Goal: Task Accomplishment & Management: Use online tool/utility

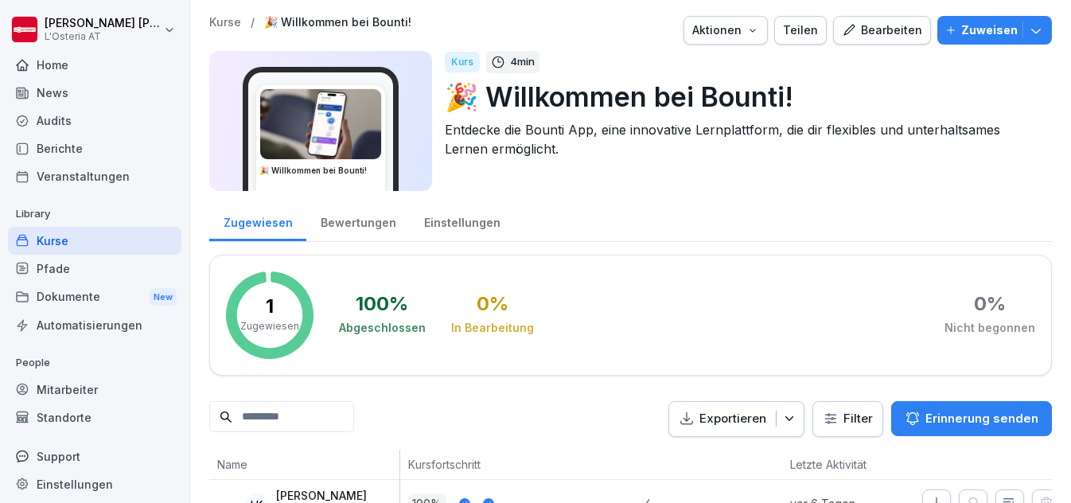
scroll to position [70, 0]
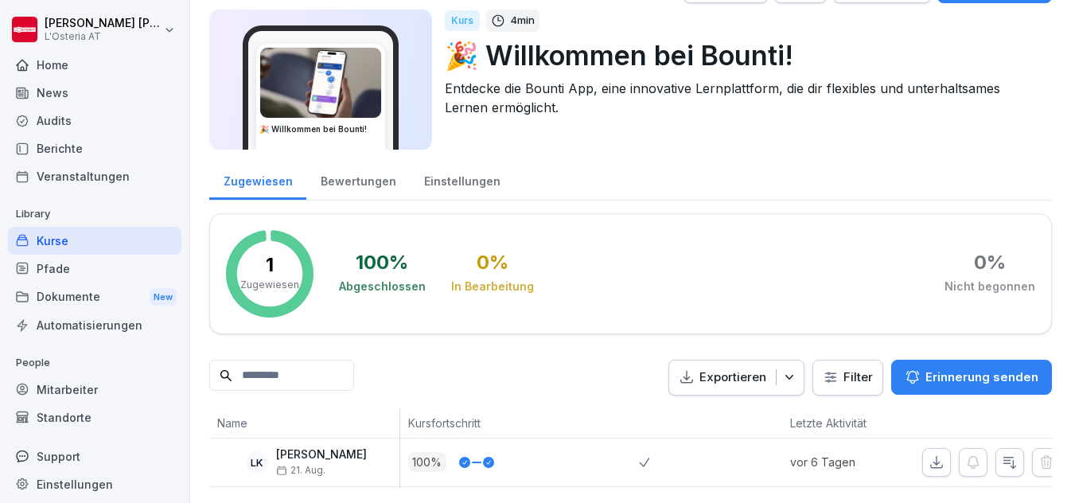
click at [59, 244] on div "Kurse" at bounding box center [94, 241] width 173 height 28
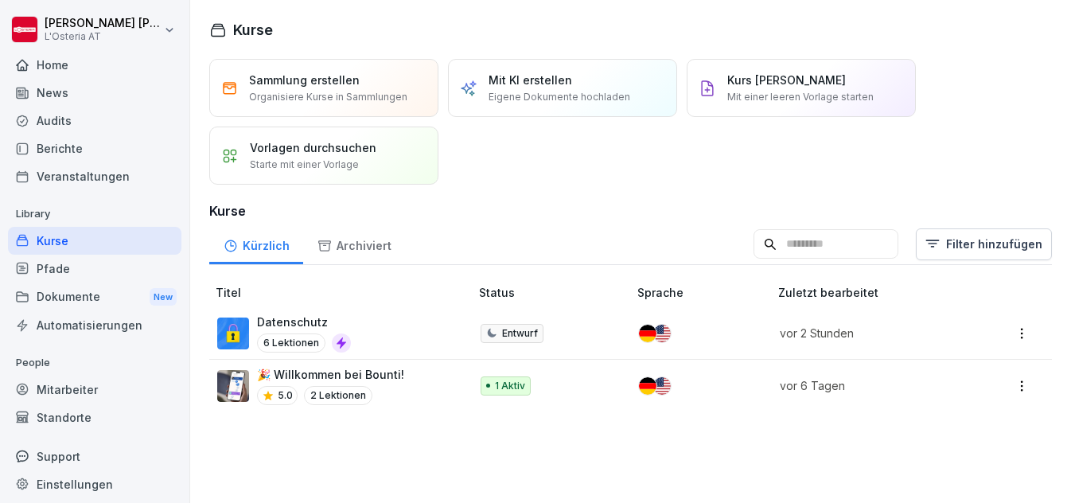
click at [239, 333] on img at bounding box center [233, 333] width 32 height 32
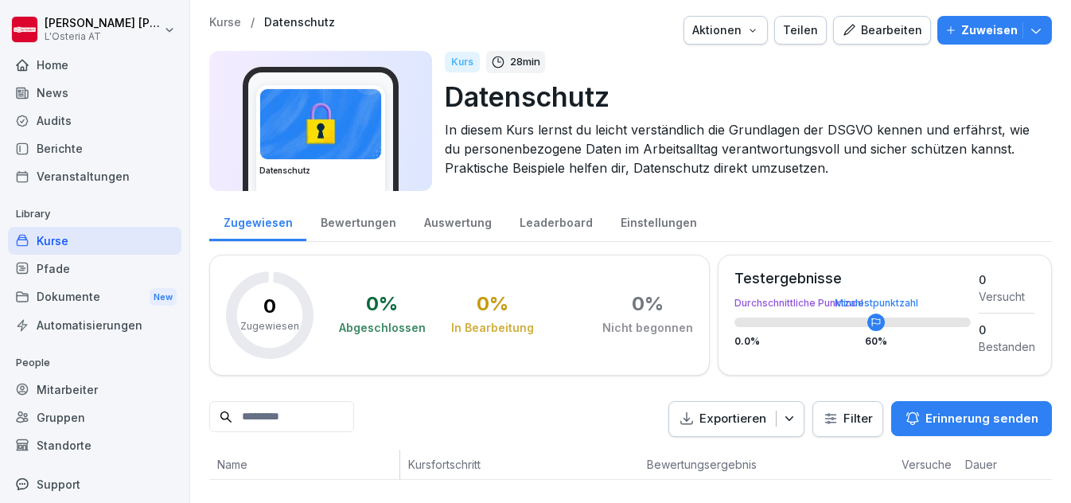
click at [876, 29] on div "Bearbeiten" at bounding box center [882, 30] width 80 height 18
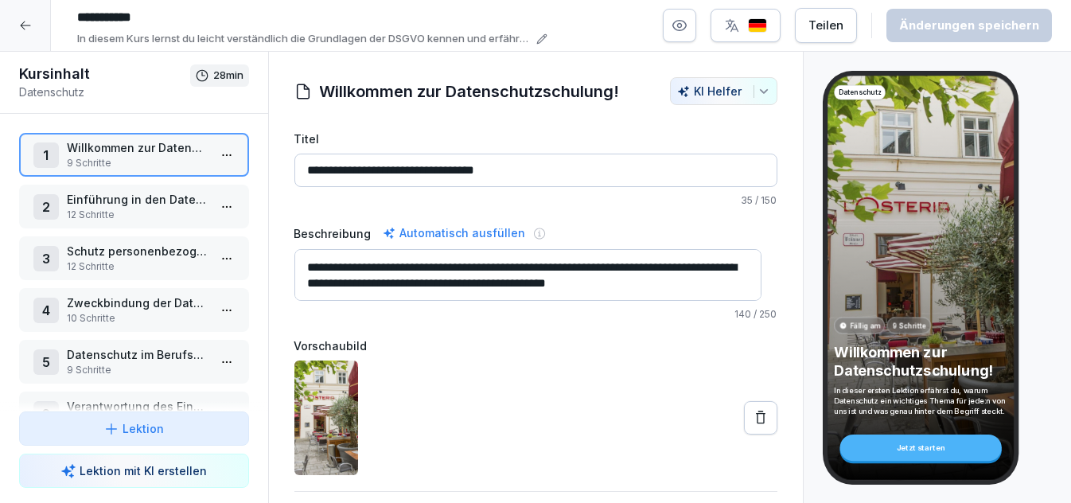
click at [135, 156] on p "9 Schritte" at bounding box center [137, 163] width 141 height 14
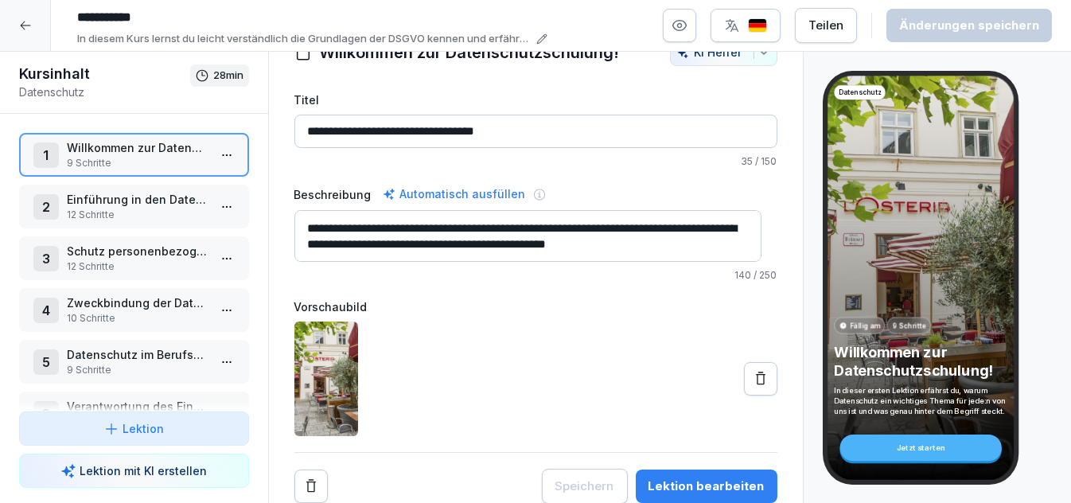
click at [710, 477] on div "Lektion bearbeiten" at bounding box center [706, 486] width 116 height 18
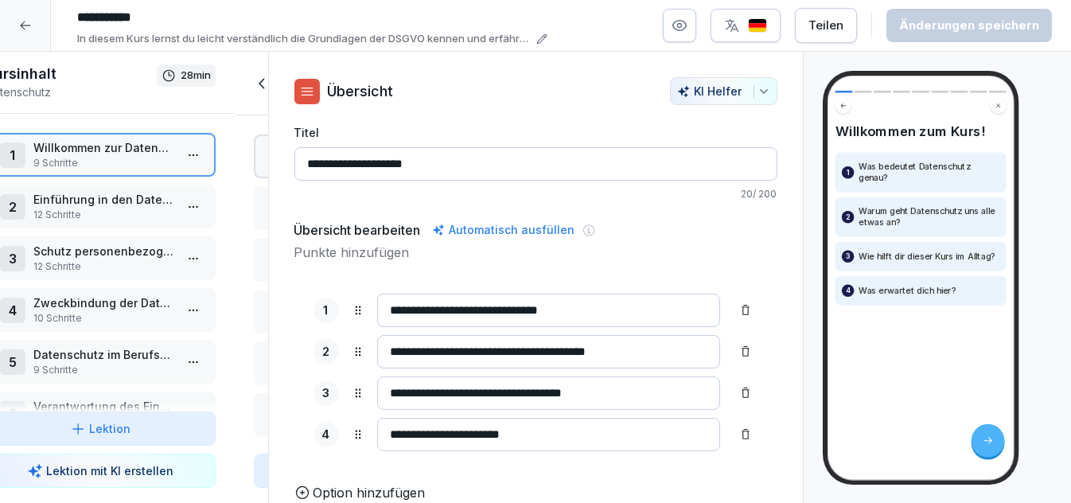
scroll to position [26, 0]
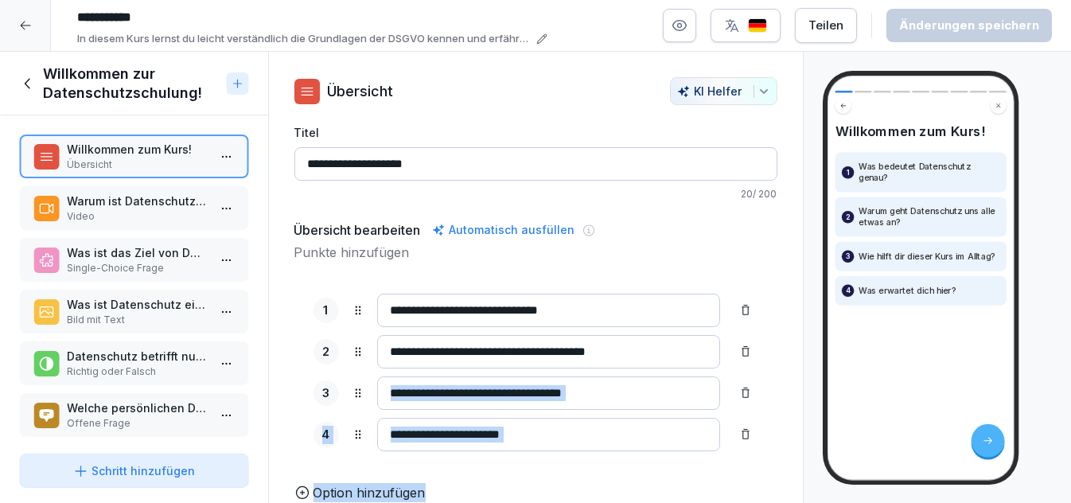
drag, startPoint x: 710, startPoint y: 465, endPoint x: 588, endPoint y: 371, distance: 154.8
click at [588, 371] on div "**********" at bounding box center [535, 361] width 483 height 282
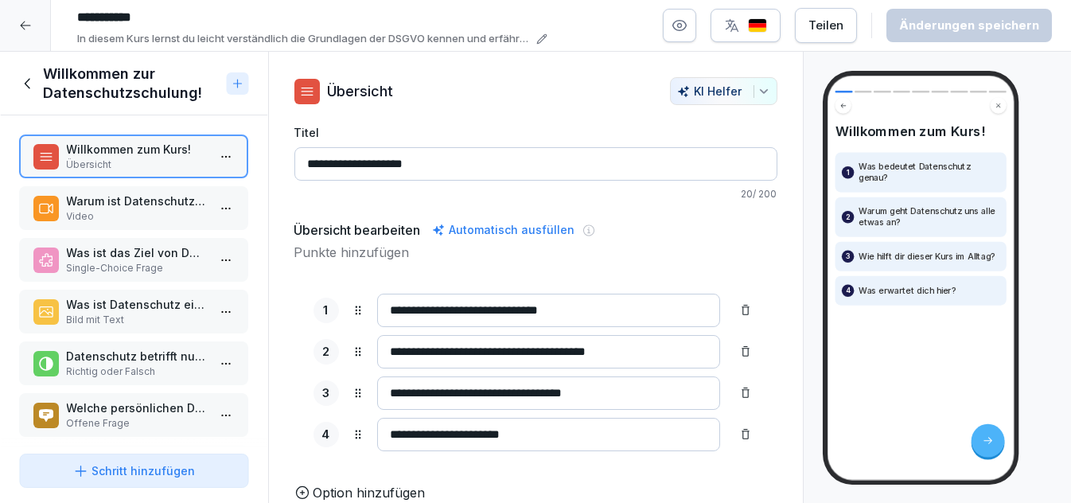
click at [135, 210] on p "Video" at bounding box center [137, 216] width 141 height 14
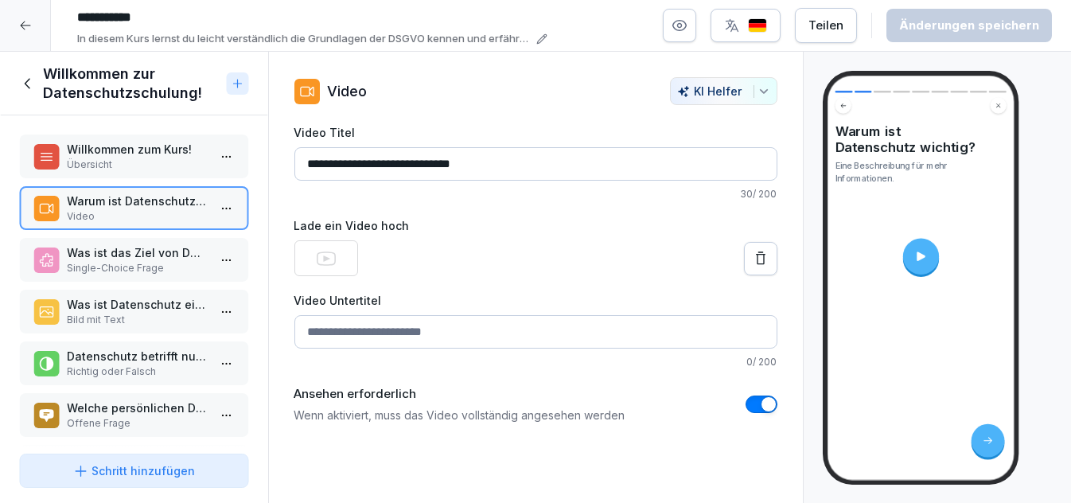
click at [108, 257] on p "Was ist das Ziel von Datenschutz?" at bounding box center [137, 252] width 141 height 17
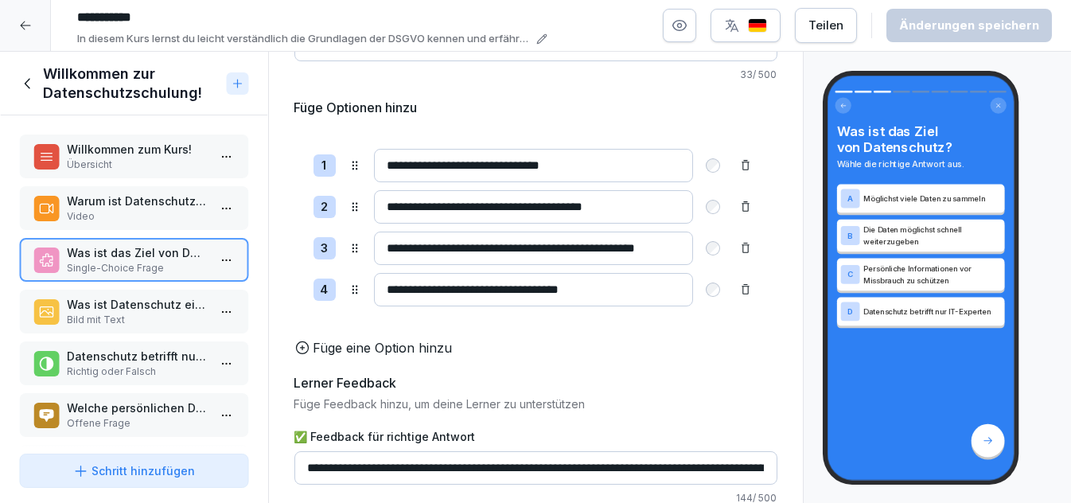
scroll to position [241, 0]
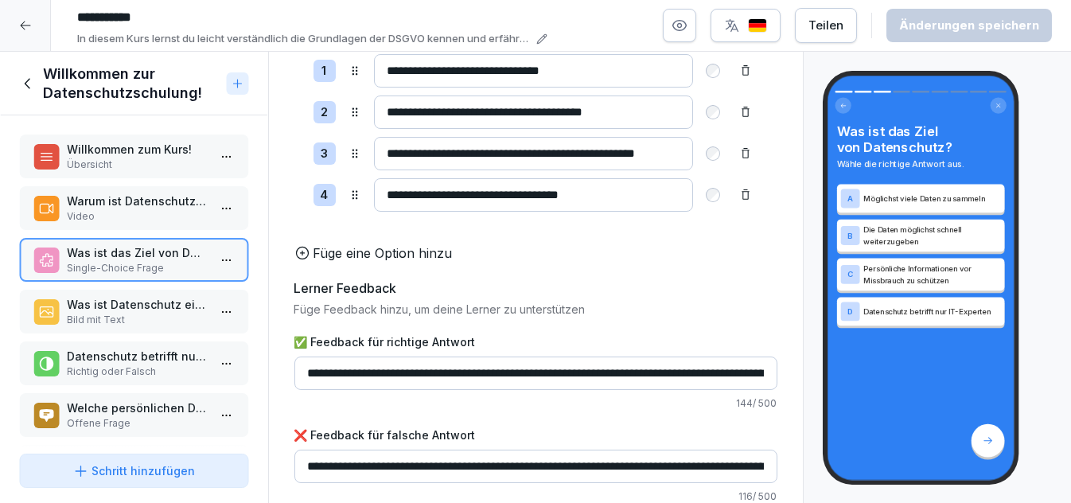
click at [142, 300] on p "Was ist Datenschutz eigentlich?" at bounding box center [137, 304] width 141 height 17
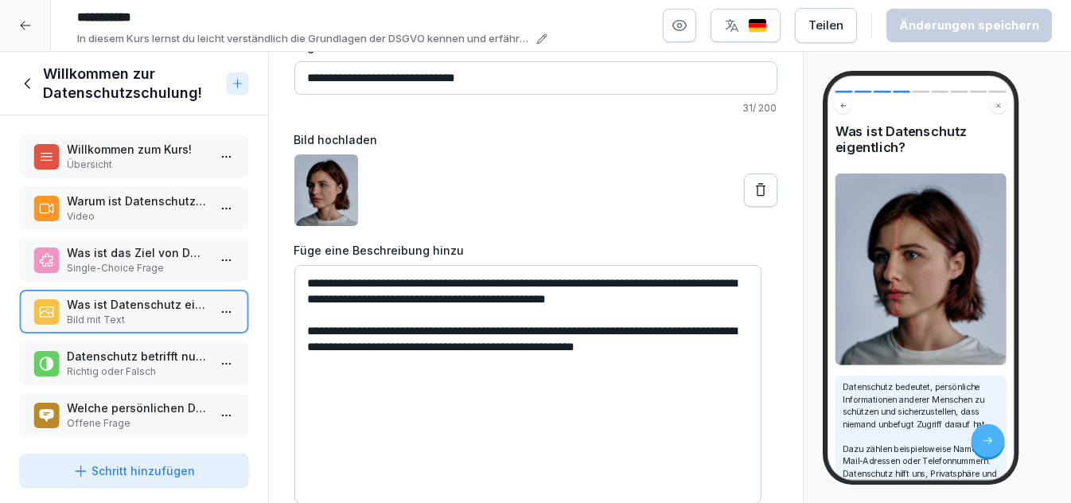
scroll to position [99, 0]
click at [103, 364] on p "Richtig oder Falsch" at bounding box center [137, 371] width 141 height 14
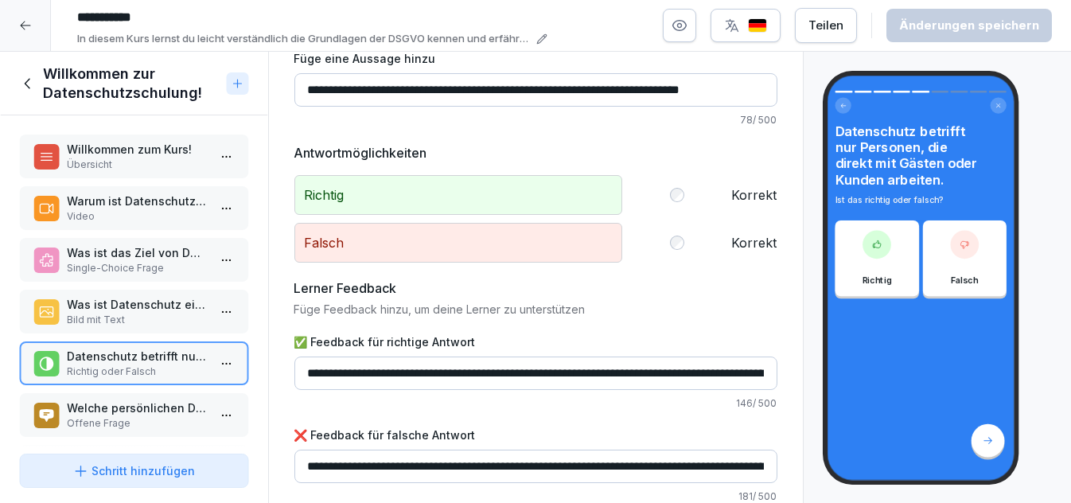
scroll to position [86, 0]
click at [77, 407] on p "Welche persönlichen Daten nutzt du selbst in deinem Arbeitsalltag? Schreibe ein…" at bounding box center [137, 407] width 141 height 17
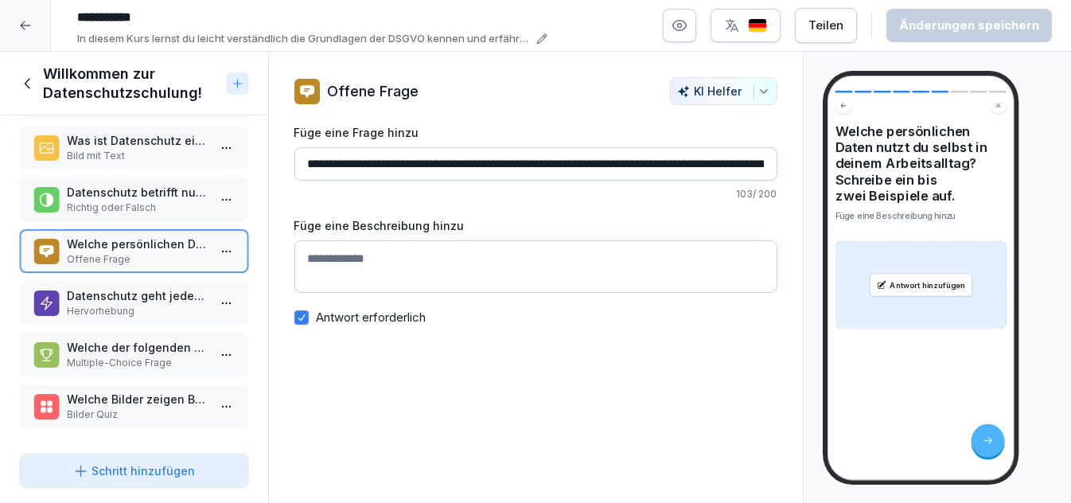
scroll to position [170, 0]
click at [103, 287] on p "Datenschutz geht jeden etwas an!" at bounding box center [137, 295] width 141 height 17
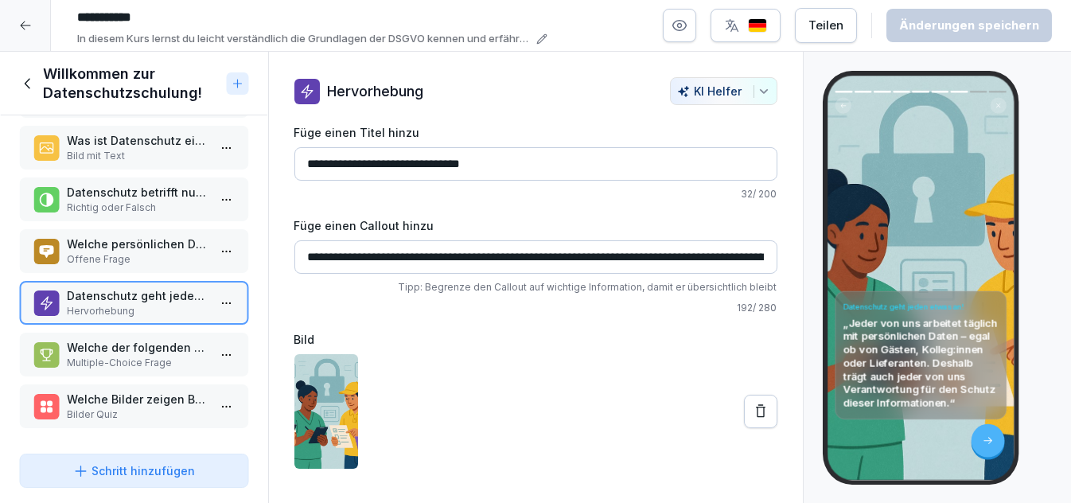
click at [531, 262] on input "**********" at bounding box center [535, 256] width 483 height 33
click at [104, 340] on p "Welche der folgenden Situationen betreffen das Thema Datenschutz?" at bounding box center [137, 347] width 141 height 17
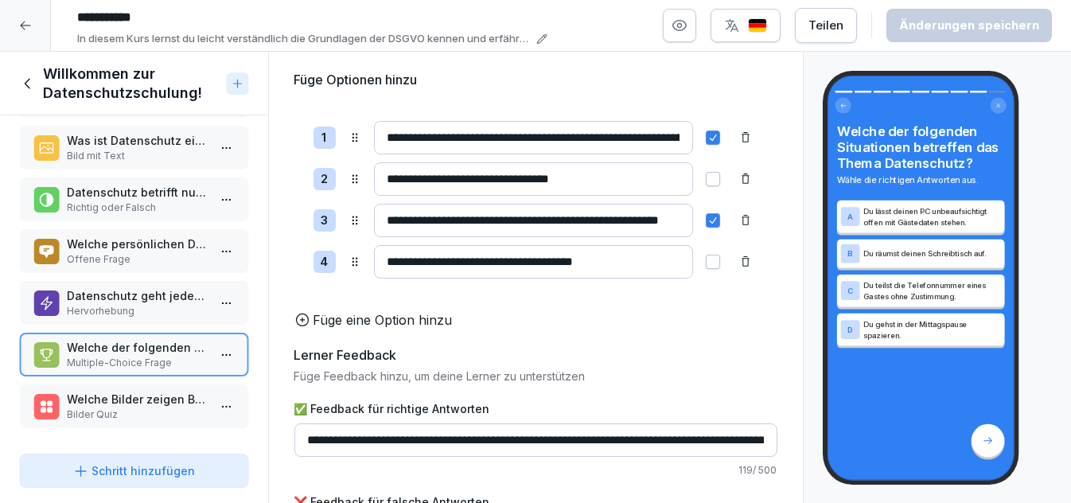
scroll to position [241, 0]
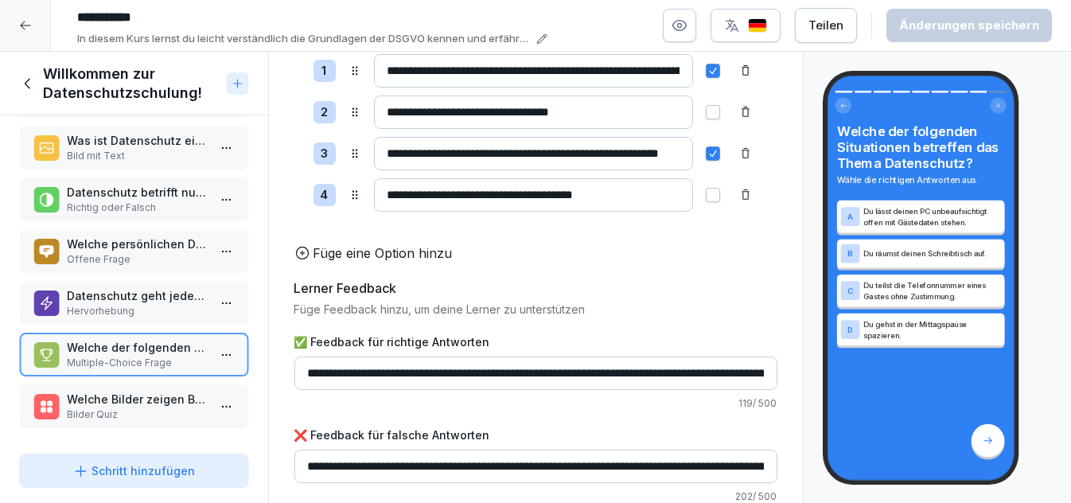
click at [108, 391] on p "Welche Bilder zeigen Beispiele für Datenschutz-Risiken im Arbeitsalltag?" at bounding box center [137, 399] width 141 height 17
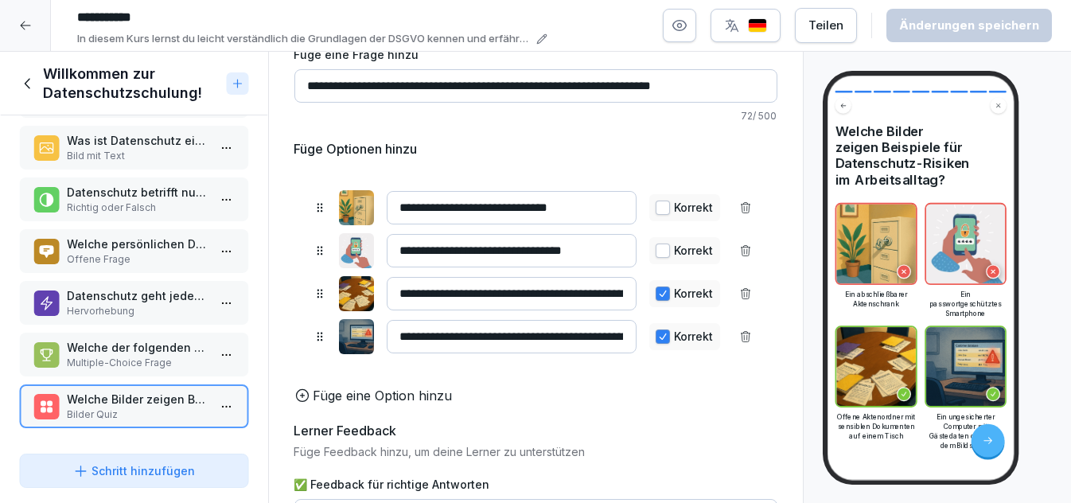
scroll to position [249, 0]
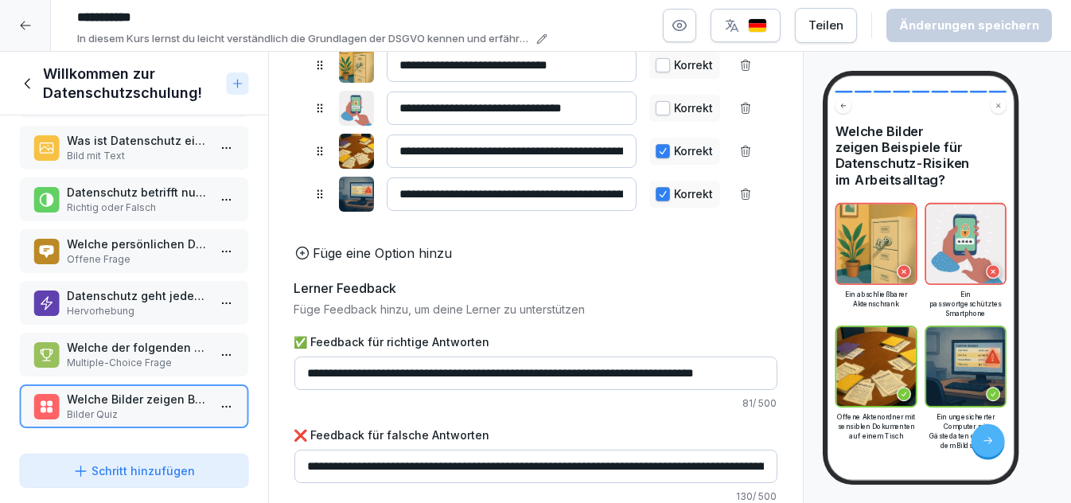
click at [26, 84] on icon at bounding box center [28, 84] width 18 height 18
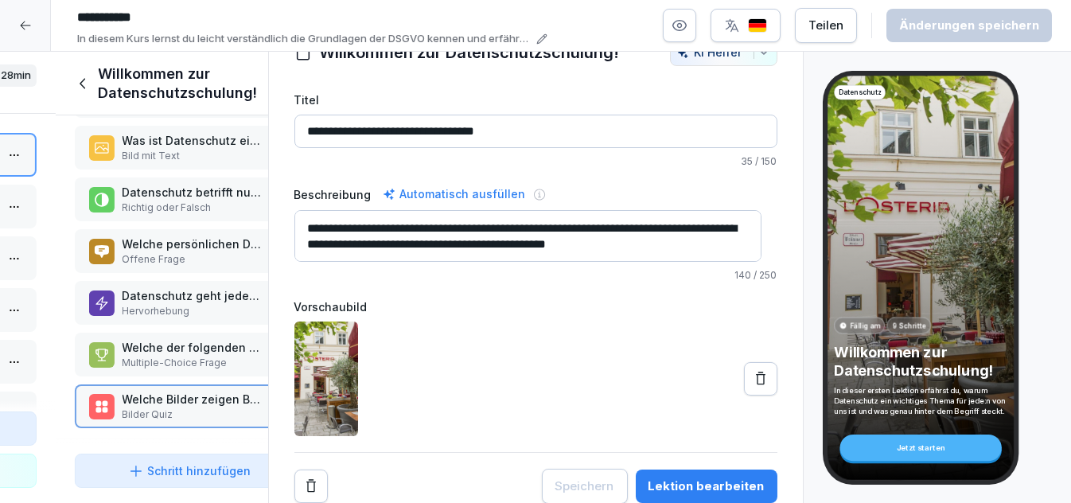
scroll to position [53, 0]
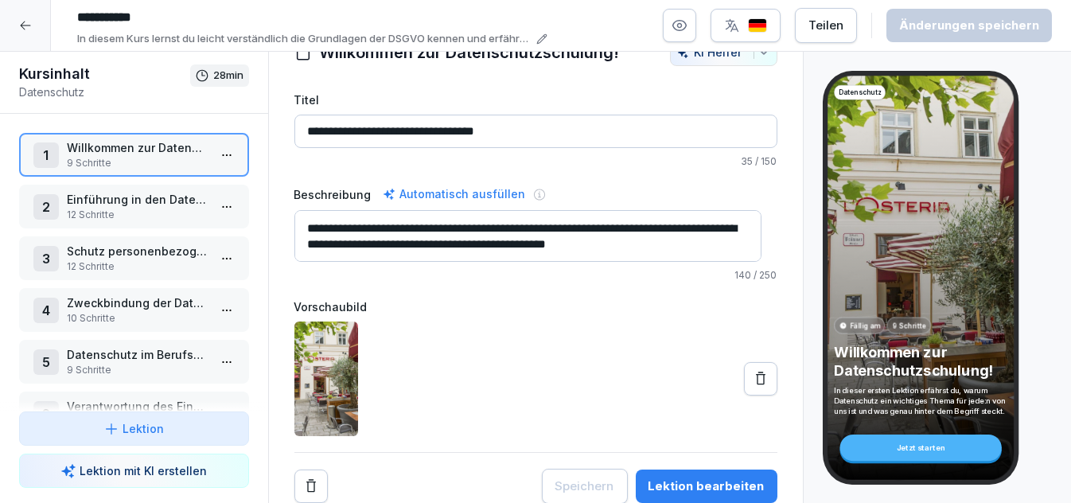
click at [116, 196] on p "Einführung in den Datenschutz" at bounding box center [137, 199] width 141 height 17
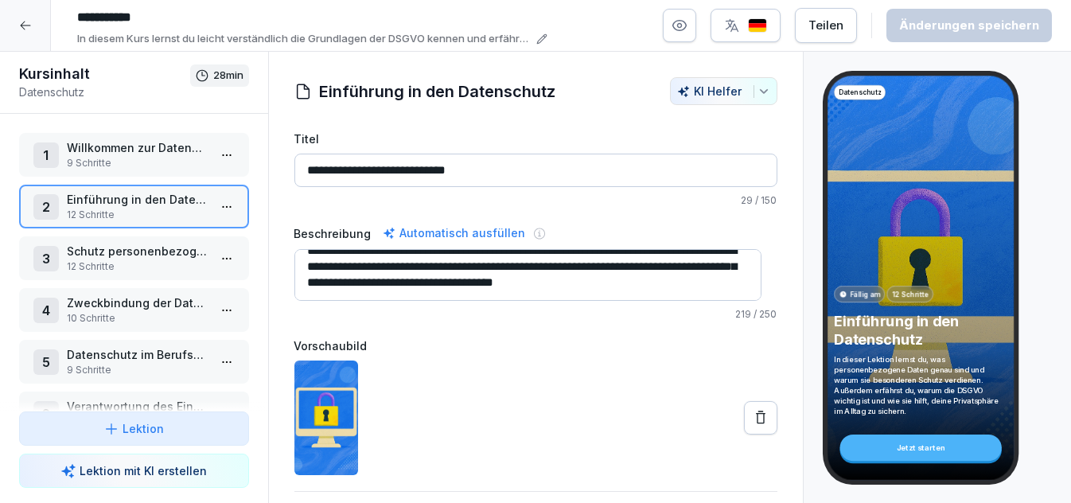
scroll to position [53, 0]
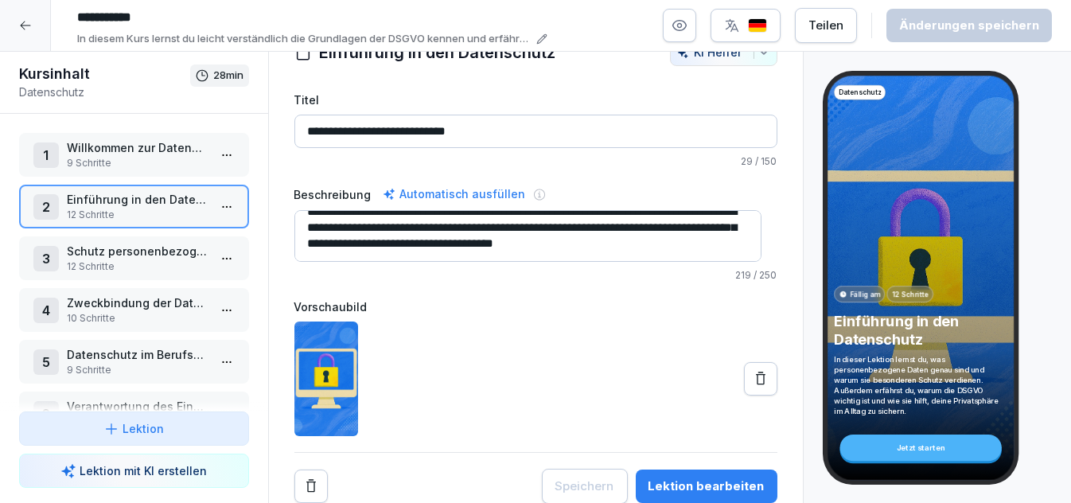
click at [674, 477] on div "Lektion bearbeiten" at bounding box center [706, 486] width 116 height 18
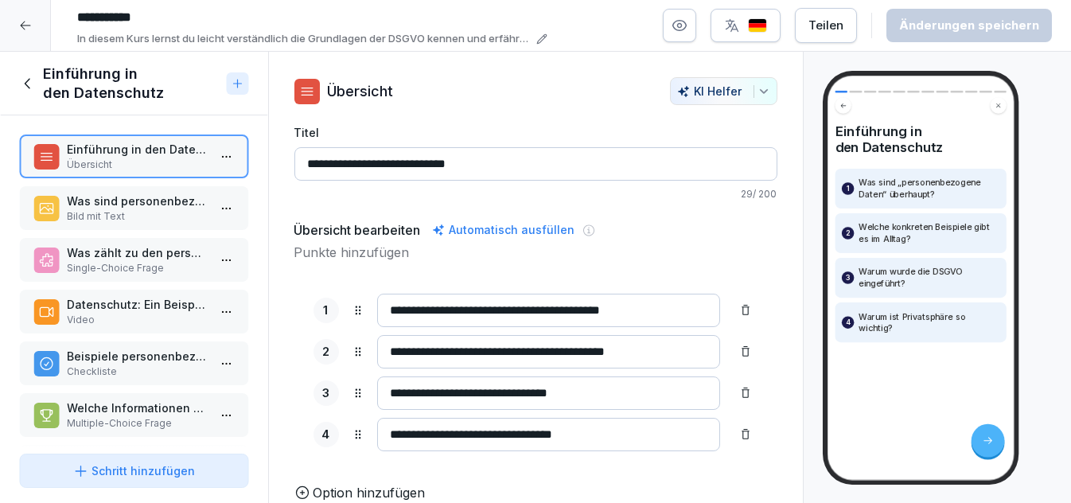
scroll to position [26, 0]
click at [131, 209] on p "Bild mit Text" at bounding box center [137, 216] width 141 height 14
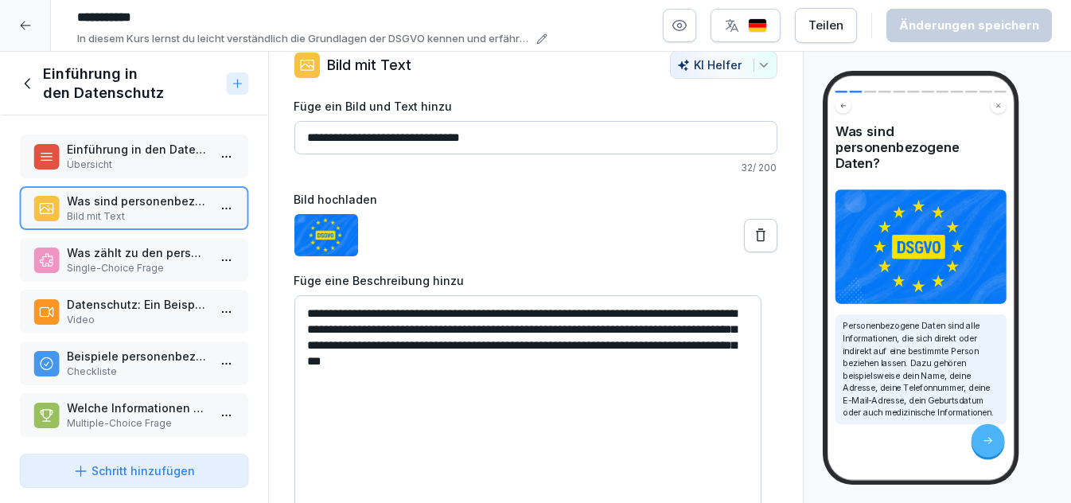
scroll to position [71, 0]
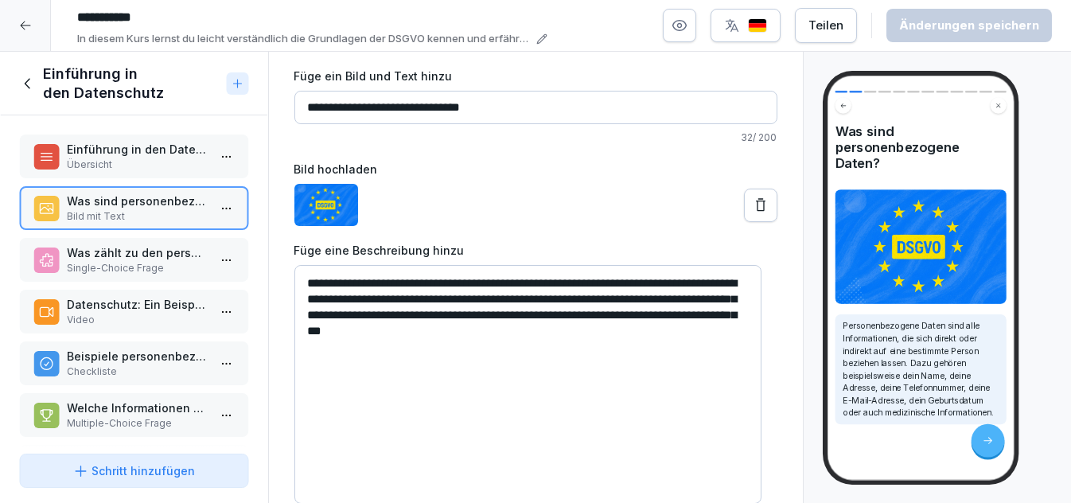
click at [152, 254] on p "Was zählt zu den personenbezogenen Daten?" at bounding box center [137, 252] width 141 height 17
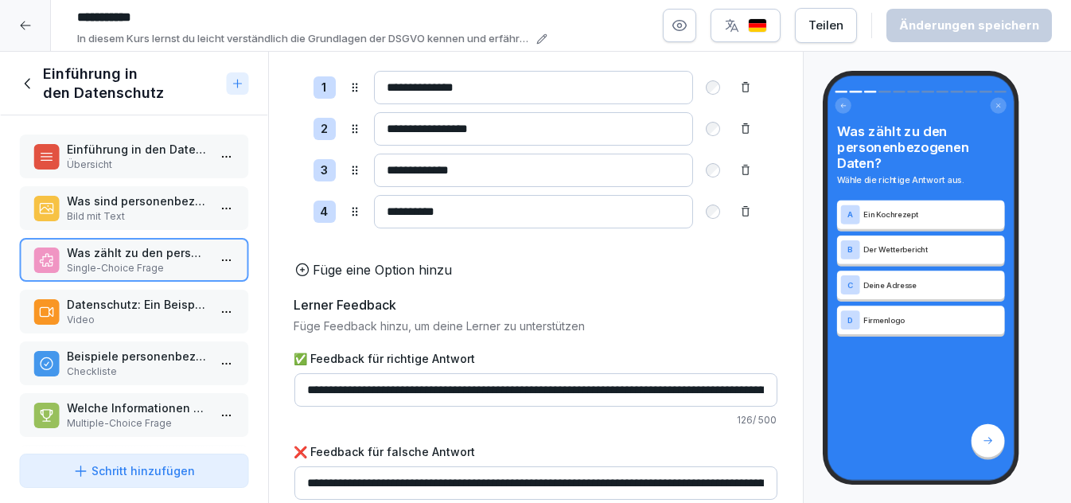
scroll to position [201, 0]
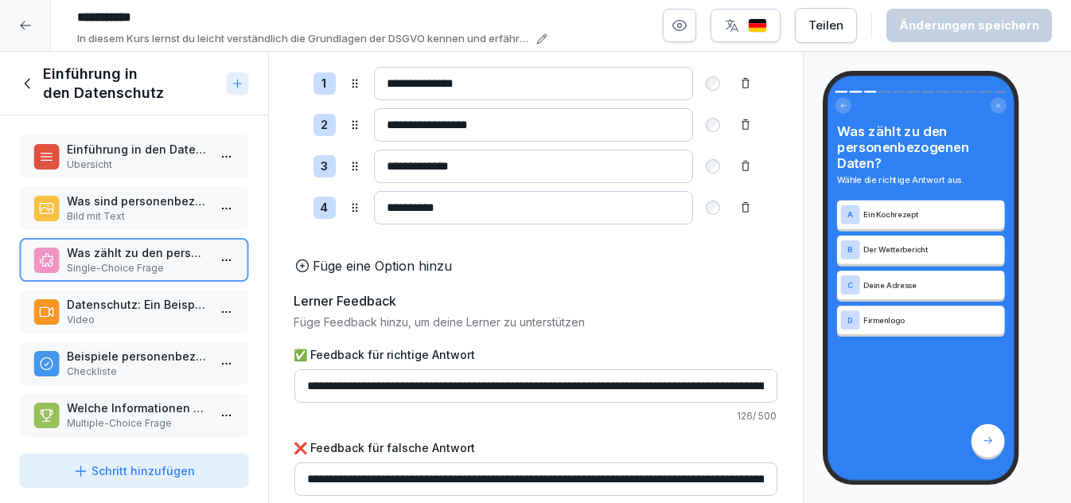
drag, startPoint x: 532, startPoint y: 176, endPoint x: 469, endPoint y: 239, distance: 88.9
click at [469, 239] on div "**********" at bounding box center [535, 146] width 483 height 196
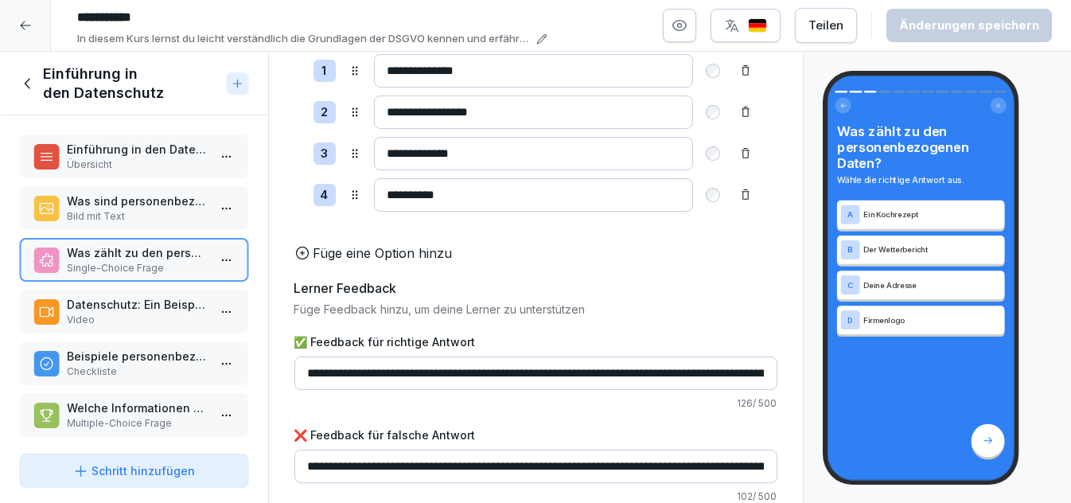
click at [99, 296] on p "Datenschutz: Ein Beispiel aus dem Alltag" at bounding box center [137, 304] width 141 height 17
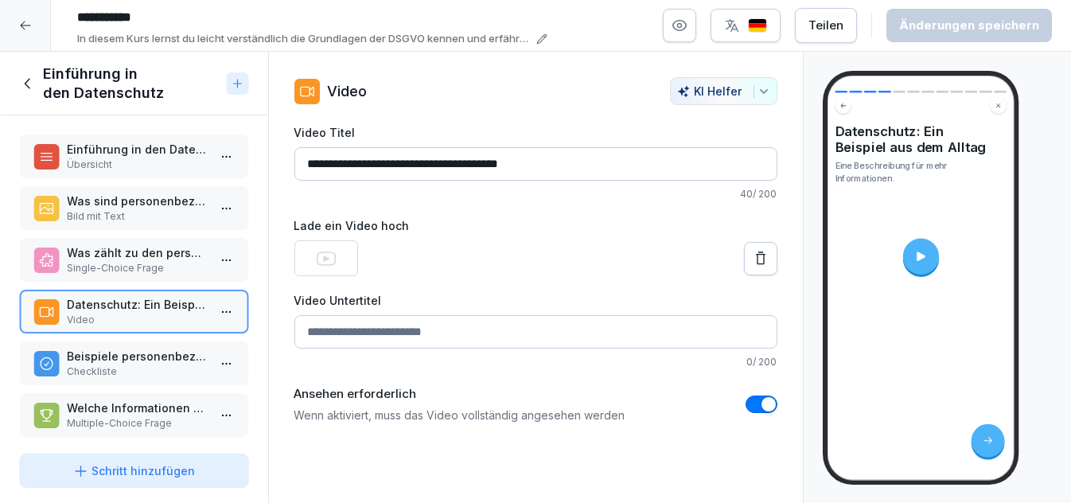
click at [111, 352] on p "Beispiele personenbezogener Daten:" at bounding box center [137, 356] width 141 height 17
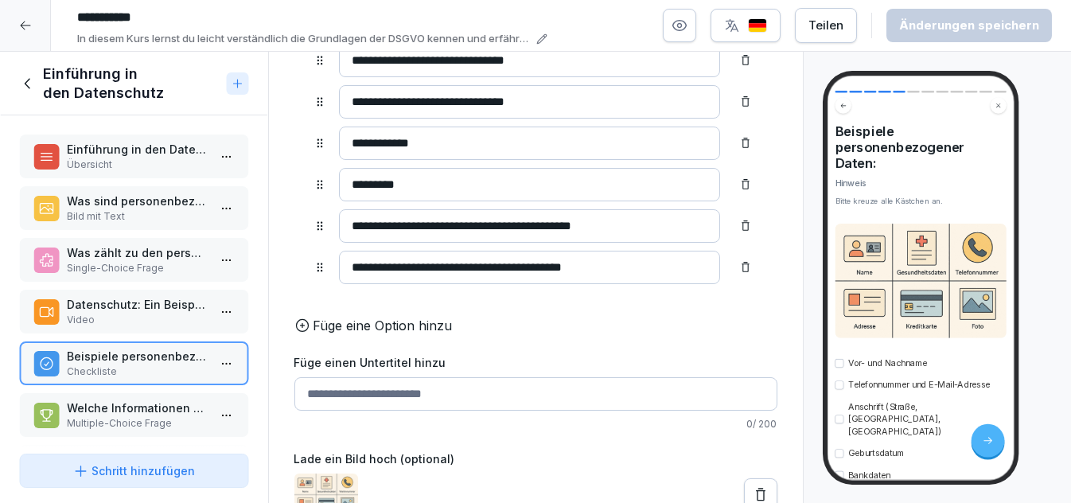
scroll to position [329, 0]
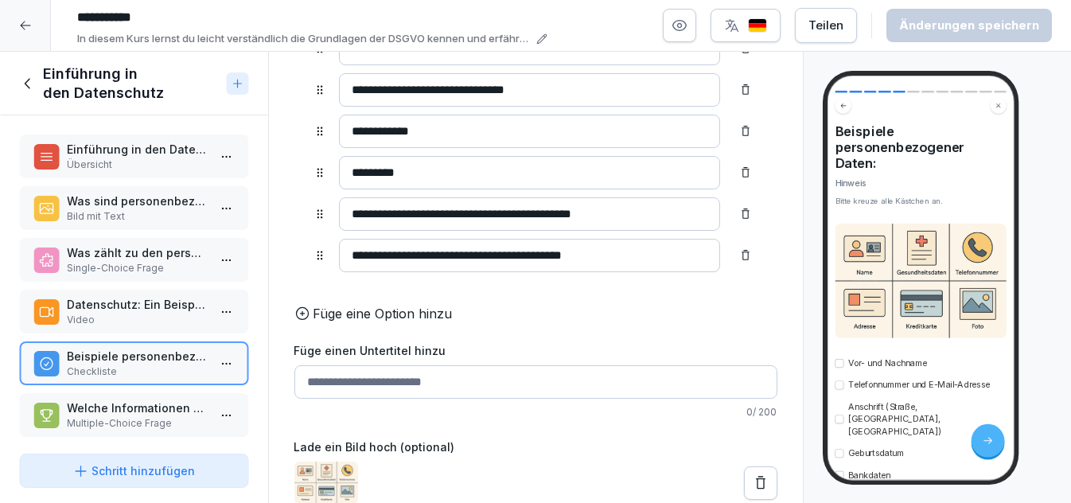
click at [118, 416] on p "Multiple-Choice Frage" at bounding box center [137, 423] width 141 height 14
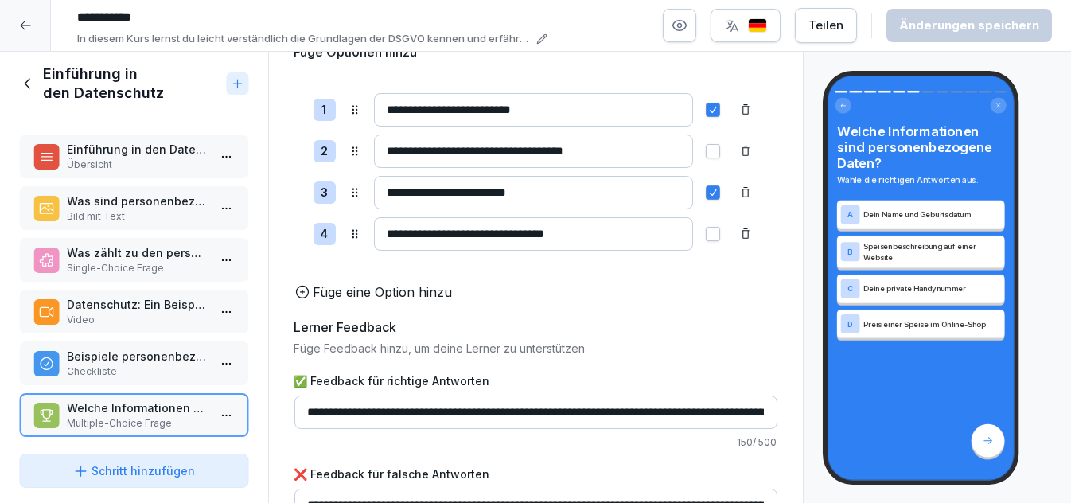
scroll to position [241, 0]
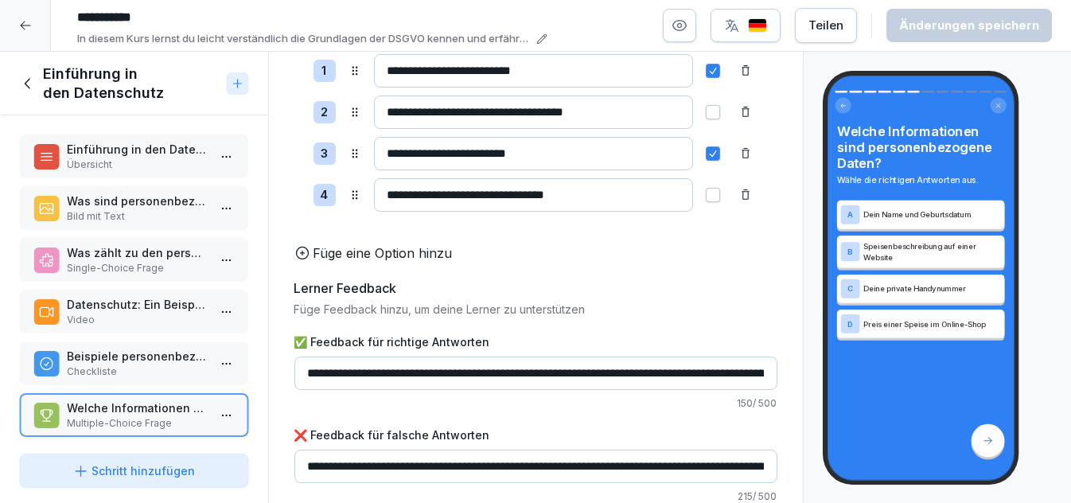
click at [28, 86] on icon at bounding box center [27, 83] width 6 height 10
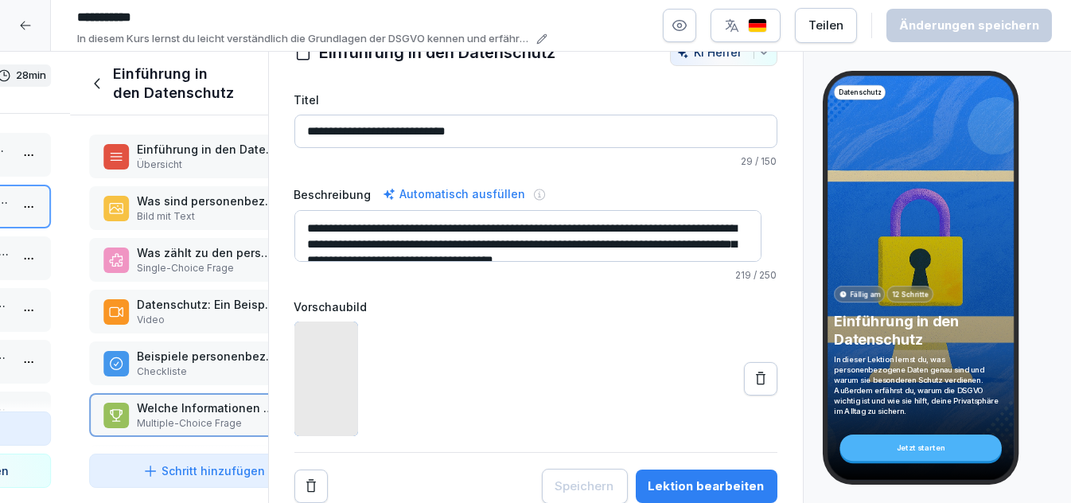
scroll to position [53, 0]
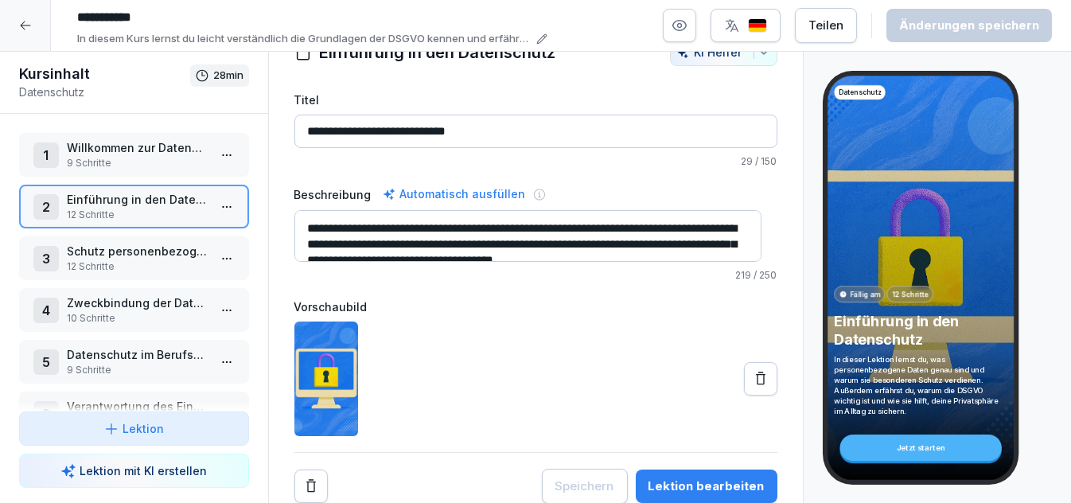
click at [107, 249] on p "Schutz personenbezogener Daten" at bounding box center [137, 251] width 141 height 17
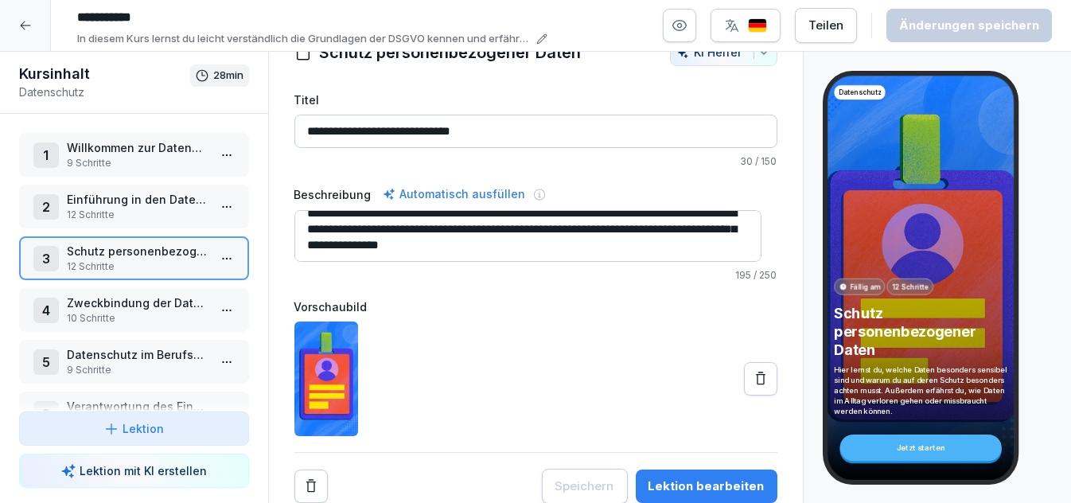
scroll to position [53, 0]
click at [674, 469] on button "Lektion bearbeiten" at bounding box center [707, 485] width 142 height 33
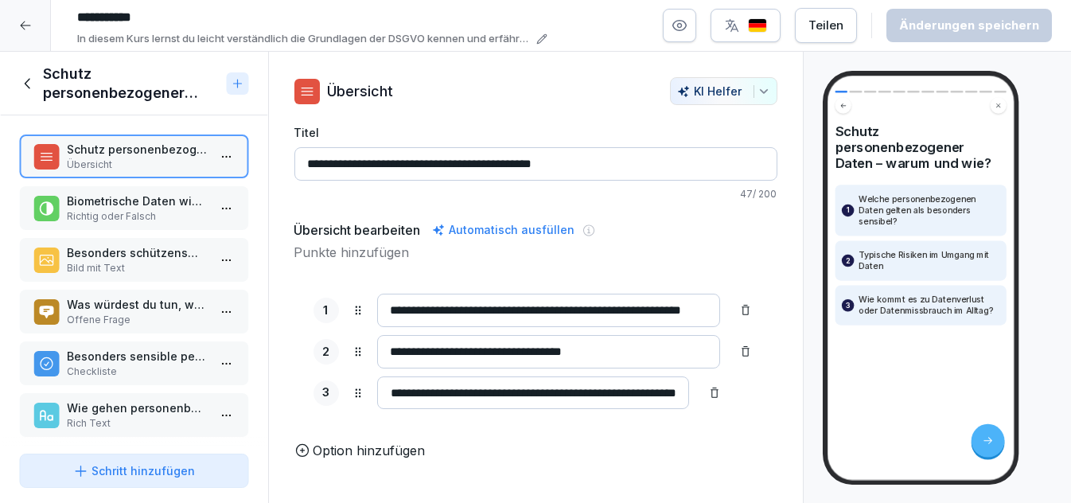
click at [107, 200] on p "Biometrische Daten wie Fingerabdrücke sind nicht besonders schützenswert." at bounding box center [137, 201] width 141 height 17
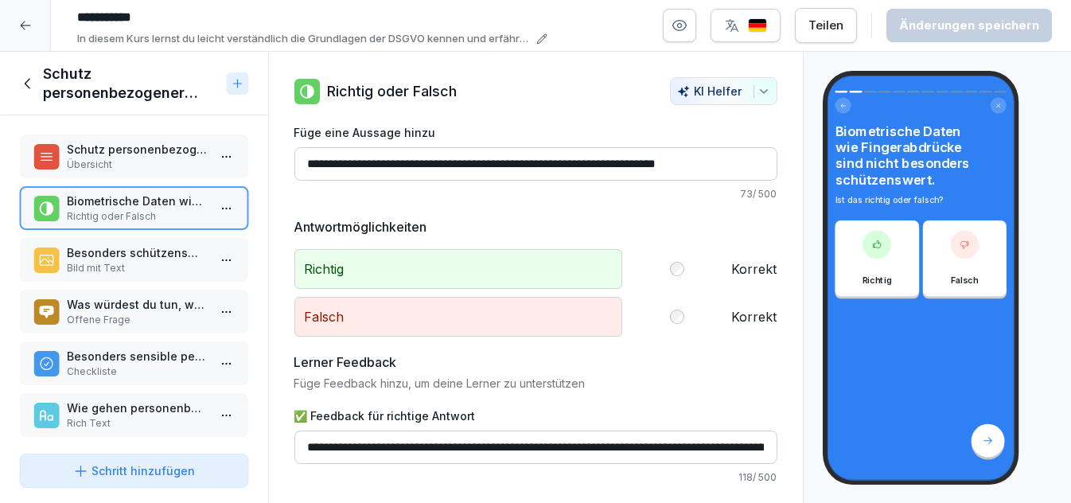
scroll to position [86, 0]
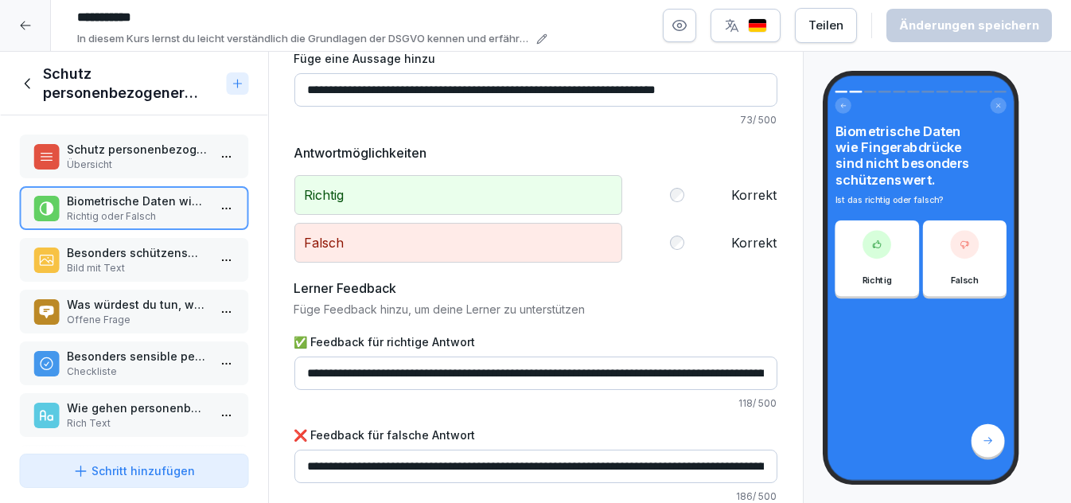
click at [157, 251] on p "Besonders schützenswerte Daten" at bounding box center [137, 252] width 141 height 17
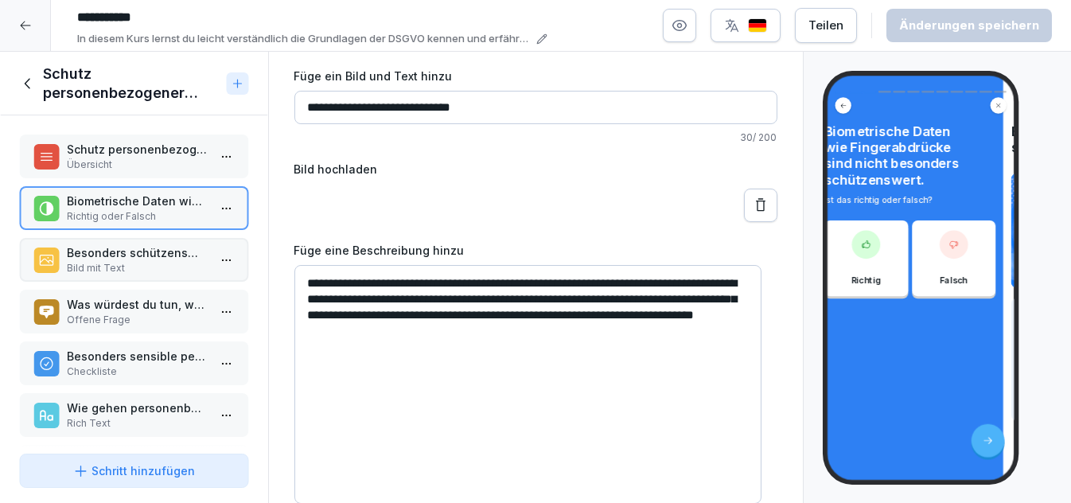
scroll to position [71, 0]
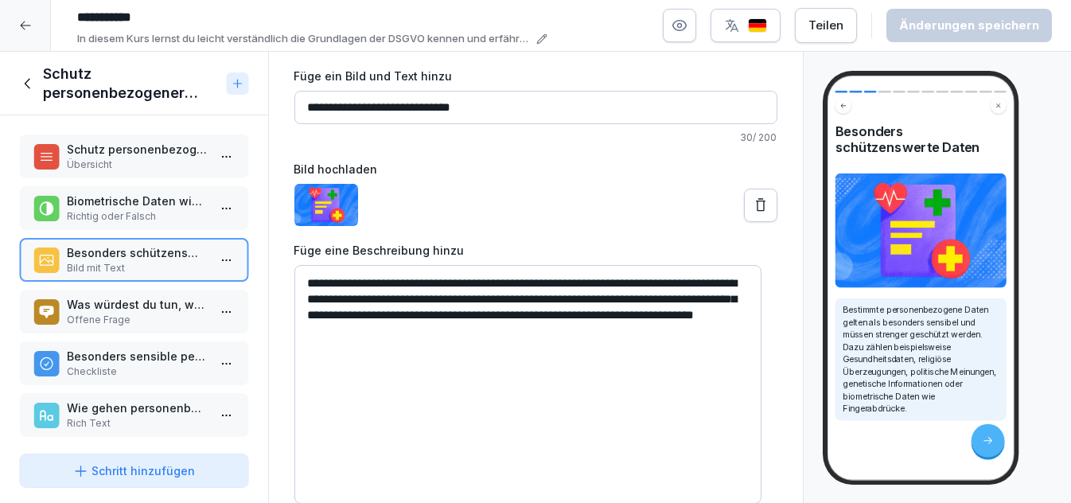
click at [141, 301] on p "Was würdest du tun, wenn du bemerkst, dass dein Arbeitshandy mit sensiblen Date…" at bounding box center [137, 304] width 141 height 17
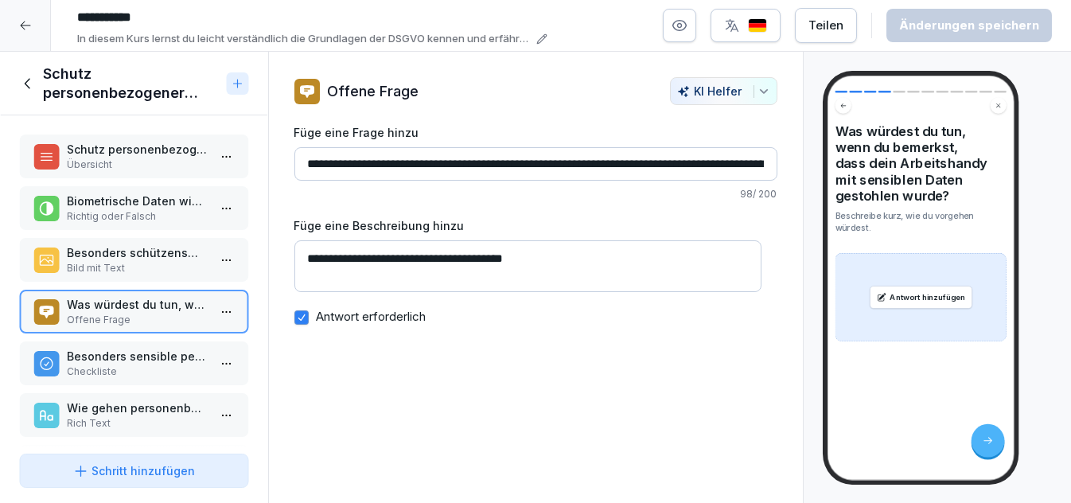
click at [147, 348] on p "Besonders sensible personenbezogene Daten" at bounding box center [137, 356] width 141 height 17
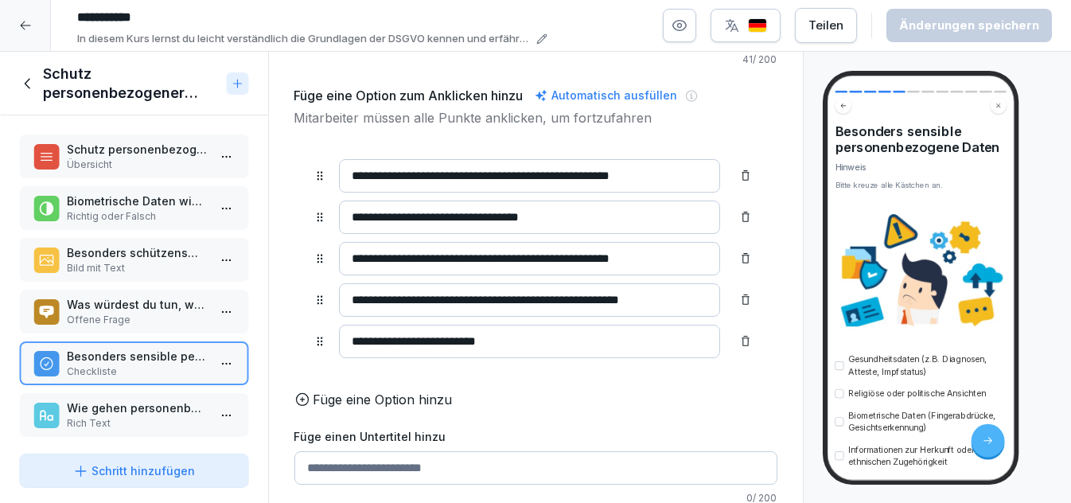
scroll to position [253, 0]
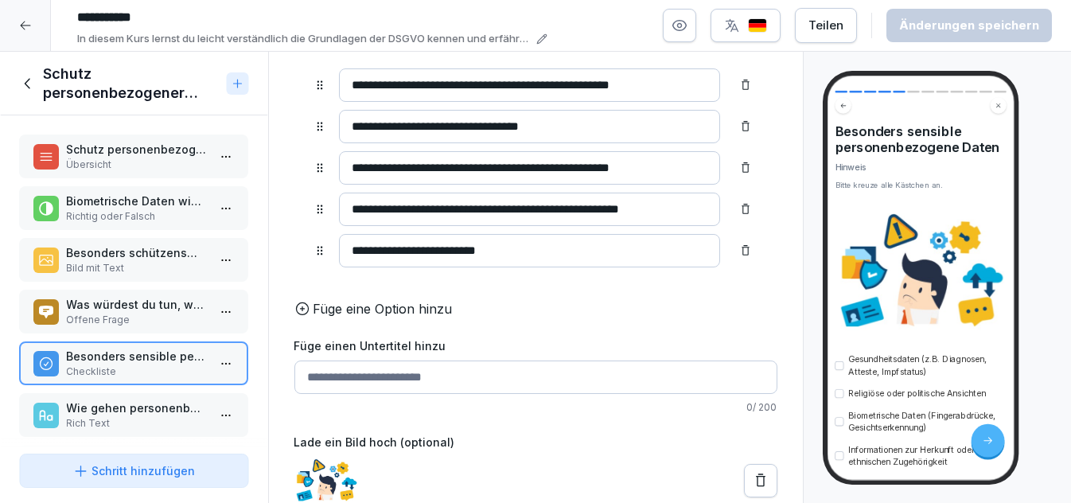
click at [133, 401] on p "Wie gehen personenbezogene Daten verloren?" at bounding box center [137, 407] width 141 height 17
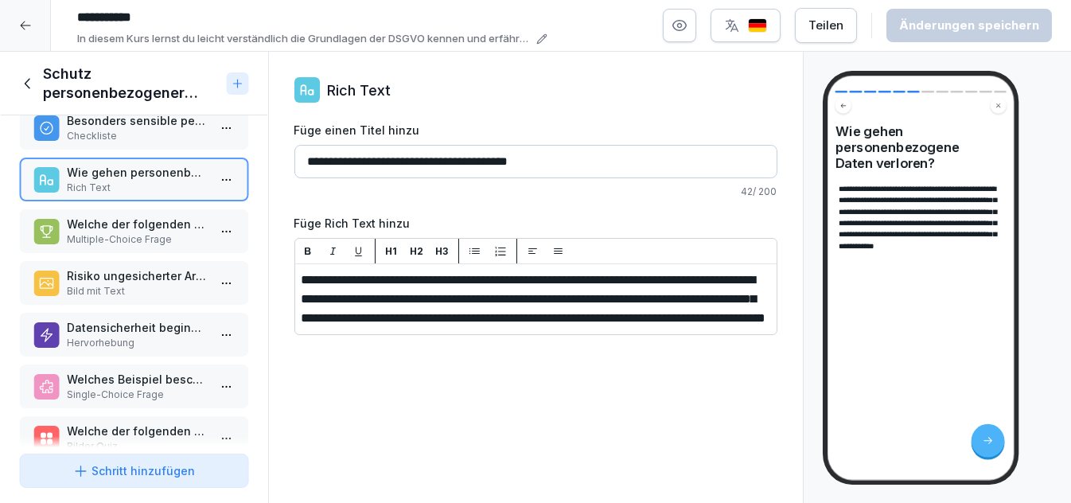
scroll to position [243, 0]
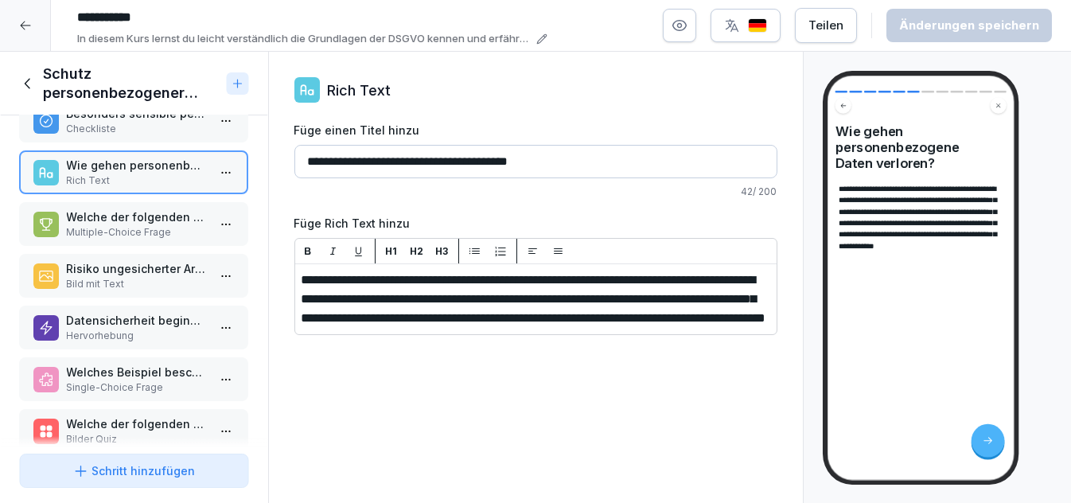
click at [105, 210] on p "Welche der folgenden Daten gelten als besonders sensibel und müssen extra gesch…" at bounding box center [137, 216] width 141 height 17
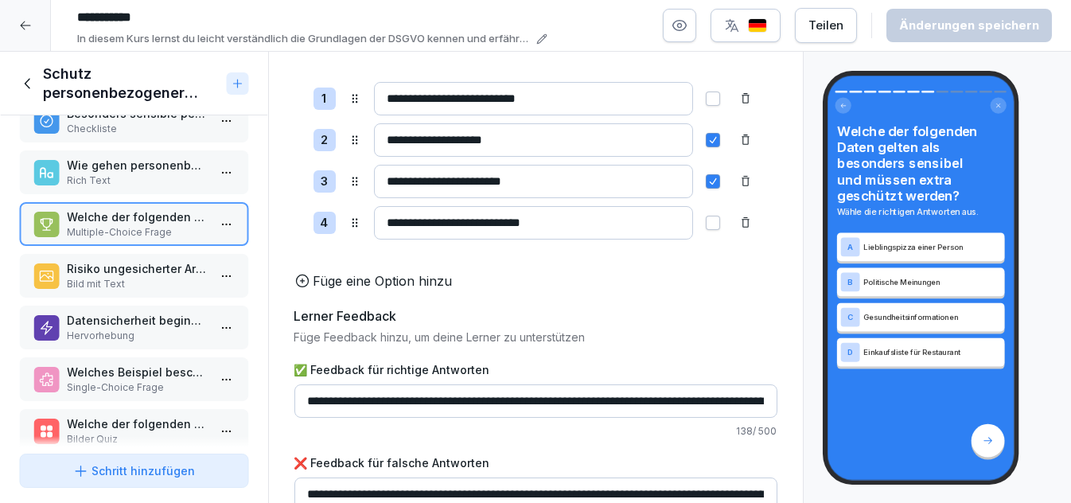
scroll to position [241, 0]
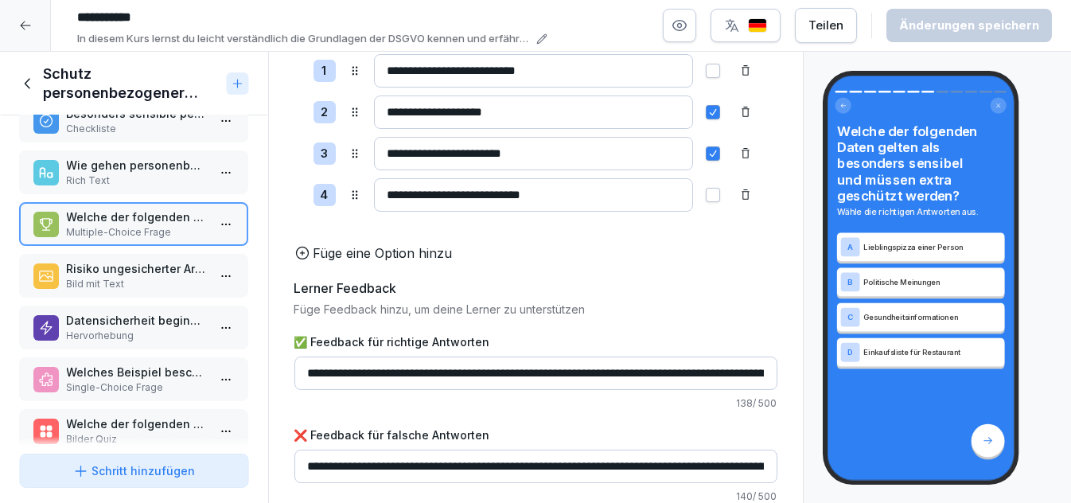
click at [120, 266] on p "Risiko ungesicherter Arbeitsplatz" at bounding box center [137, 268] width 141 height 17
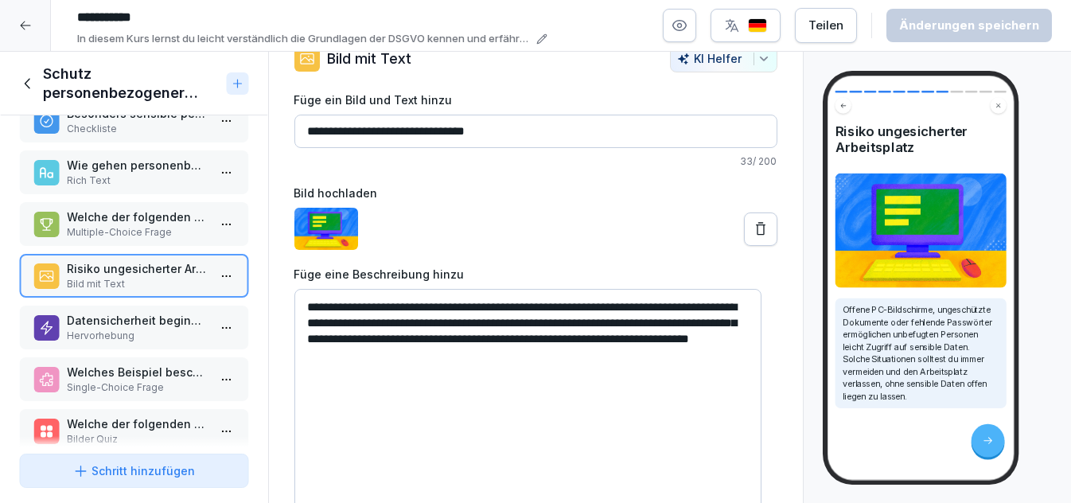
scroll to position [71, 0]
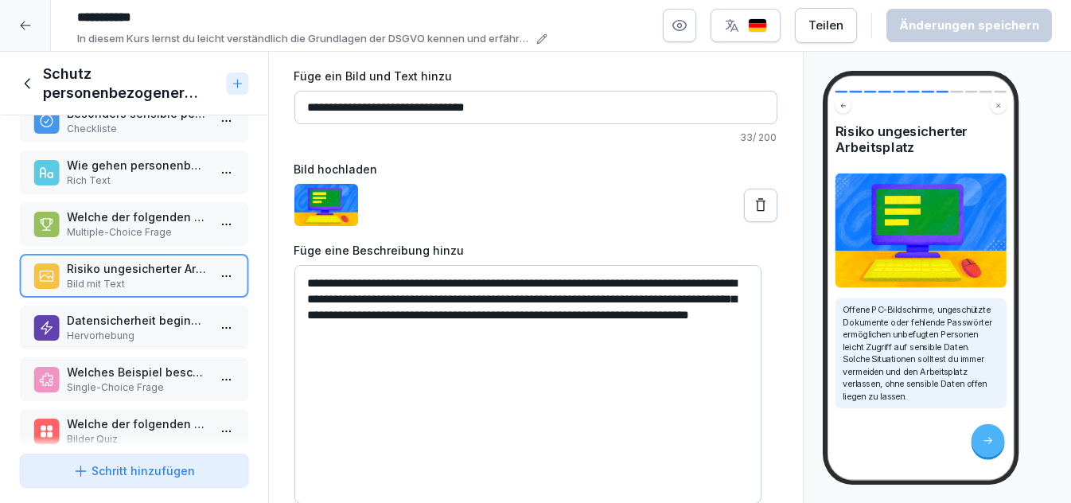
click at [103, 317] on p "Datensicherheit beginnt bei dir" at bounding box center [137, 320] width 141 height 17
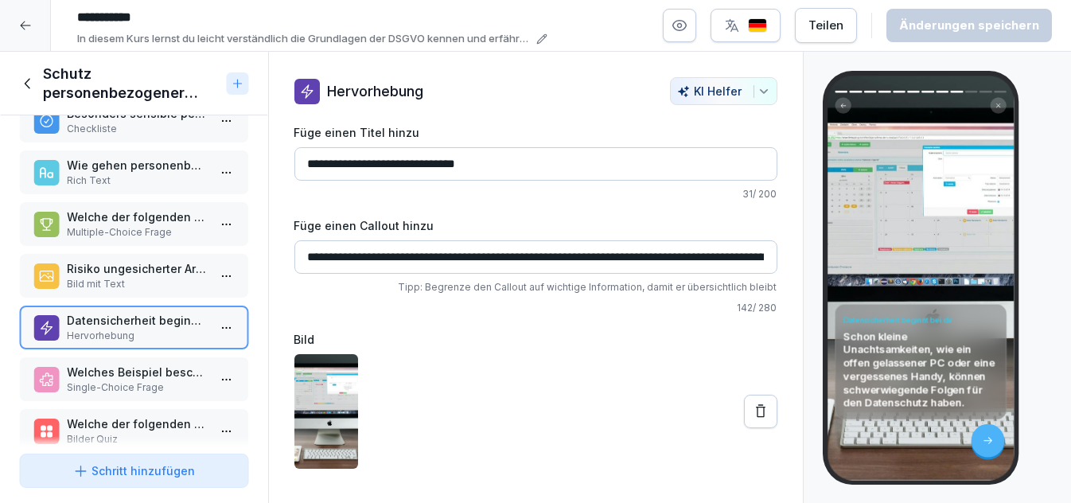
click at [138, 368] on p "Welches Beispiel beschreibt einen typischen Fall von Datenverlust?" at bounding box center [137, 372] width 141 height 17
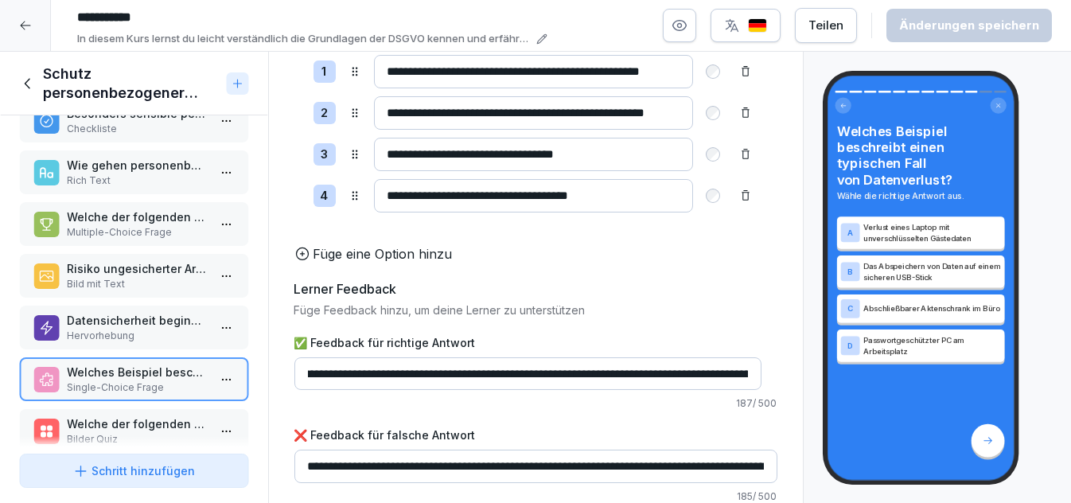
scroll to position [0, 44]
click at [154, 415] on p "Welche der folgenden Bilder zeigen Situationen mit hohem Risiko für Datenverlus…" at bounding box center [137, 423] width 141 height 17
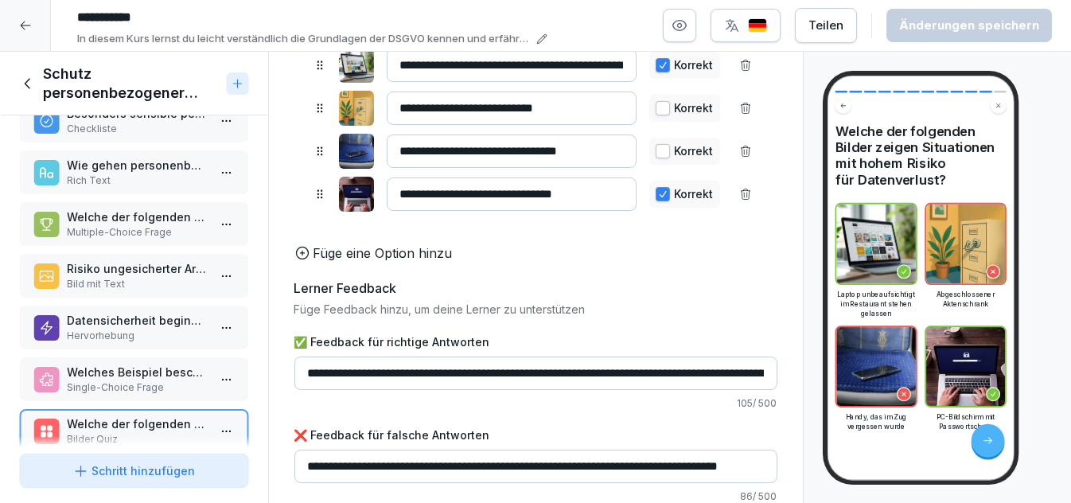
scroll to position [249, 0]
click at [436, 396] on p "105 / 500" at bounding box center [535, 403] width 483 height 14
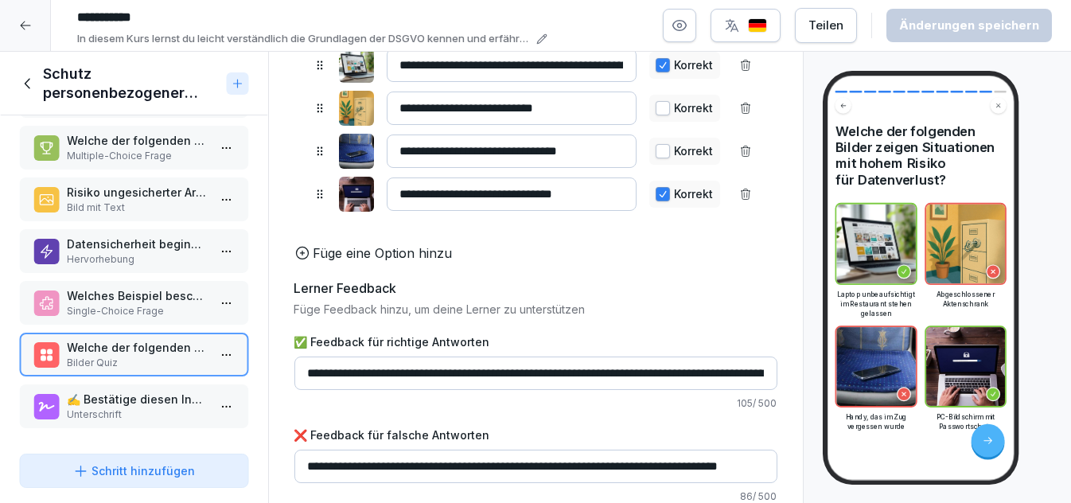
click at [111, 391] on p "✍️ Bestätige diesen Inhalt mit einer kurzen Unterschrift." at bounding box center [137, 399] width 141 height 17
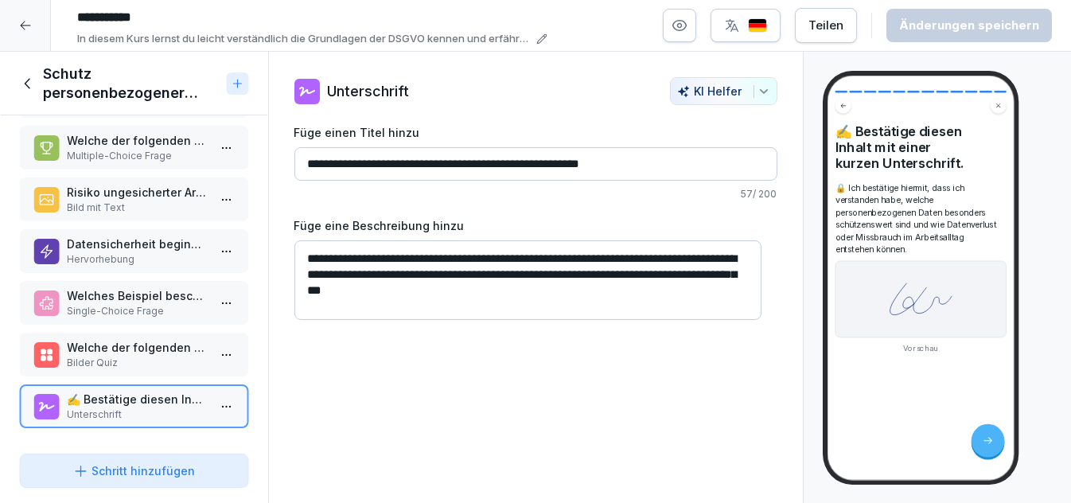
click at [25, 84] on icon at bounding box center [28, 84] width 18 height 18
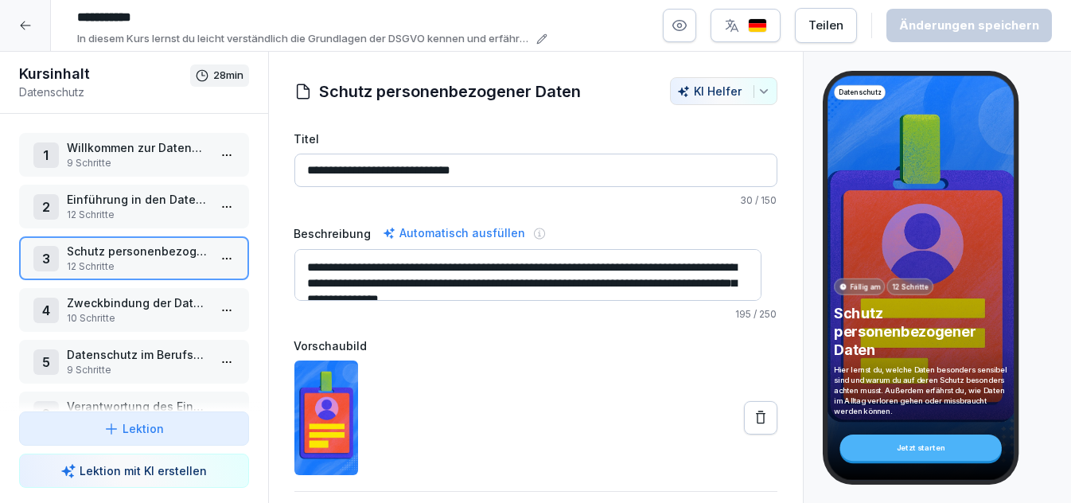
click at [98, 302] on p "Zweckbindung der Datennutzung" at bounding box center [137, 302] width 141 height 17
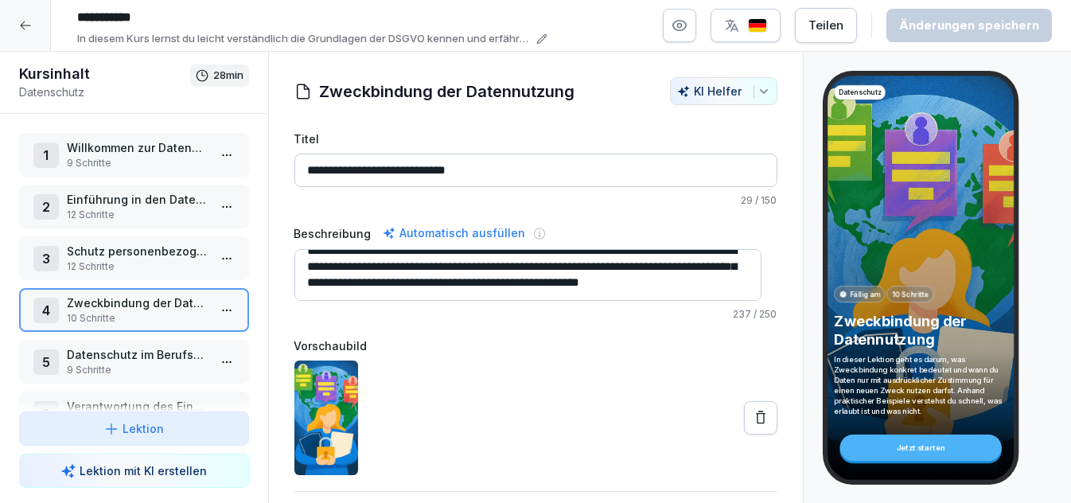
scroll to position [53, 0]
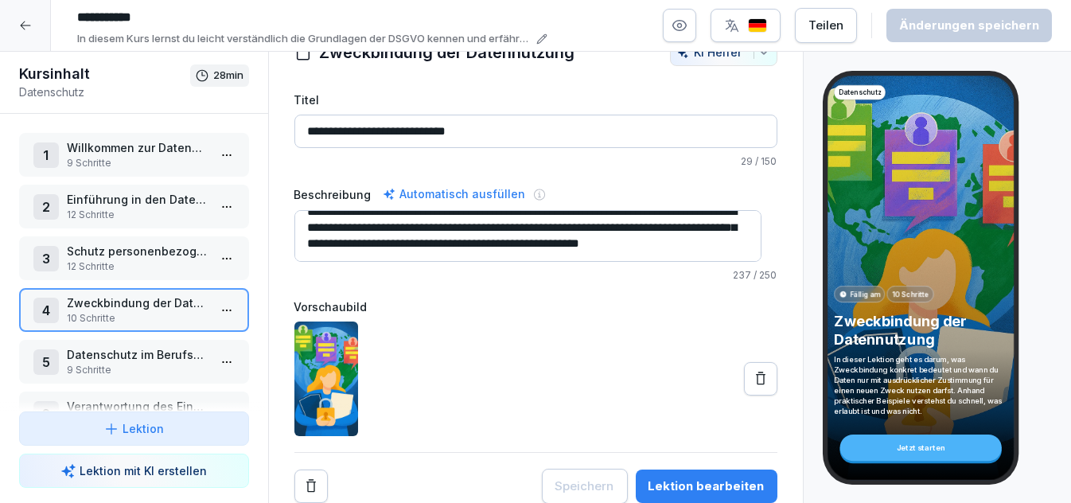
click at [681, 478] on div "Lektion bearbeiten" at bounding box center [706, 486] width 116 height 18
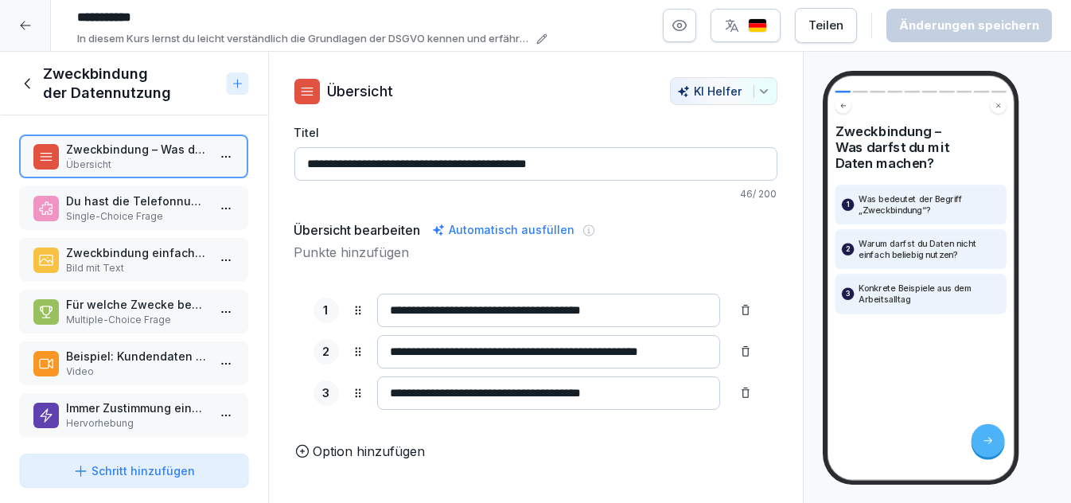
click at [109, 195] on p "Du hast die Telefonnummer eines Gastes, weil er reserviert hat. Darfst du ihn s…" at bounding box center [137, 201] width 141 height 17
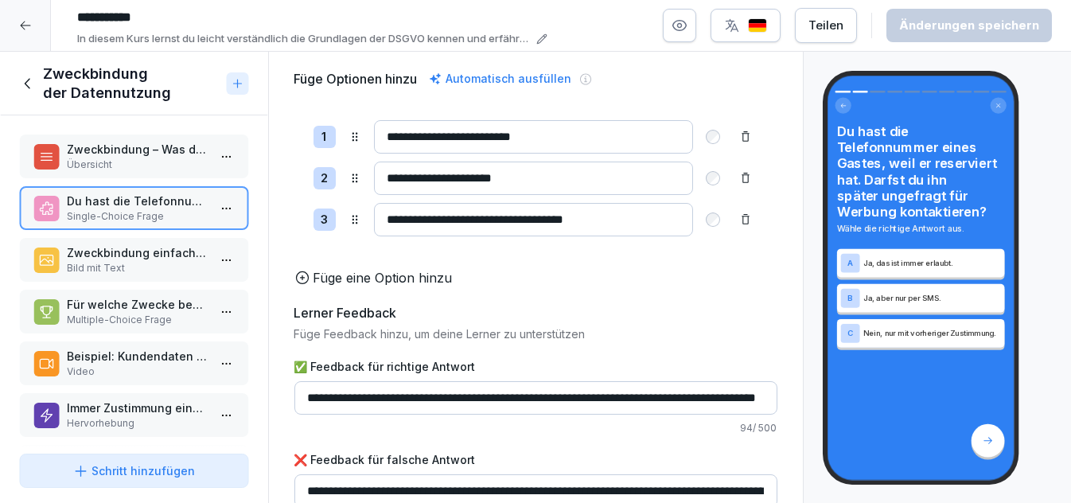
scroll to position [200, 0]
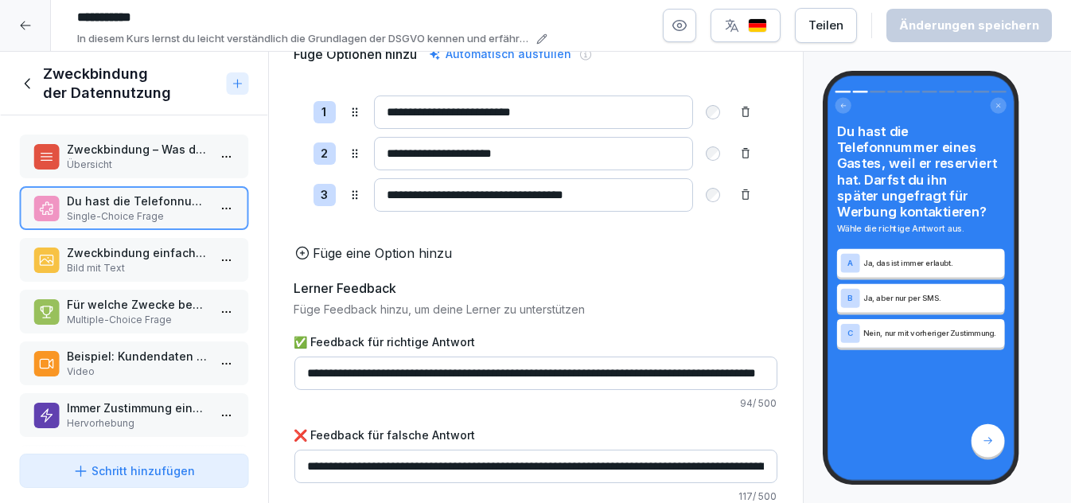
click at [119, 251] on p "Zweckbindung einfach erklärt" at bounding box center [137, 252] width 141 height 17
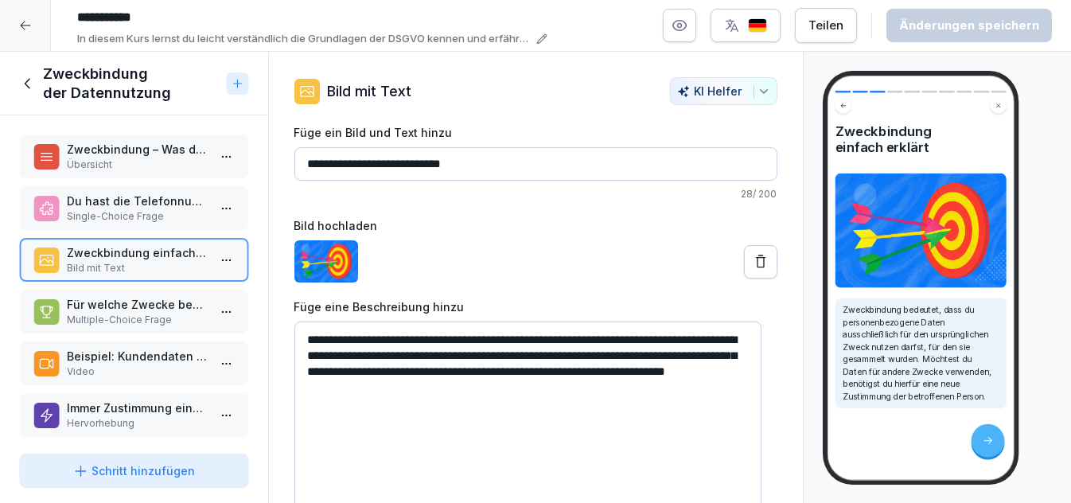
scroll to position [71, 0]
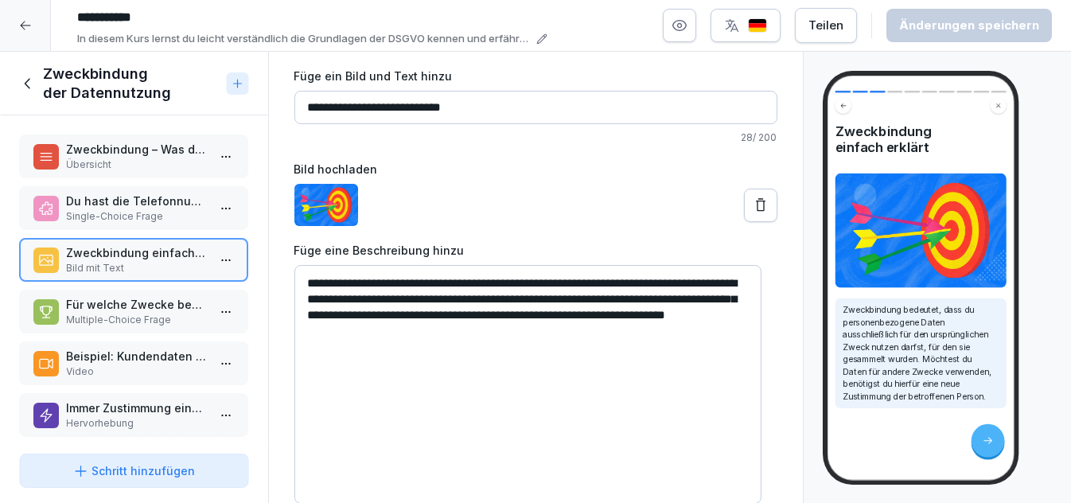
click at [129, 301] on p "Für welche Zwecke benötigst du ausdrücklich die Zustimmung der betroffenen Pers…" at bounding box center [137, 304] width 141 height 17
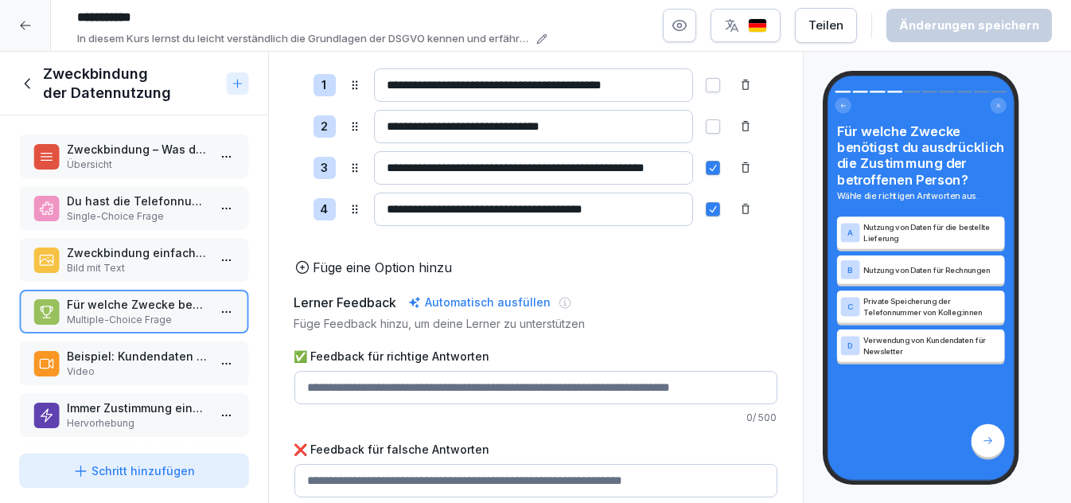
scroll to position [241, 0]
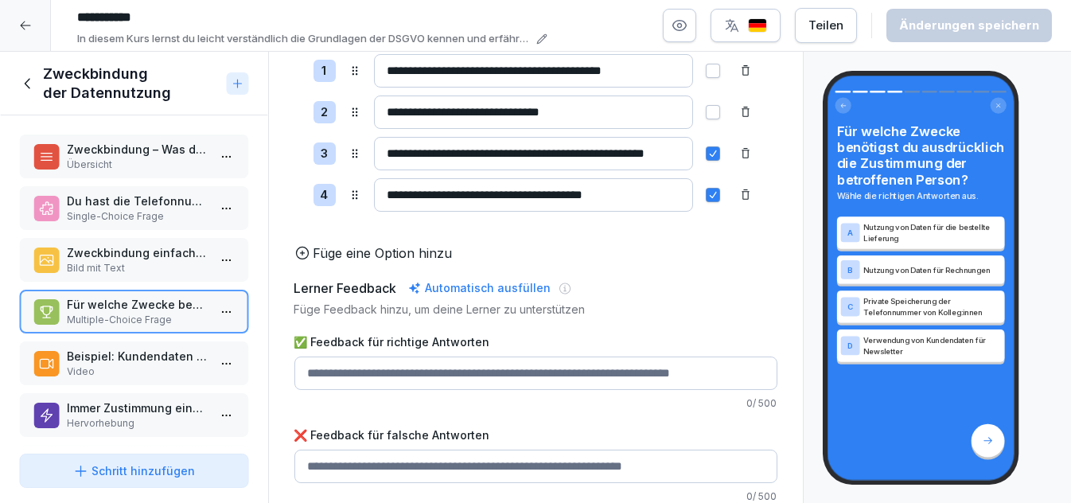
click at [127, 356] on p "Beispiel: Kundendaten und Newsletter" at bounding box center [137, 356] width 141 height 17
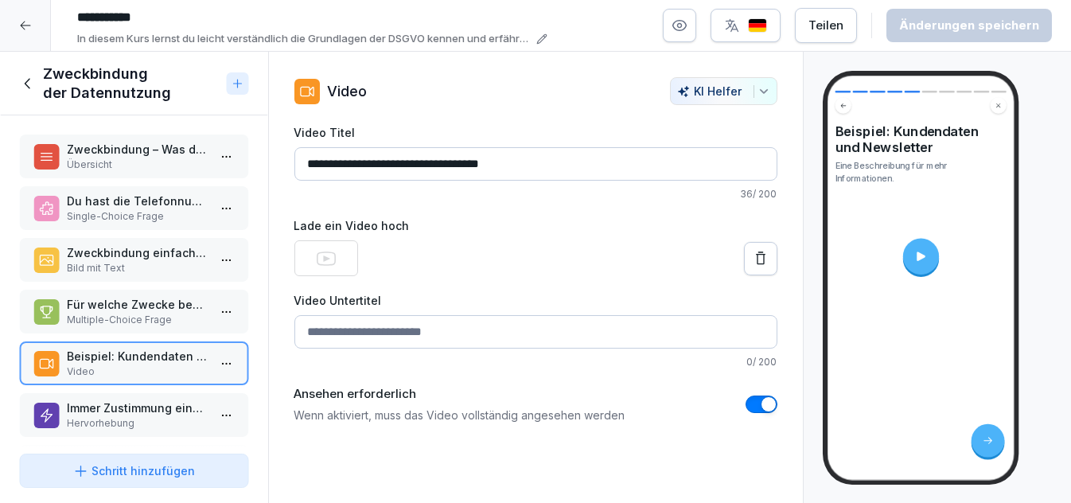
click at [122, 403] on p "Immer Zustimmung einholen" at bounding box center [137, 407] width 141 height 17
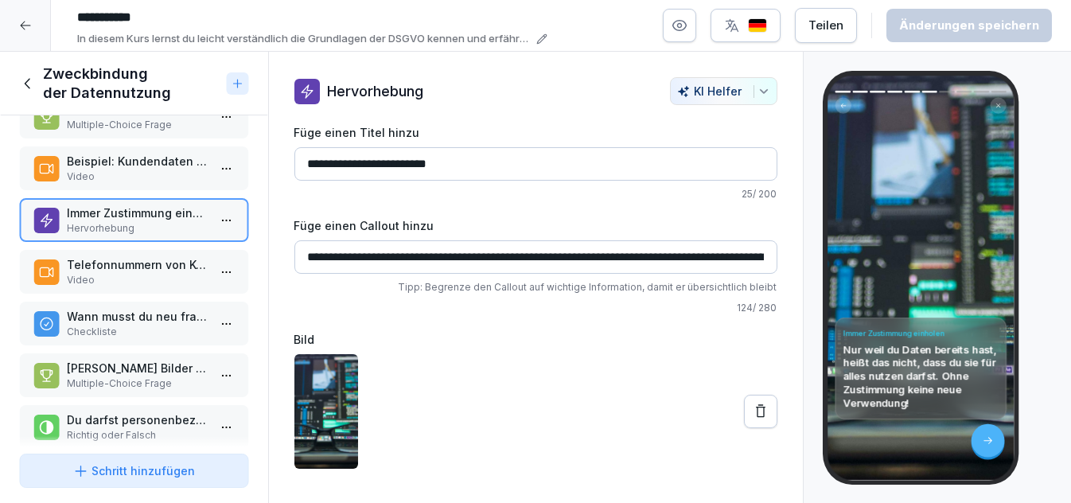
scroll to position [220, 0]
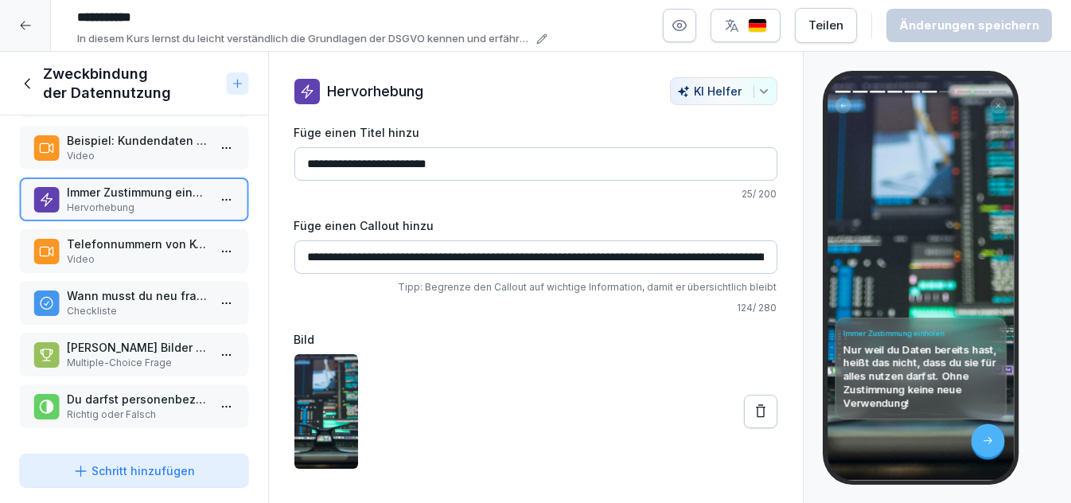
click at [150, 235] on p "Telefonnummern von Kolleg:innen" at bounding box center [137, 243] width 141 height 17
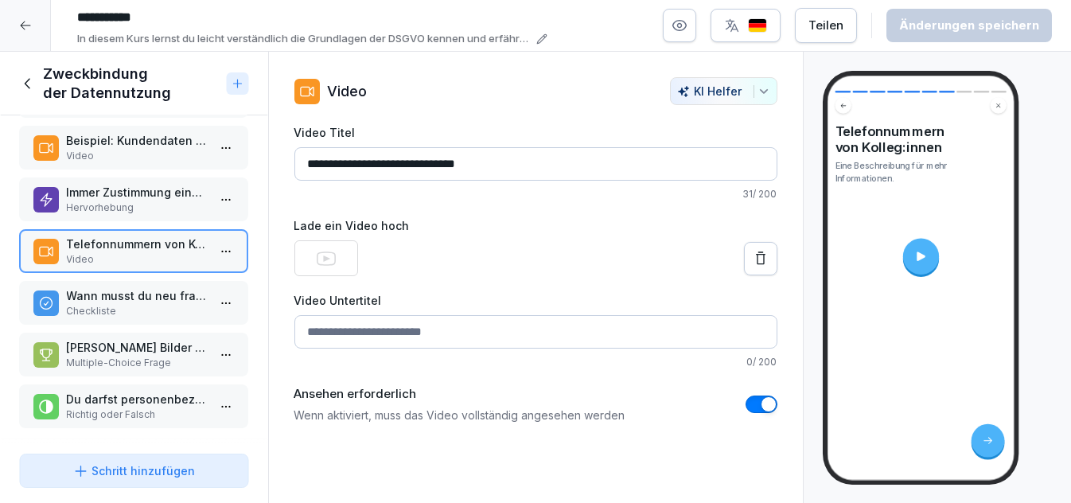
click at [138, 288] on p "Wann musst du neu fragen?" at bounding box center [137, 295] width 141 height 17
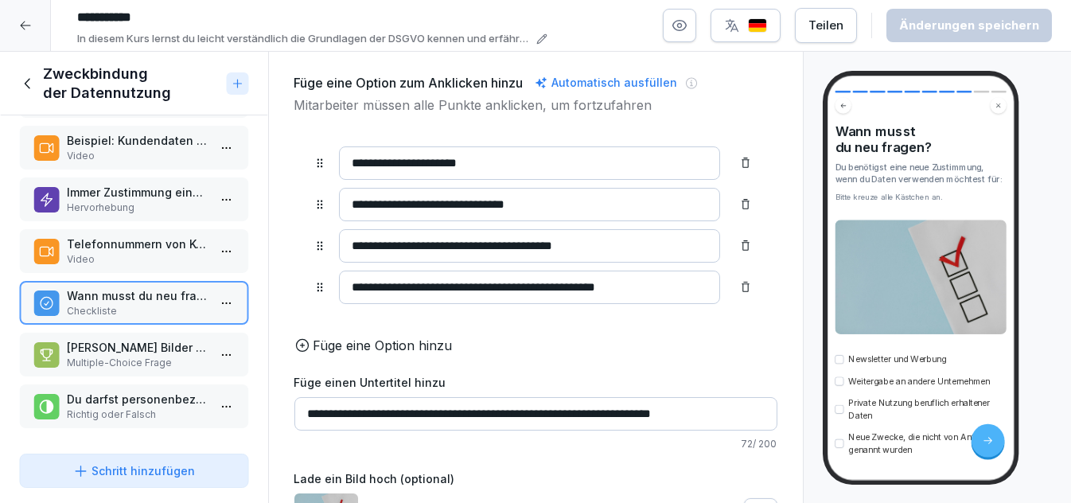
scroll to position [207, 0]
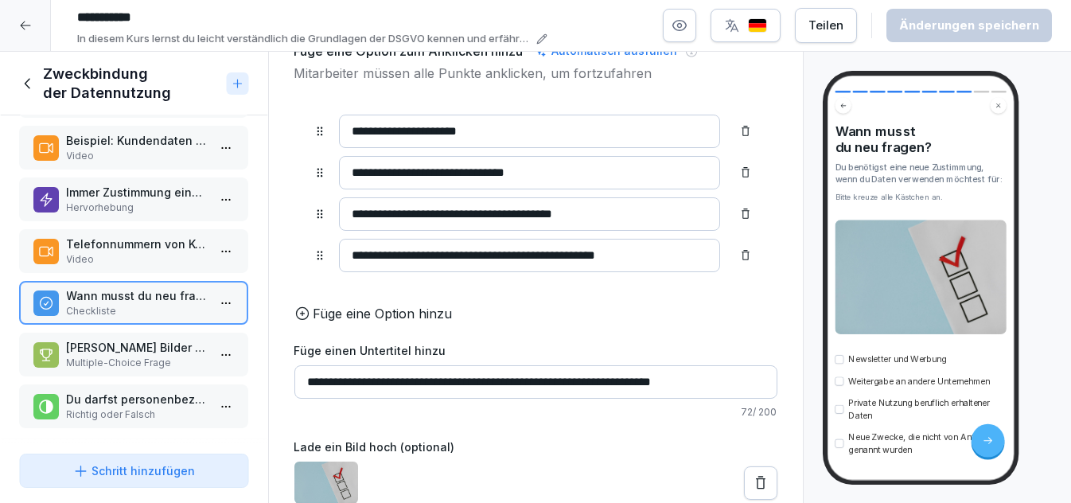
click at [146, 339] on p "Welche Bilder zeigen korrekte Beispiele für zweckgebundene Datennutzung?" at bounding box center [137, 347] width 141 height 17
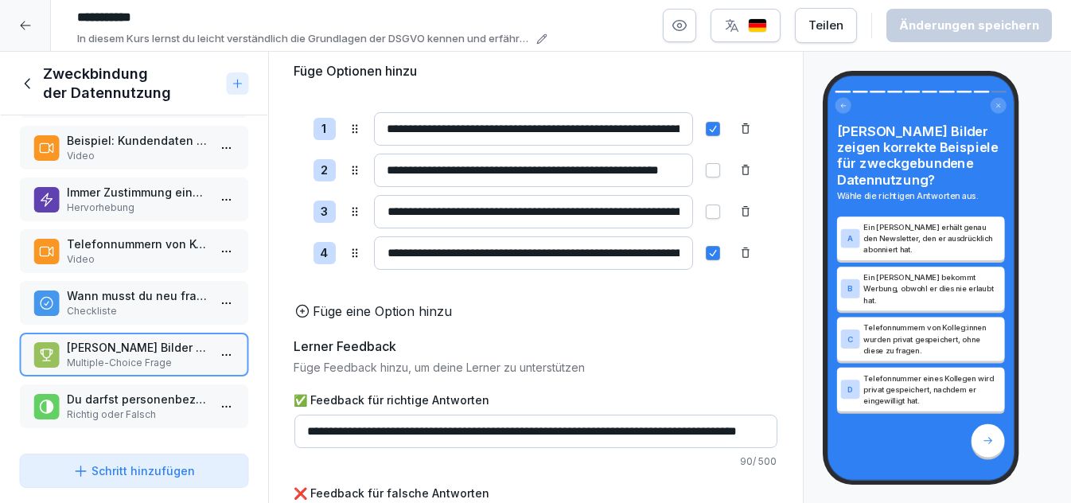
scroll to position [241, 0]
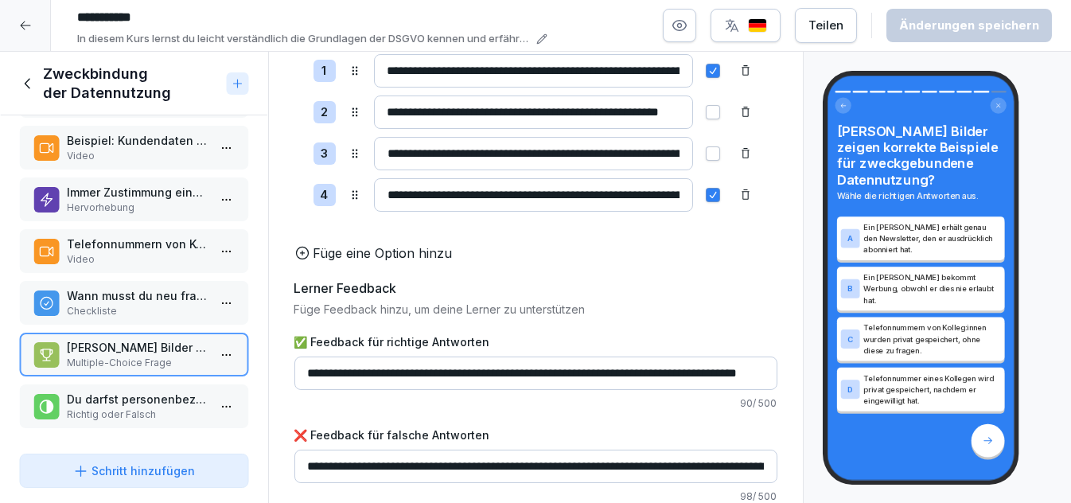
click at [146, 391] on p "Du darfst personenbezogene Daten jederzeit für jeden Zweck nutzen, solange du s…" at bounding box center [137, 399] width 141 height 17
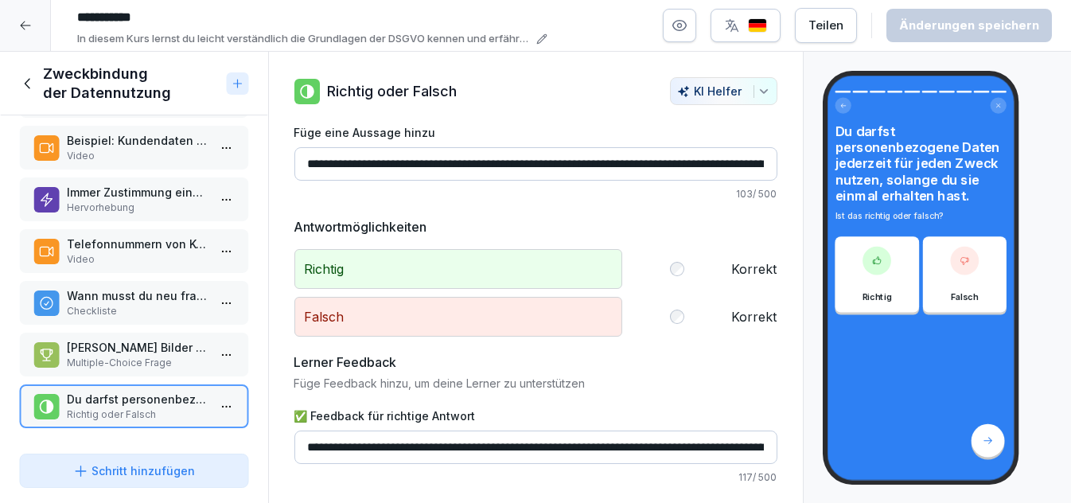
scroll to position [86, 0]
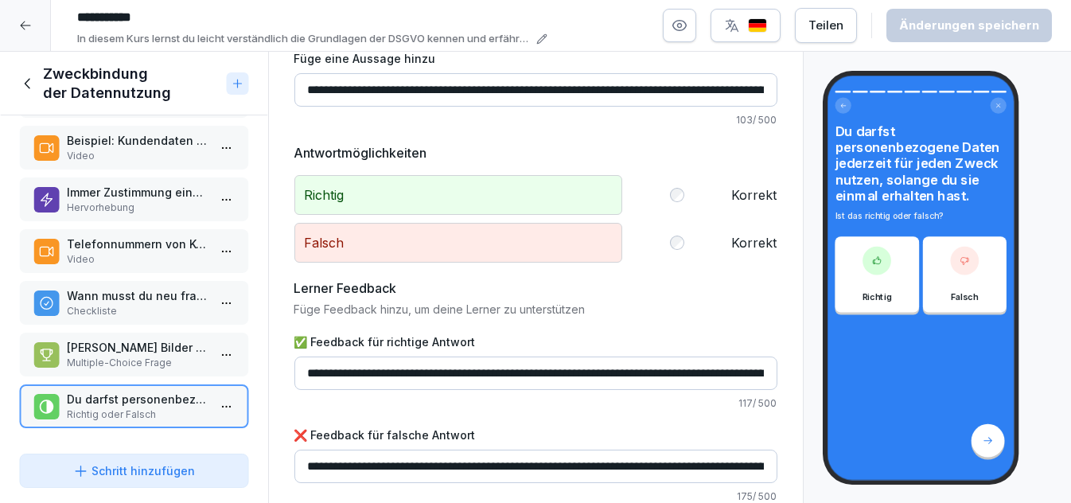
click at [494, 278] on div "Lerner Feedback" at bounding box center [535, 287] width 483 height 19
click at [24, 84] on icon at bounding box center [28, 84] width 18 height 18
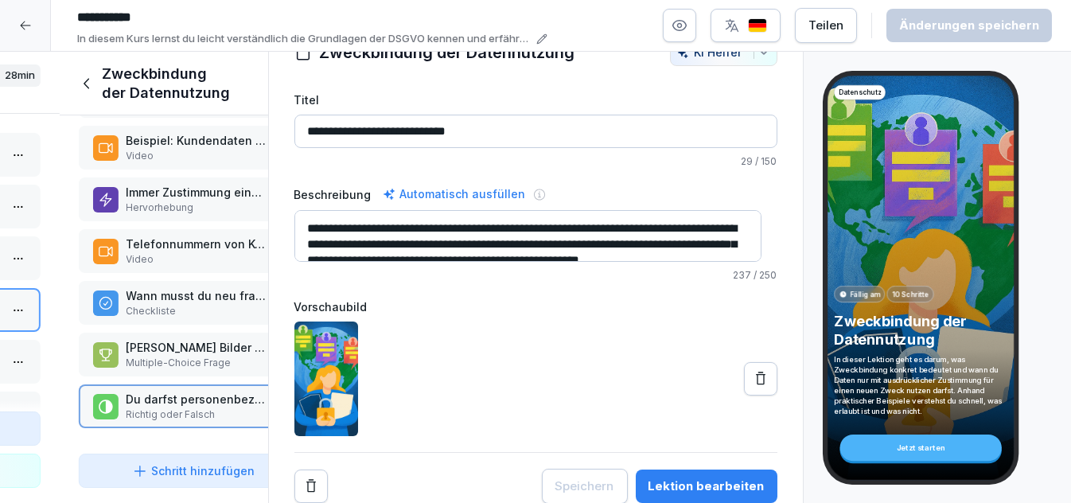
scroll to position [53, 0]
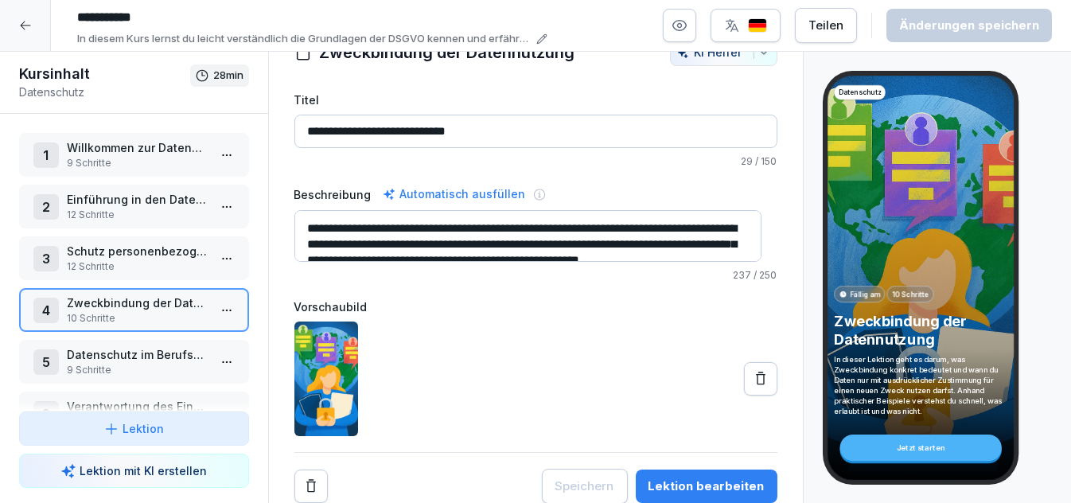
click at [98, 346] on p "Datenschutz im Berufsalltag" at bounding box center [137, 354] width 141 height 17
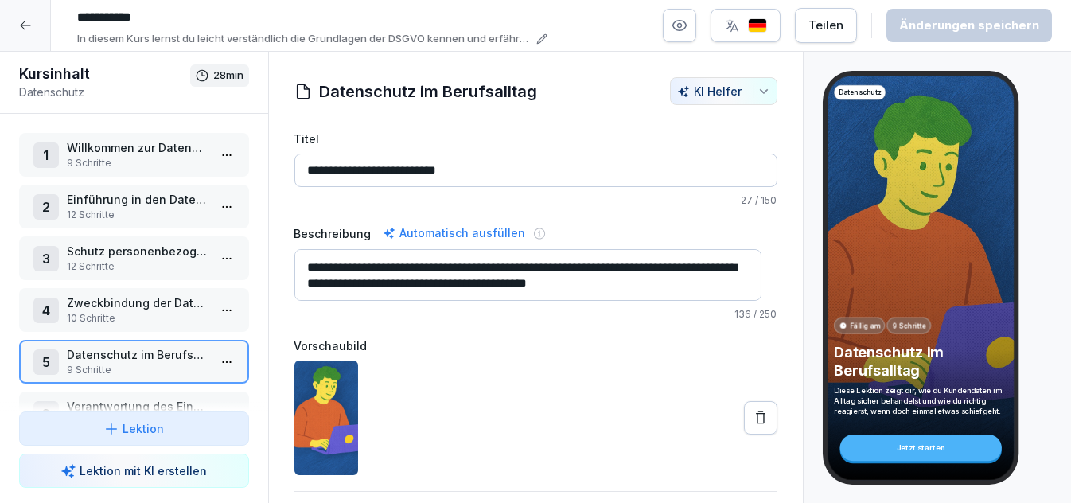
scroll to position [53, 0]
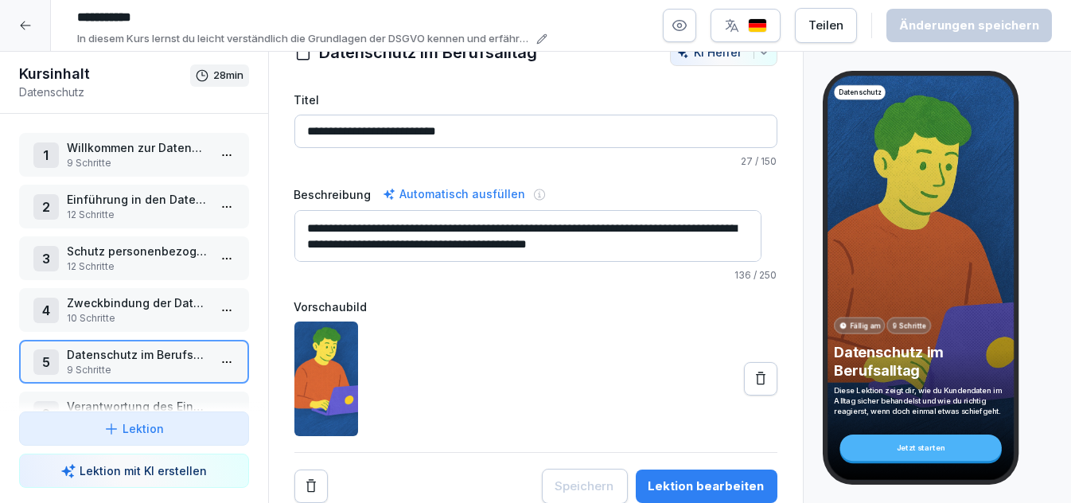
click at [676, 477] on div "Lektion bearbeiten" at bounding box center [706, 486] width 116 height 18
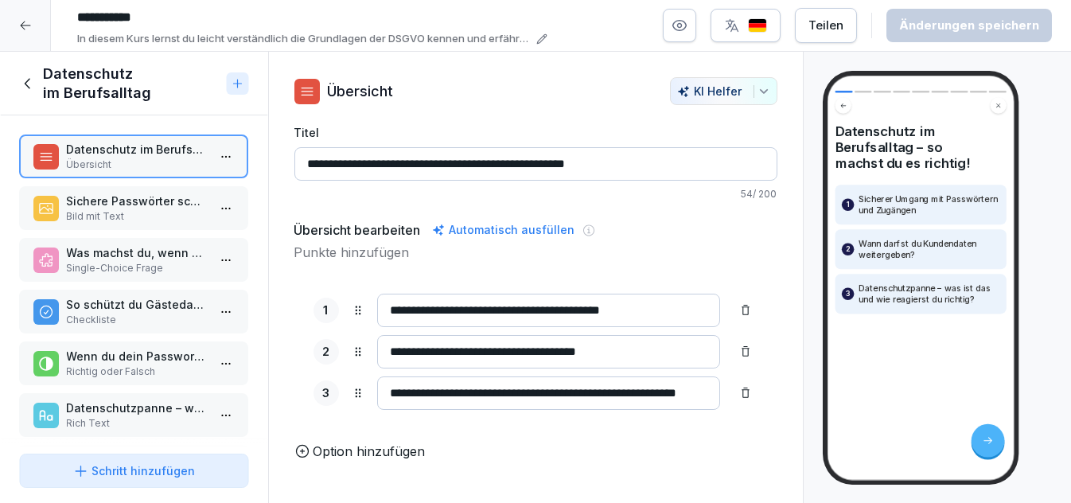
click at [126, 209] on p "Bild mit Text" at bounding box center [137, 216] width 141 height 14
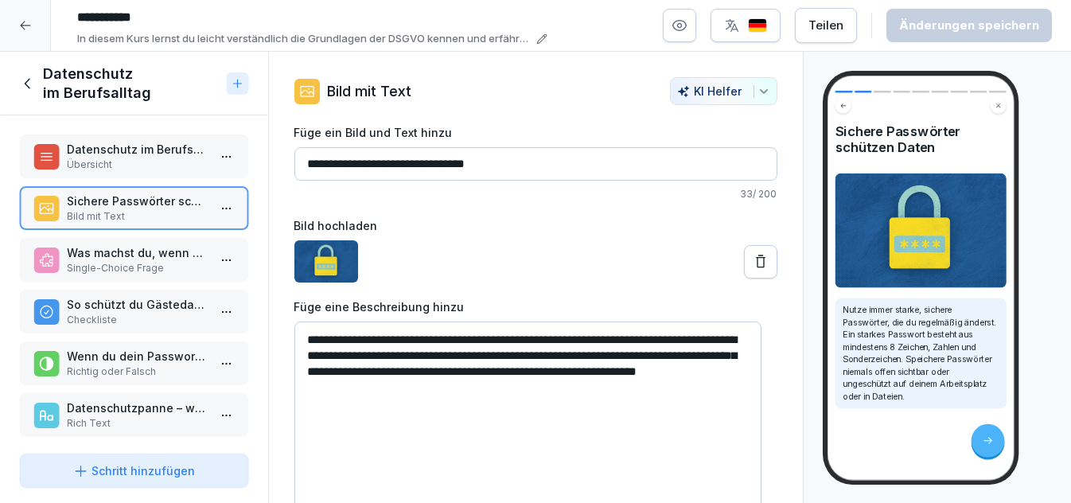
scroll to position [71, 0]
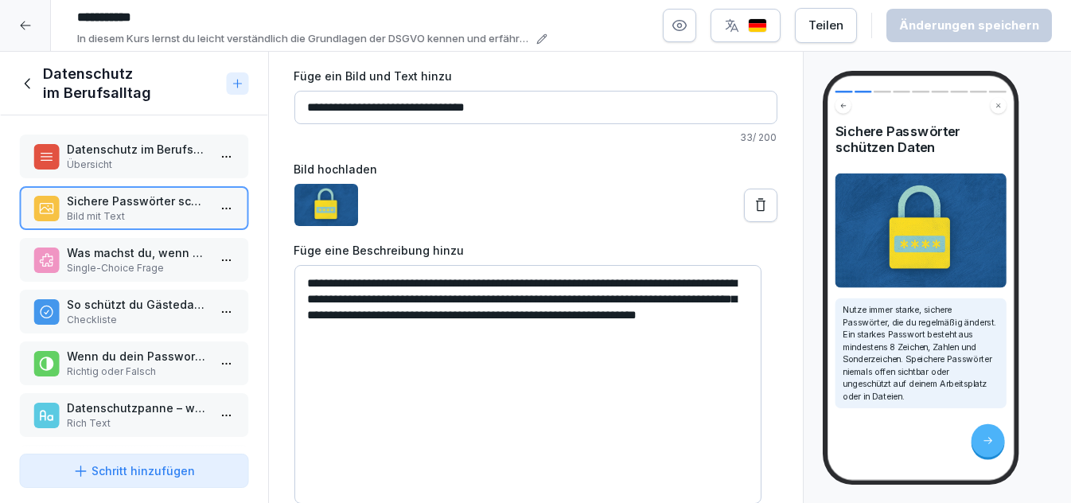
click at [161, 250] on p "Was machst du, wenn du versehentlich sensible Gästedaten per Mail an die falsch…" at bounding box center [137, 252] width 141 height 17
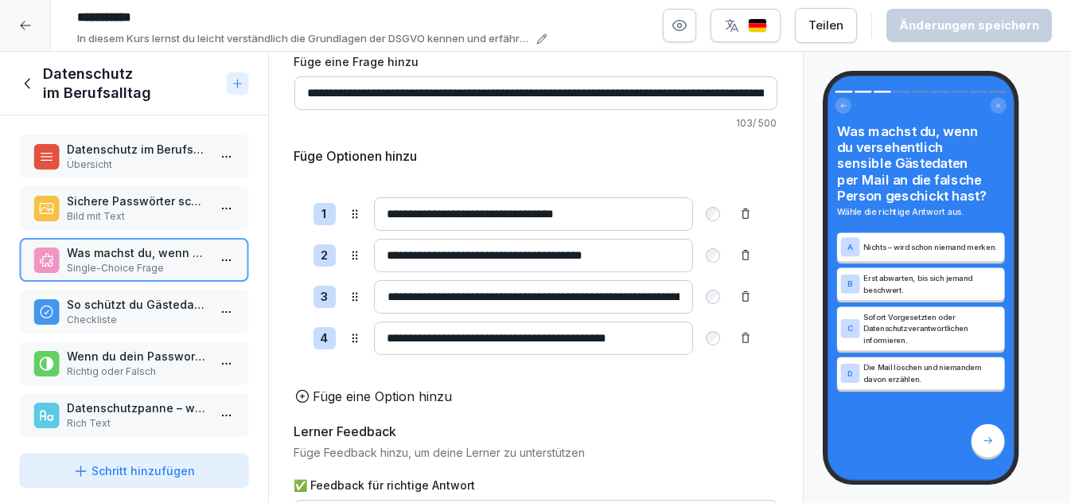
click at [533, 290] on input "**********" at bounding box center [533, 296] width 319 height 33
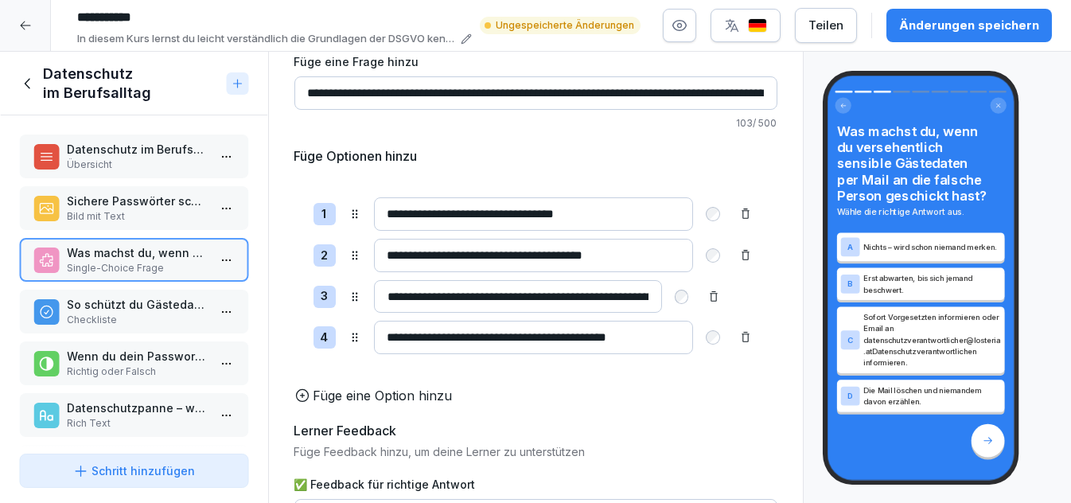
click at [590, 299] on input "**********" at bounding box center [518, 296] width 288 height 33
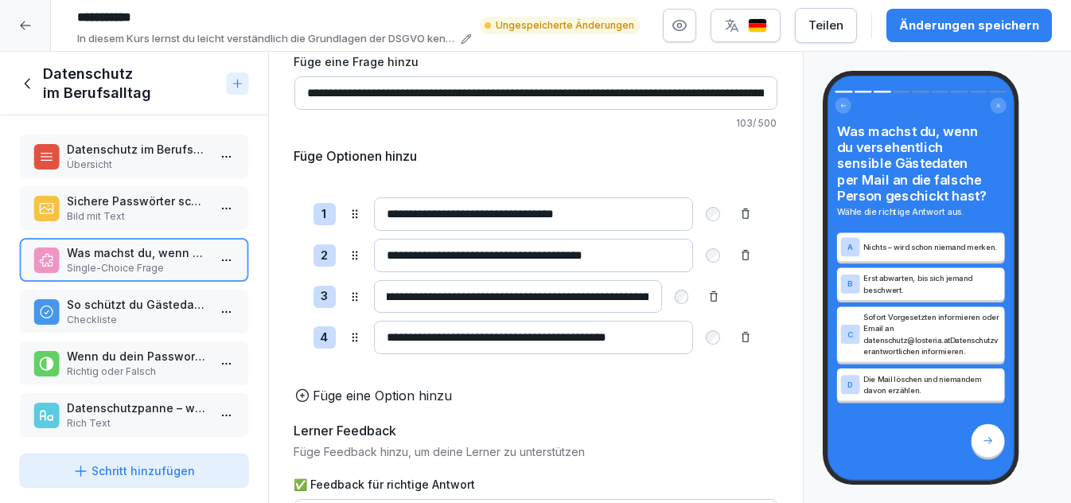
click at [549, 294] on input "**********" at bounding box center [518, 296] width 288 height 33
type input "**********"
click at [951, 27] on div "Änderungen speichern" at bounding box center [969, 26] width 140 height 18
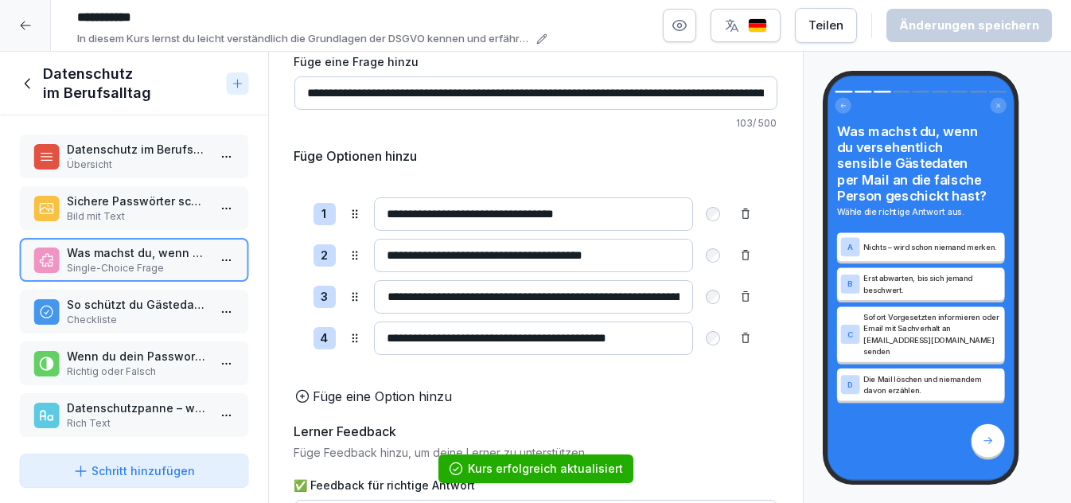
scroll to position [241, 0]
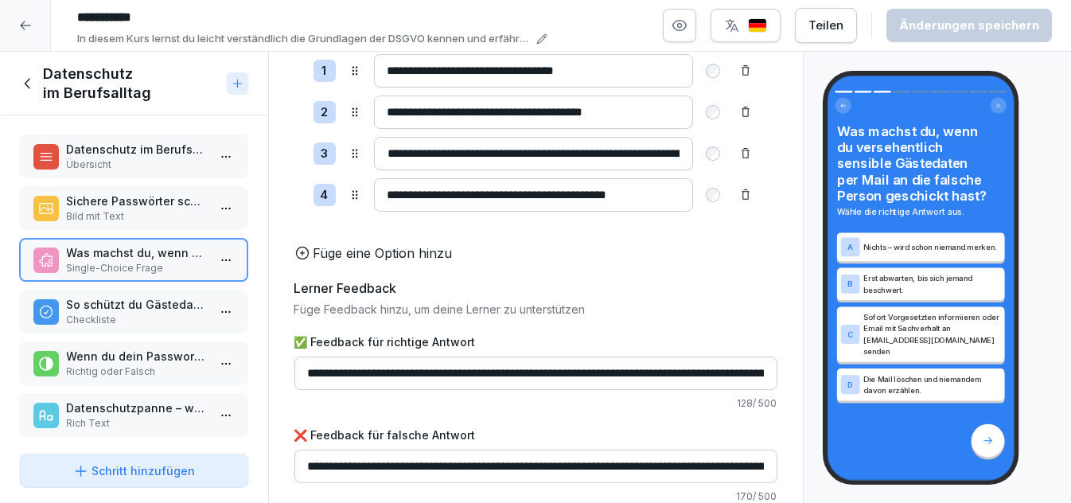
click at [130, 299] on p "So schützt du Gästedaten richtig:" at bounding box center [137, 304] width 141 height 17
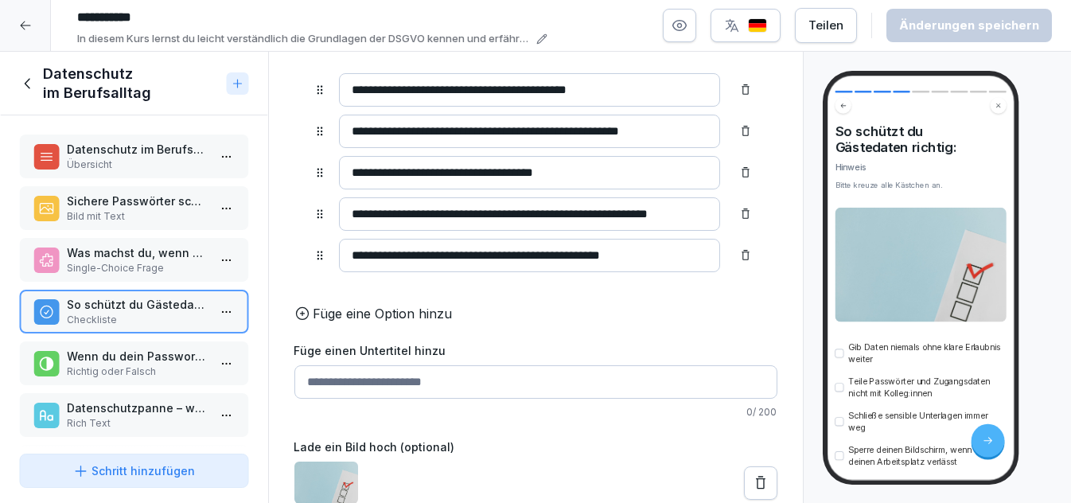
scroll to position [247, 0]
click at [609, 239] on input "**********" at bounding box center [529, 255] width 381 height 33
click at [138, 355] on p "Wenn du dein Passwort regelmäßig änderst, kannst du Datenschutzpannen verhinder…" at bounding box center [137, 356] width 141 height 17
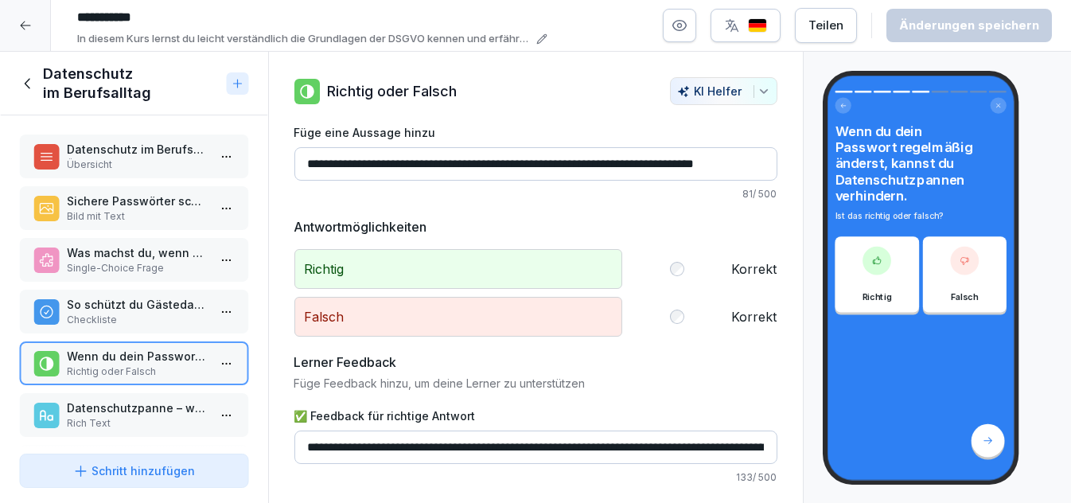
scroll to position [86, 0]
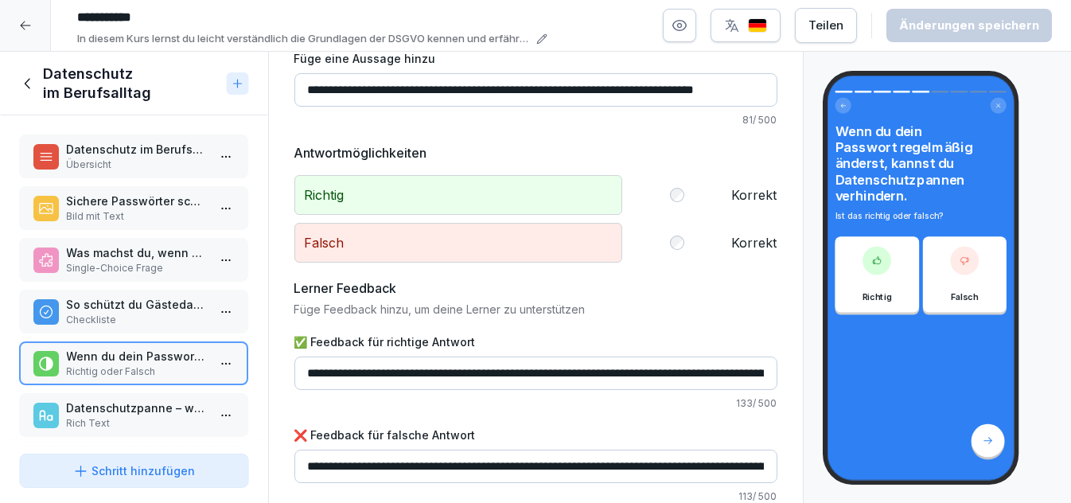
click at [132, 399] on p "Datenschutzpanne – was bedeutet das?" at bounding box center [137, 407] width 141 height 17
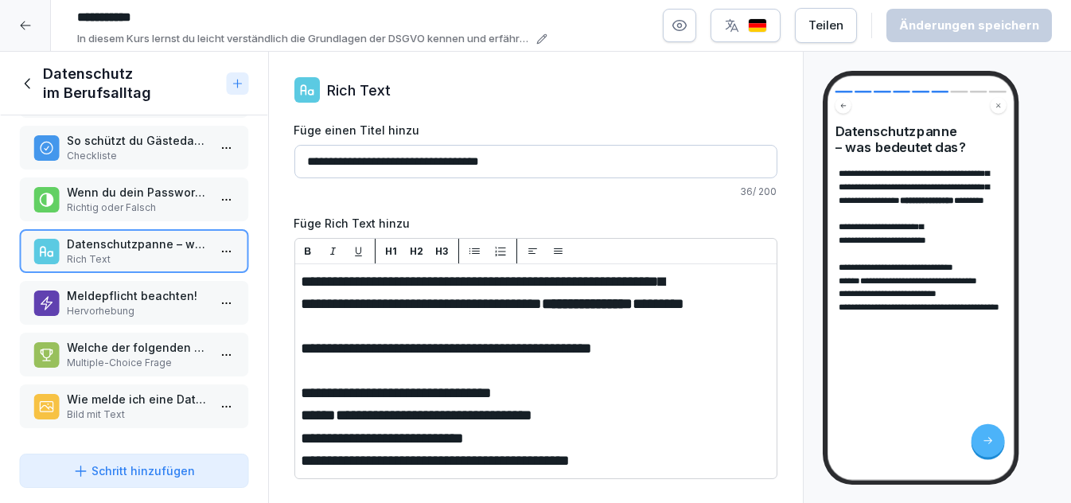
scroll to position [12, 0]
click at [130, 281] on div "Meldepflicht beachten! Hervorhebung" at bounding box center [134, 303] width 230 height 44
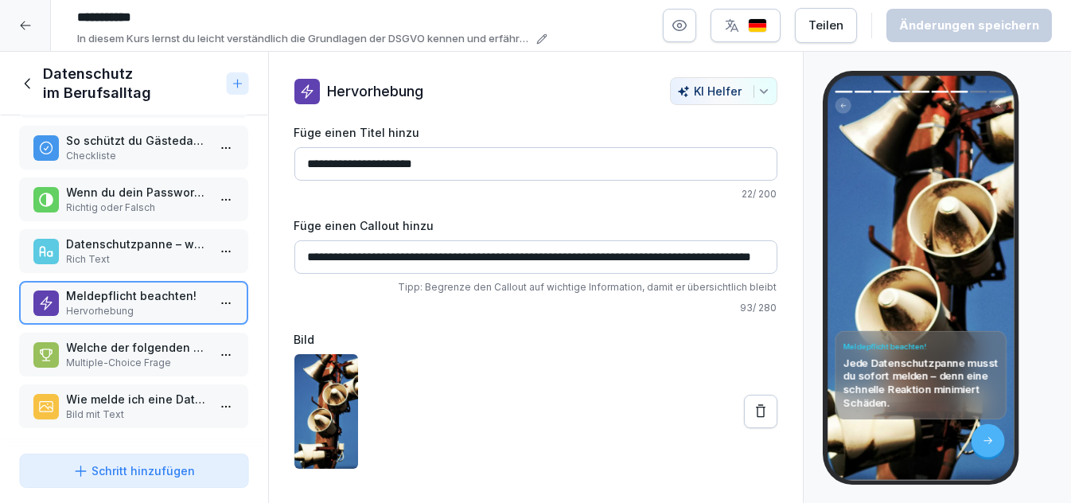
click at [134, 356] on p "Multiple-Choice Frage" at bounding box center [137, 363] width 141 height 14
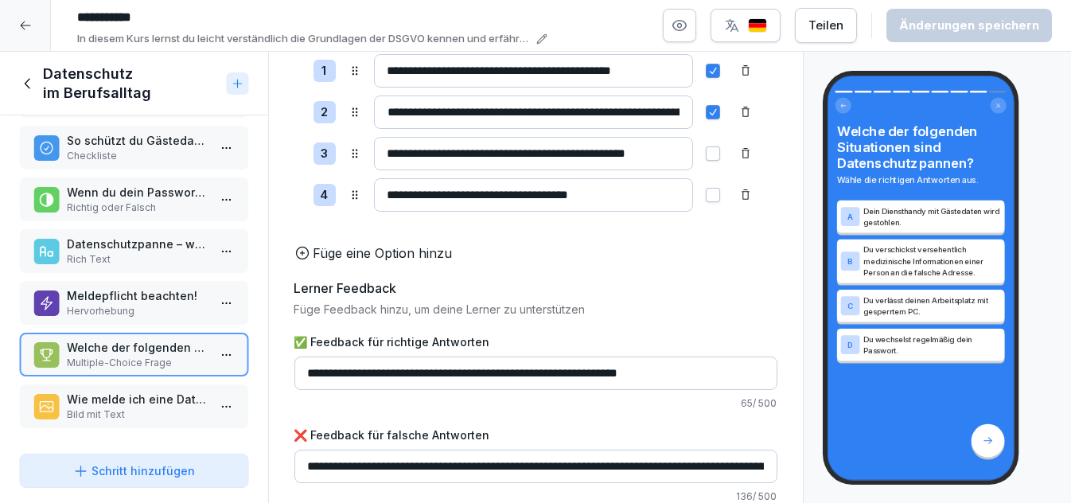
scroll to position [241, 0]
click at [134, 391] on p "Wie melde ich eine Datenschutzpanne richtig?" at bounding box center [137, 399] width 141 height 17
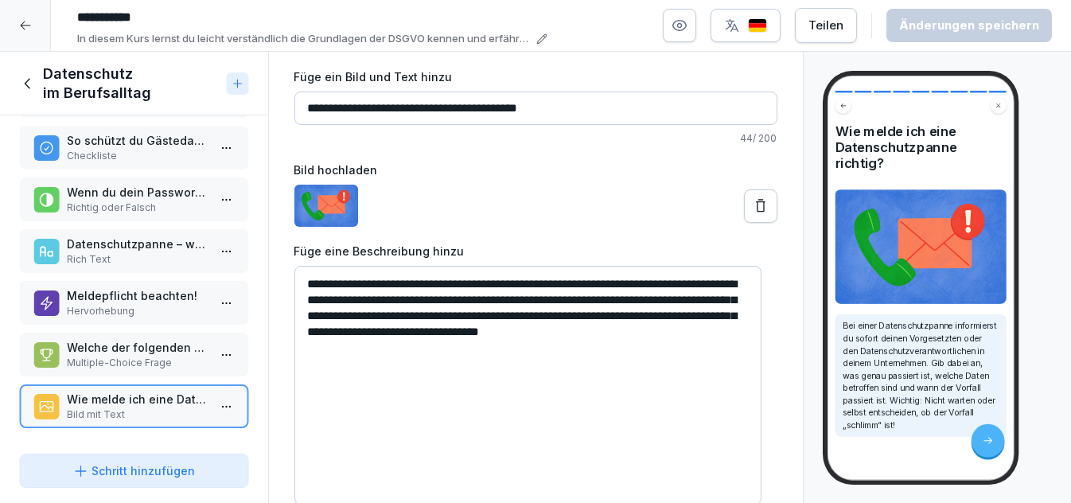
scroll to position [71, 0]
click at [311, 284] on textarea "**********" at bounding box center [528, 384] width 468 height 239
click at [307, 281] on textarea "**********" at bounding box center [528, 384] width 468 height 239
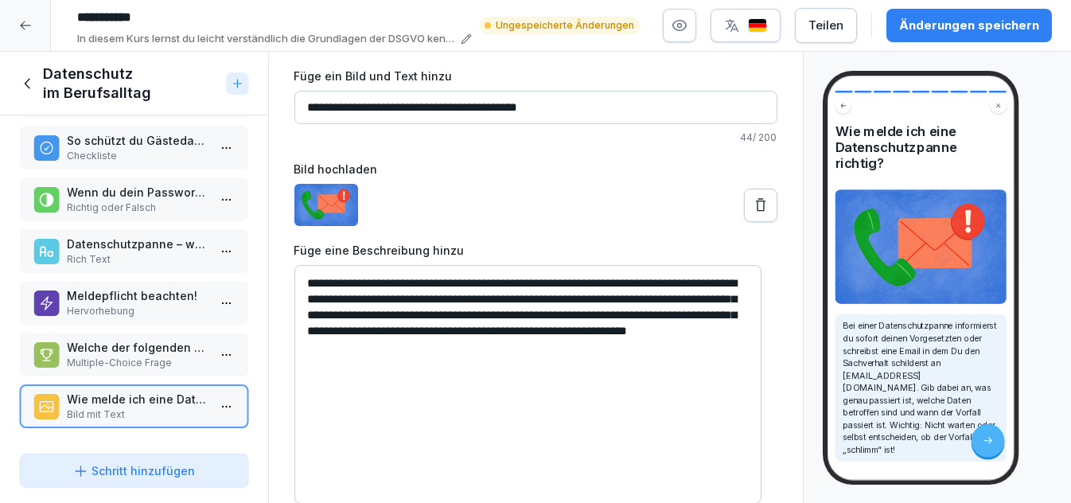
click at [422, 284] on textarea "**********" at bounding box center [528, 384] width 468 height 239
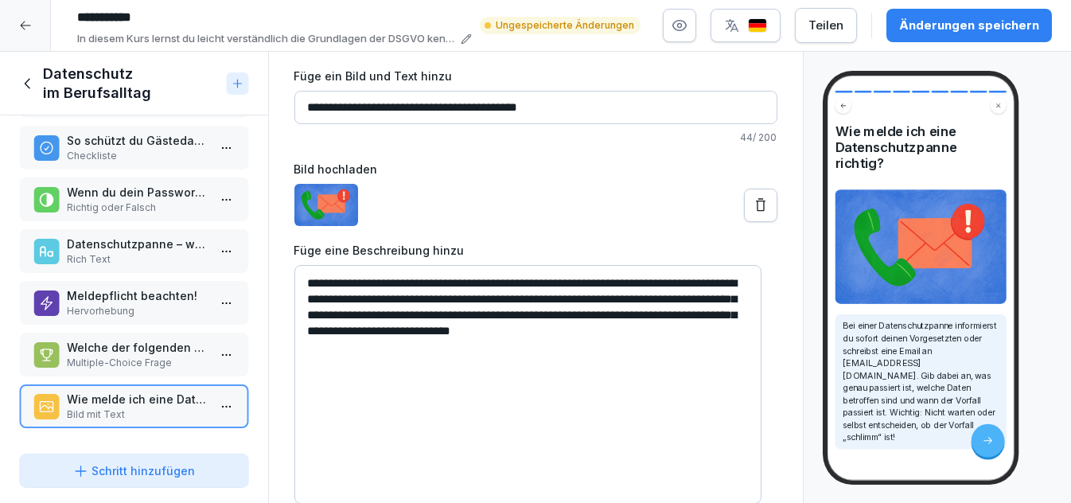
click at [582, 283] on textarea "**********" at bounding box center [528, 384] width 468 height 239
type textarea "**********"
click at [955, 19] on div "Änderungen speichern" at bounding box center [969, 26] width 140 height 18
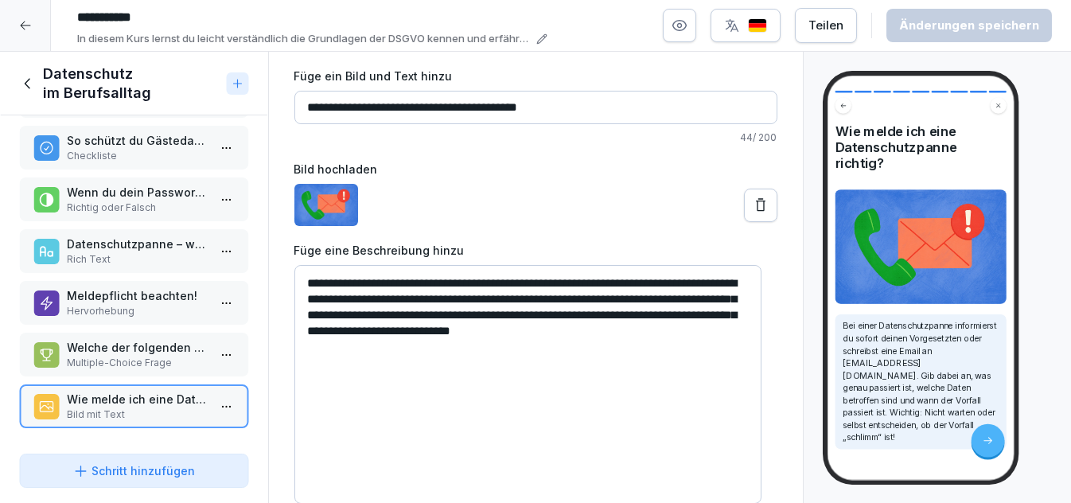
click at [26, 25] on icon at bounding box center [25, 25] width 13 height 13
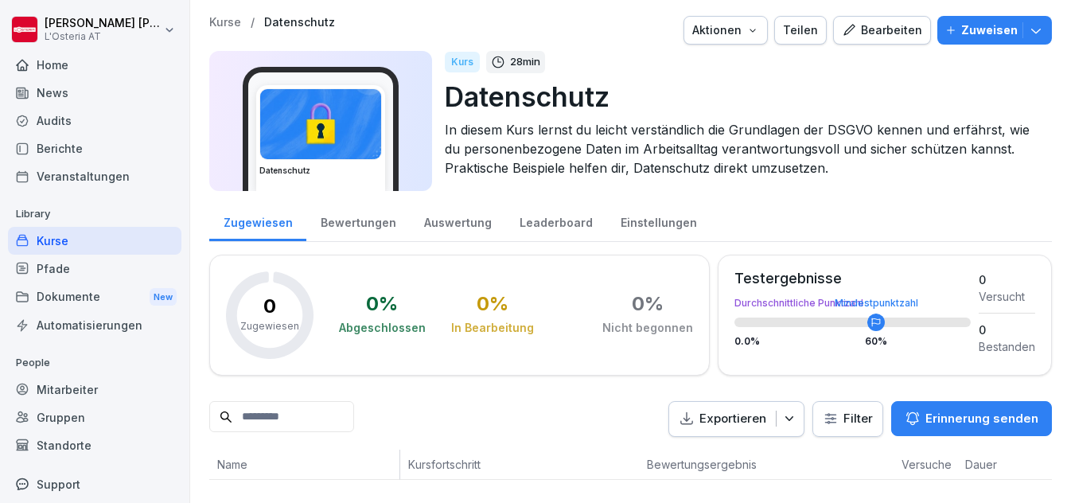
click at [863, 21] on div "Bearbeiten" at bounding box center [882, 30] width 80 height 18
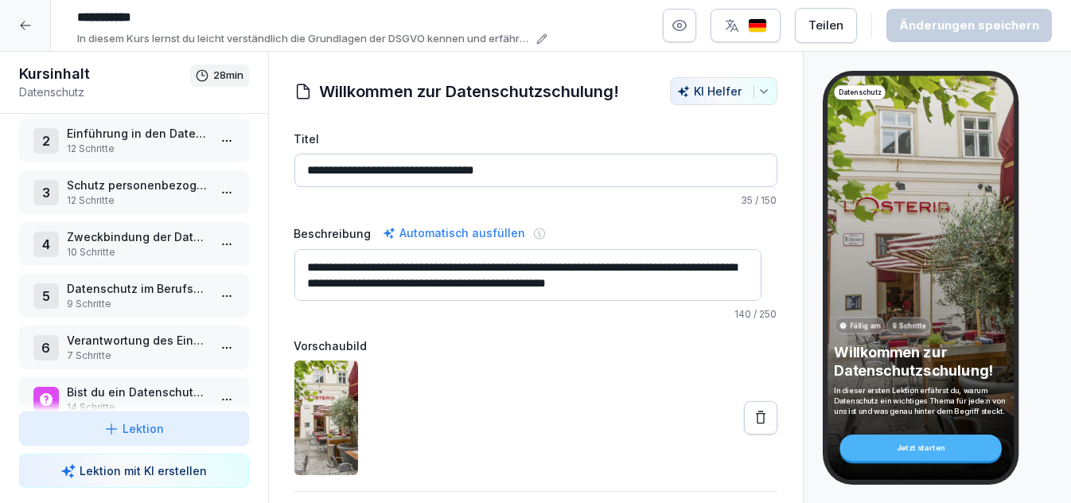
scroll to position [88, 0]
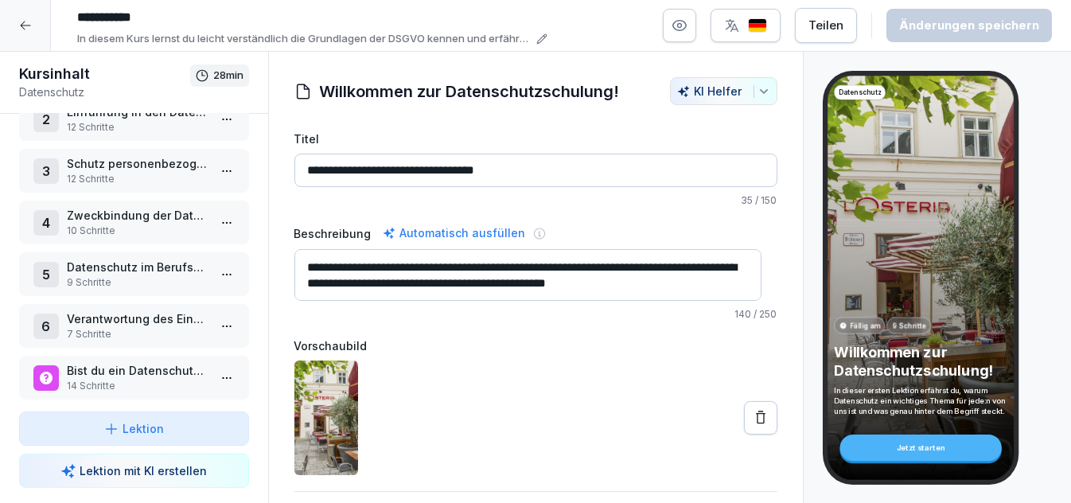
click at [100, 260] on p "Datenschutz im Berufsalltag" at bounding box center [137, 267] width 141 height 17
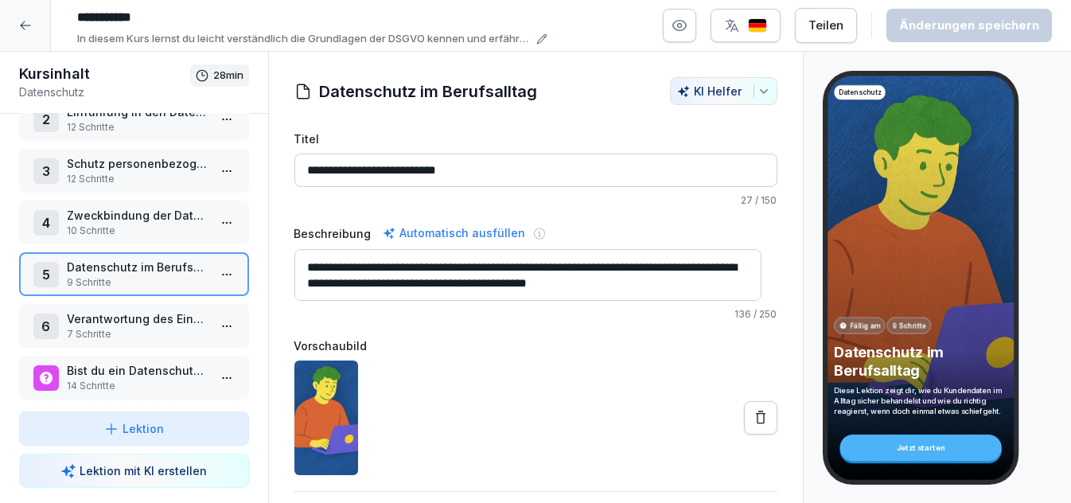
scroll to position [53, 0]
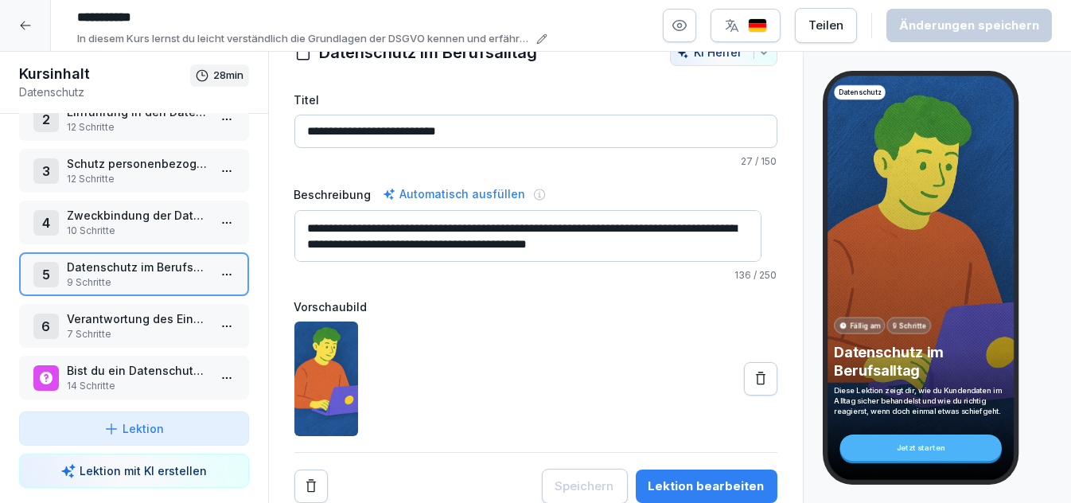
click at [689, 477] on div "Lektion bearbeiten" at bounding box center [706, 486] width 116 height 18
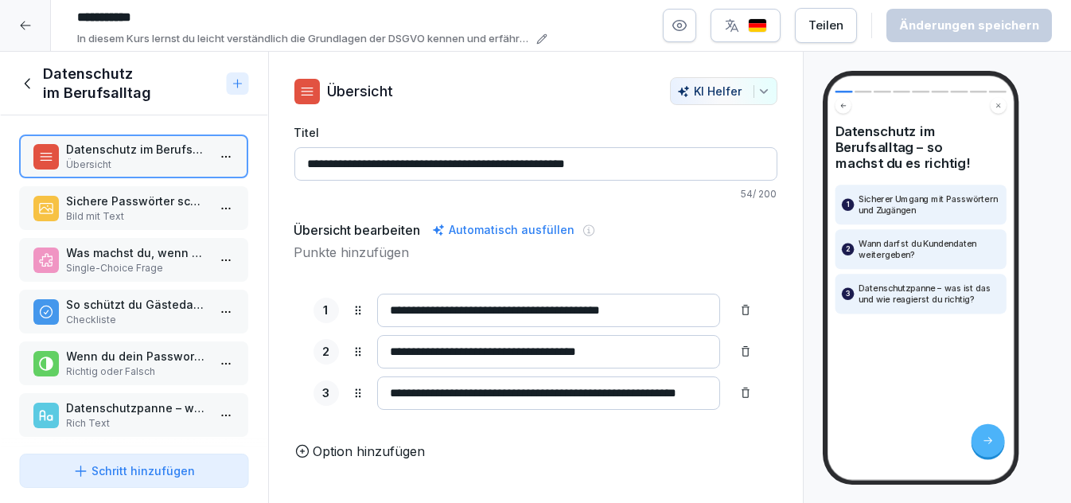
click at [133, 253] on p "Was machst du, wenn du versehentlich sensible Gästedaten per Mail an die falsch…" at bounding box center [137, 252] width 141 height 17
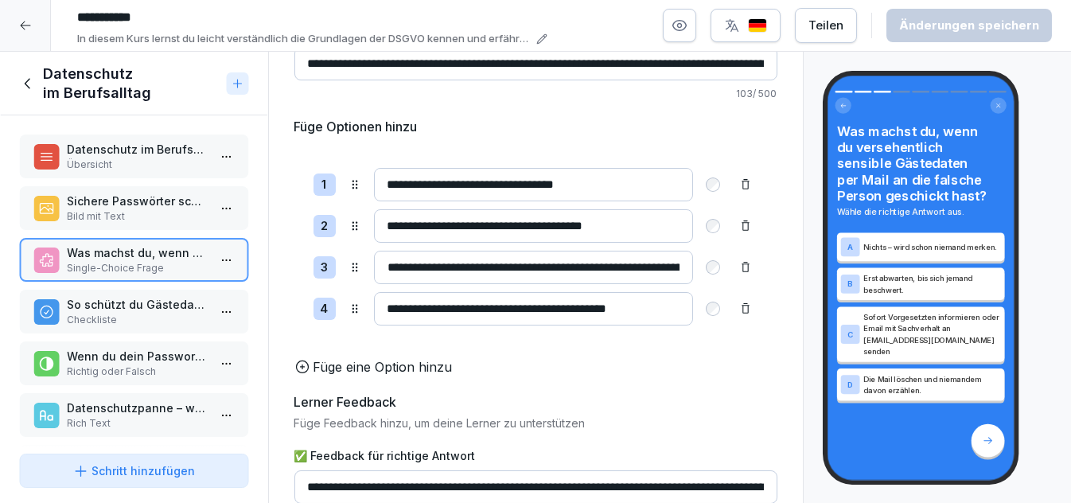
scroll to position [241, 0]
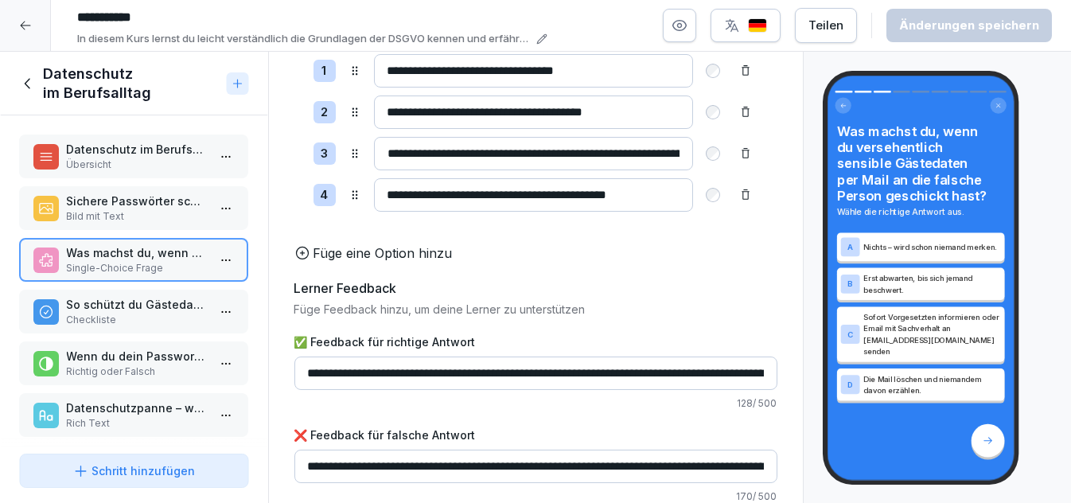
click at [126, 316] on p "Checkliste" at bounding box center [137, 320] width 141 height 14
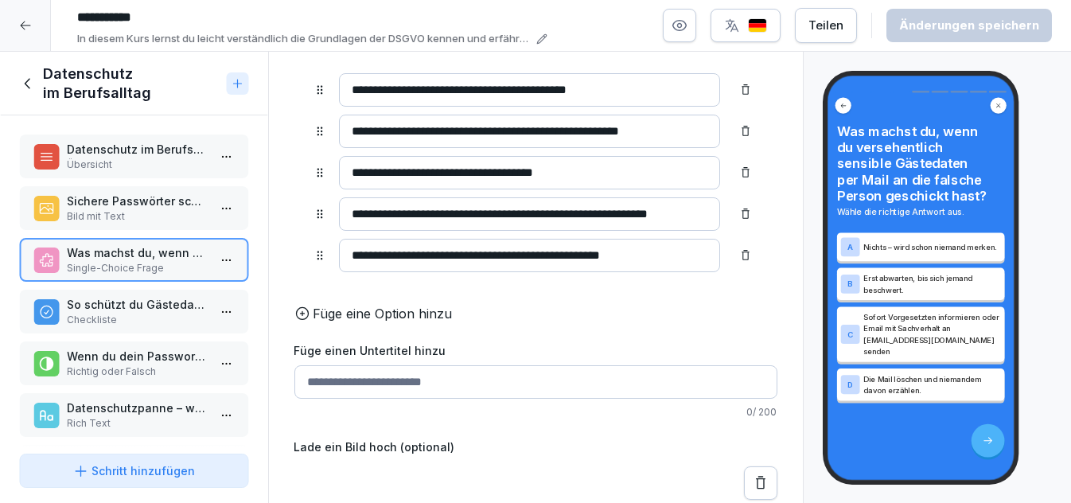
scroll to position [241, 0]
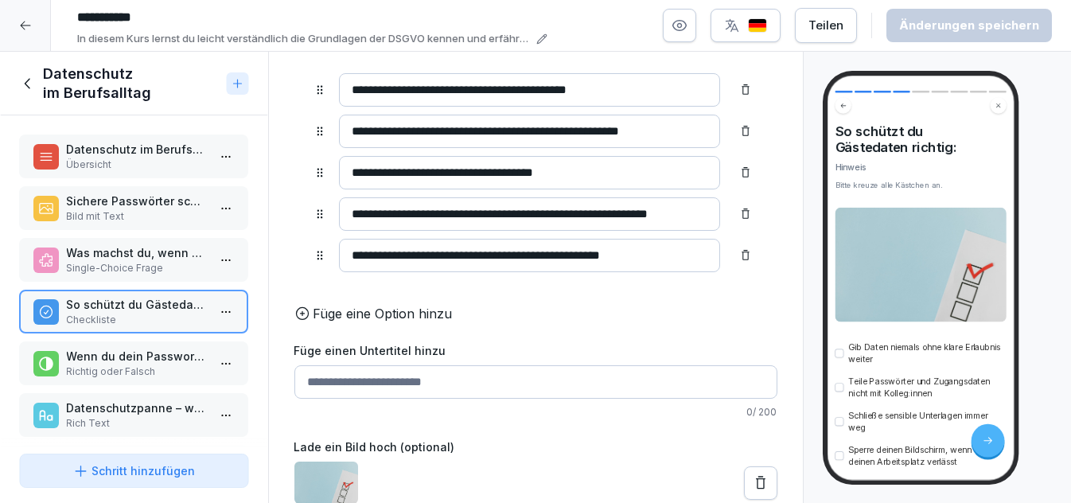
click at [127, 356] on p "Wenn du dein Passwort regelmäßig änderst, kannst du Datenschutzpannen verhinder…" at bounding box center [137, 356] width 141 height 17
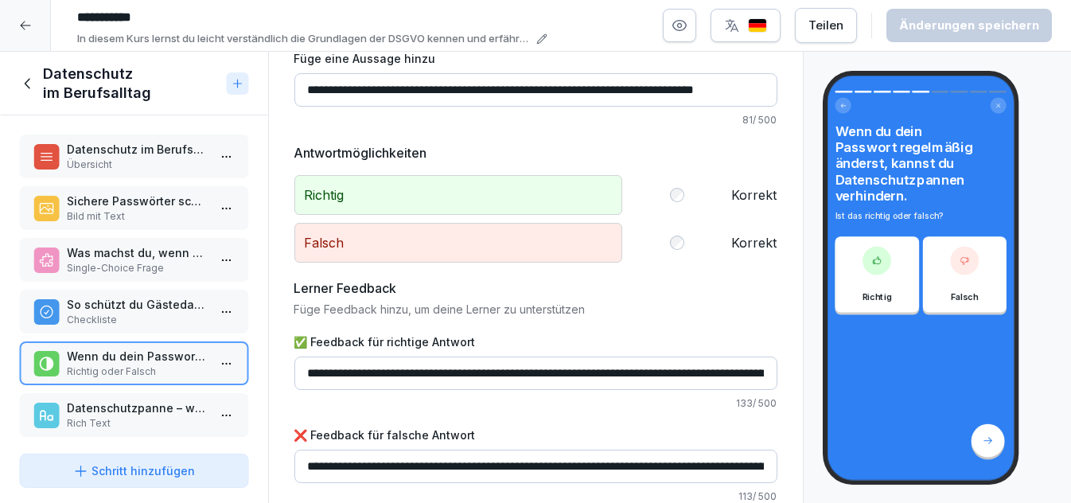
click at [121, 405] on p "Datenschutzpanne – was bedeutet das?" at bounding box center [137, 407] width 141 height 17
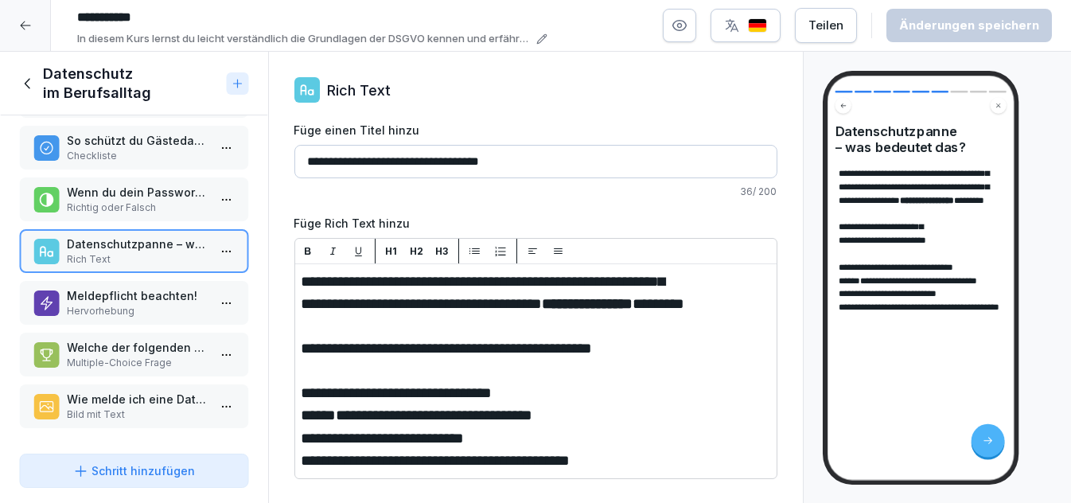
scroll to position [12, 0]
click at [118, 339] on p "Welche der folgenden Situationen sind Datenschutzpannen?" at bounding box center [137, 347] width 141 height 17
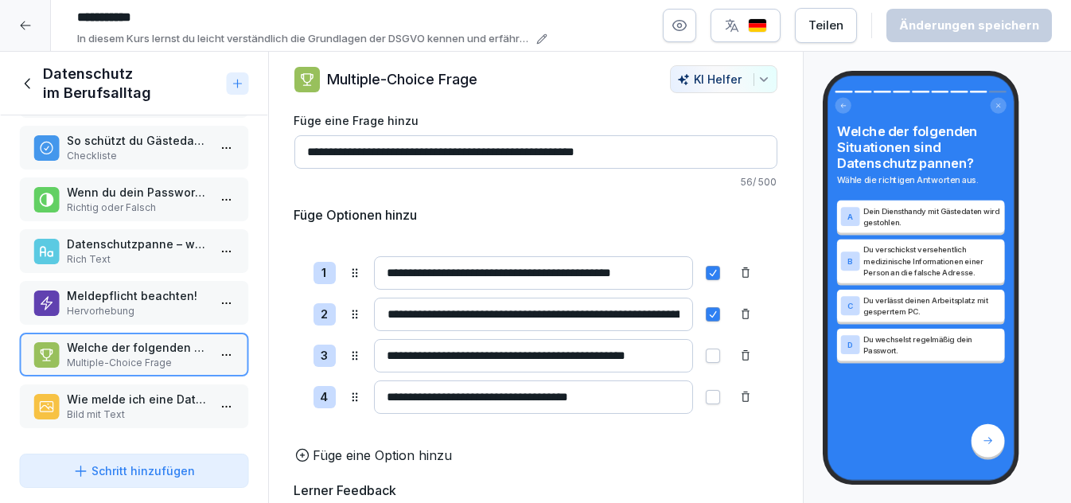
scroll to position [241, 0]
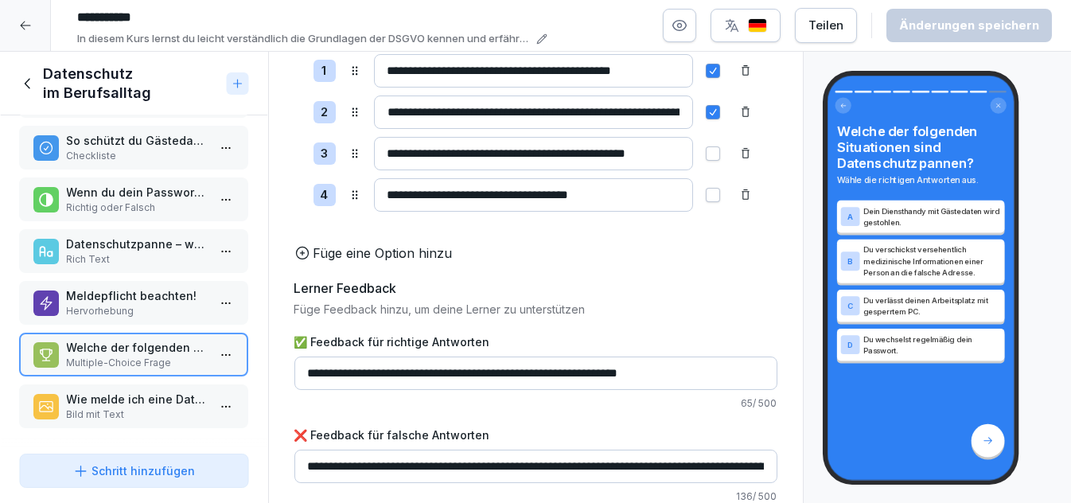
click at [145, 391] on p "Wie melde ich eine Datenschutzpanne richtig?" at bounding box center [137, 399] width 141 height 17
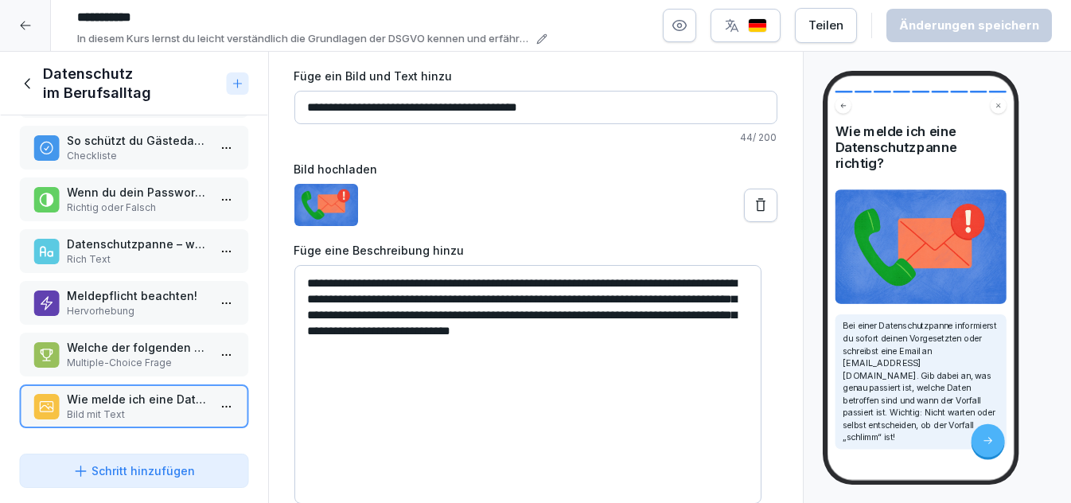
click at [30, 75] on icon at bounding box center [28, 84] width 18 height 18
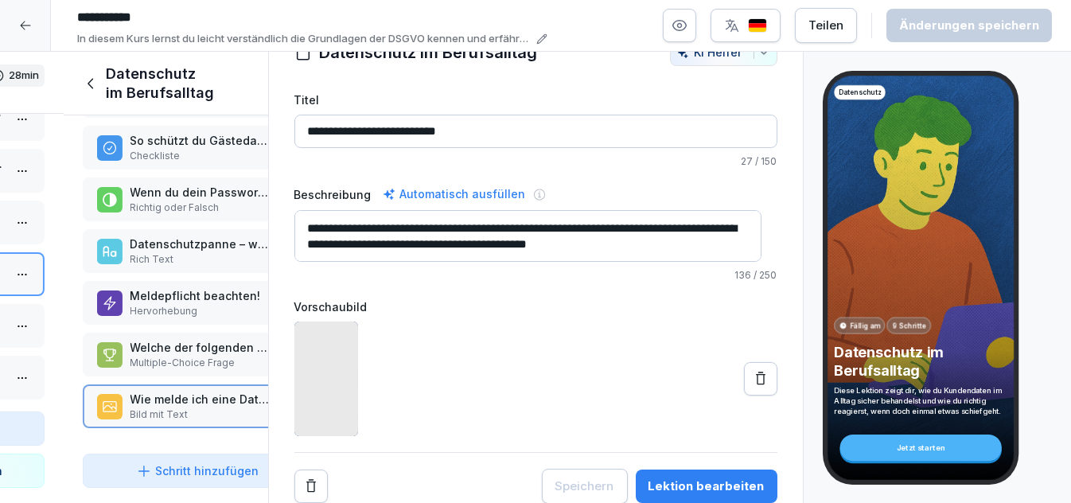
scroll to position [53, 0]
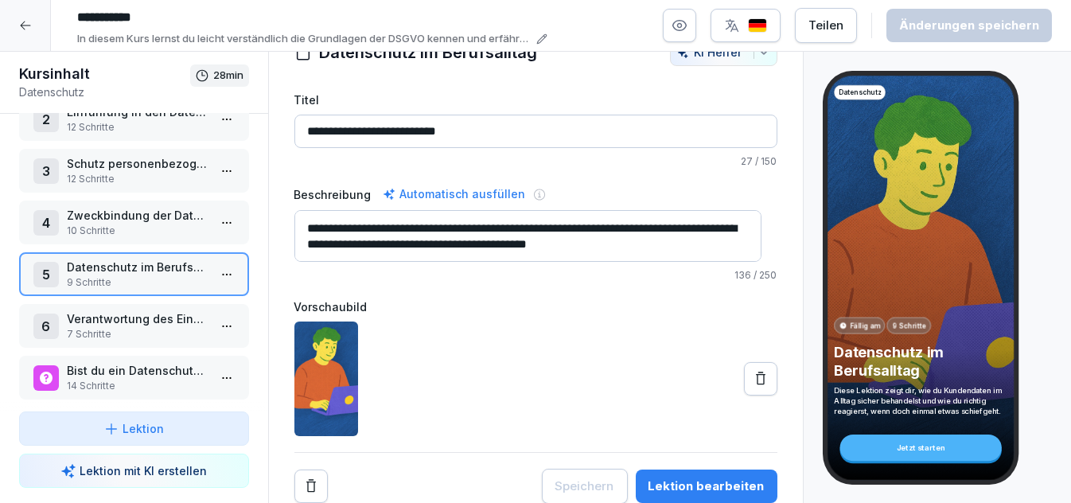
click at [112, 316] on p "Verantwortung des Einzelnen" at bounding box center [137, 318] width 141 height 17
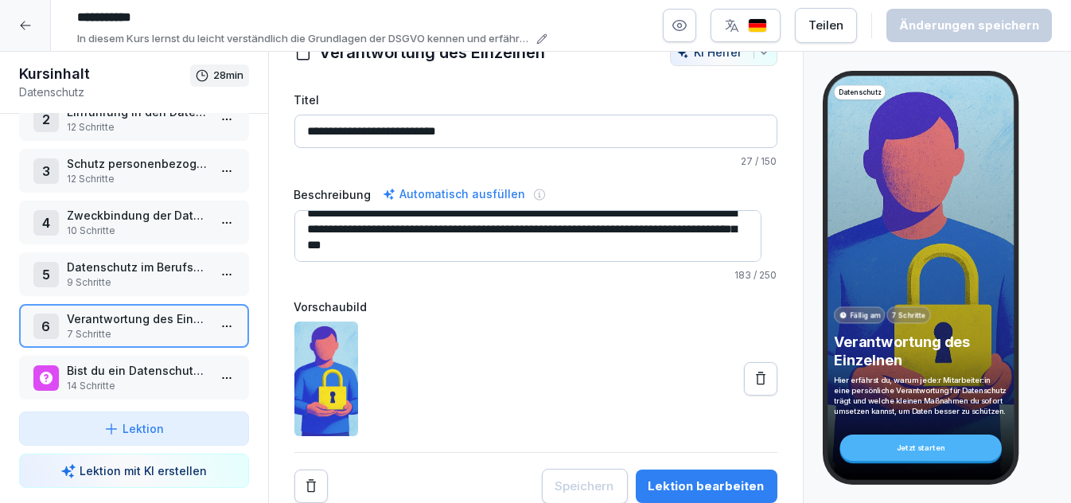
scroll to position [15, 0]
click at [667, 477] on div "Lektion bearbeiten" at bounding box center [706, 486] width 116 height 18
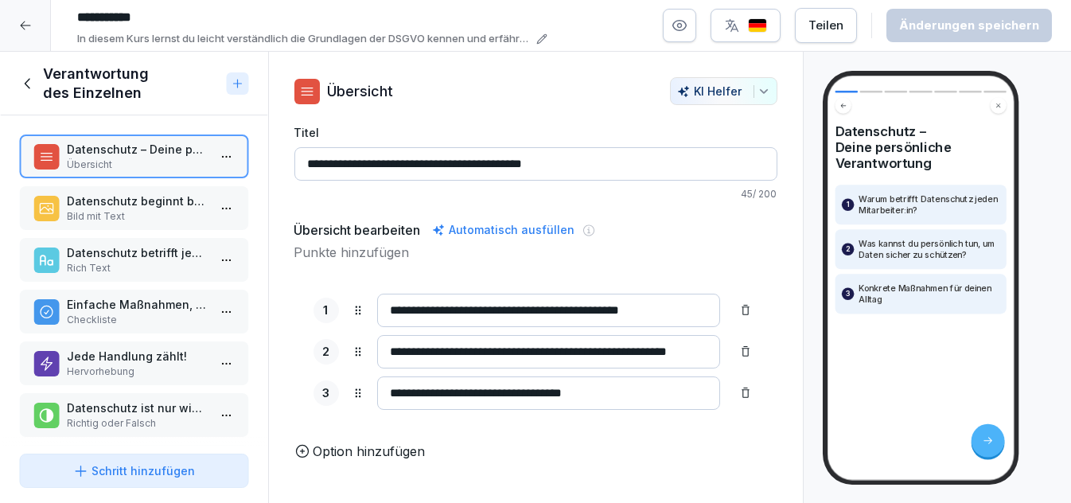
click at [96, 196] on p "Datenschutz beginnt bei dir!" at bounding box center [137, 201] width 141 height 17
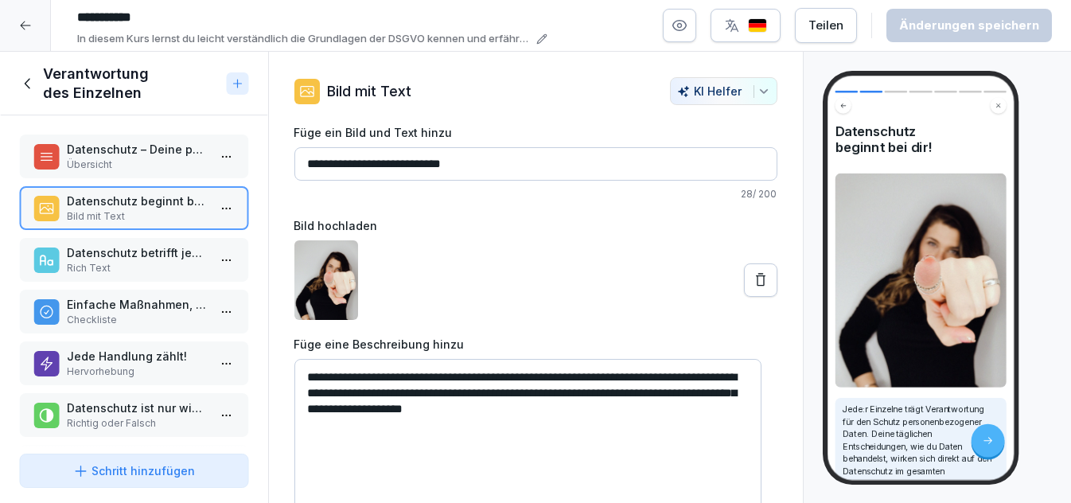
scroll to position [108, 0]
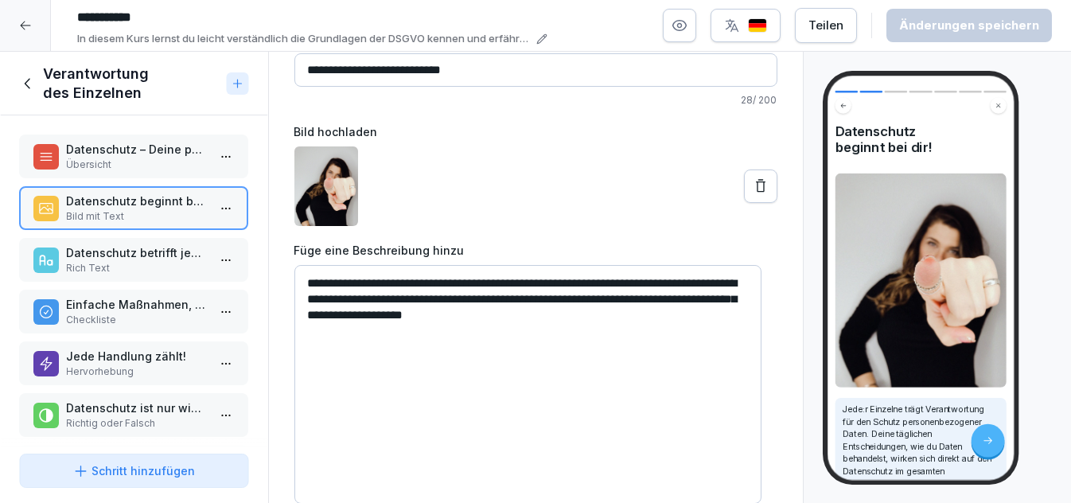
click at [152, 261] on p "Rich Text" at bounding box center [137, 268] width 141 height 14
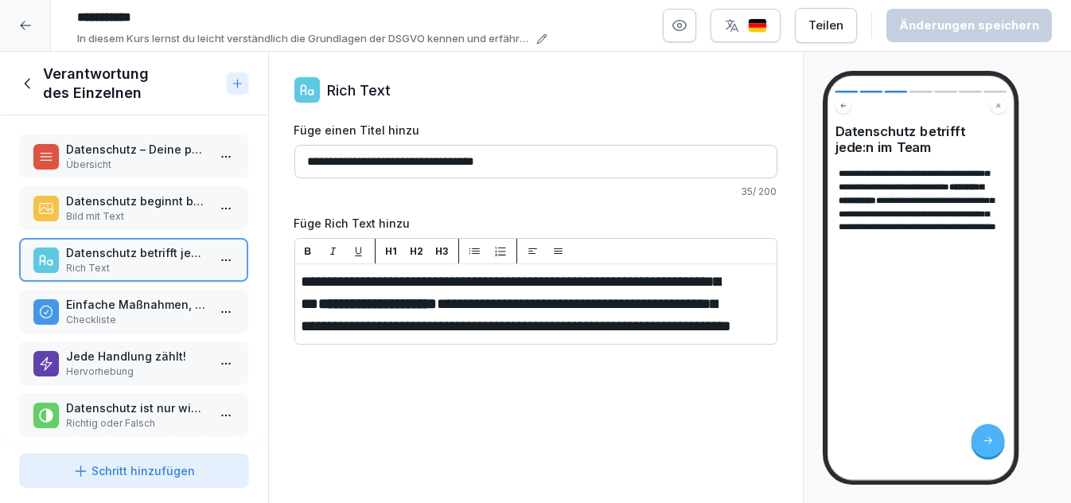
click at [97, 299] on p "Einfache Maßnahmen, die du sofort umsetzen kannst:" at bounding box center [137, 304] width 141 height 17
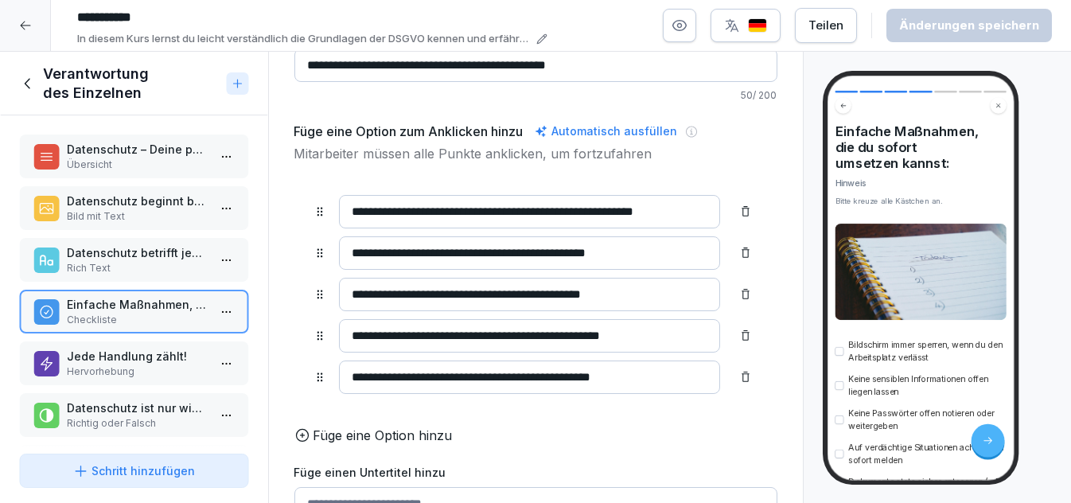
scroll to position [241, 0]
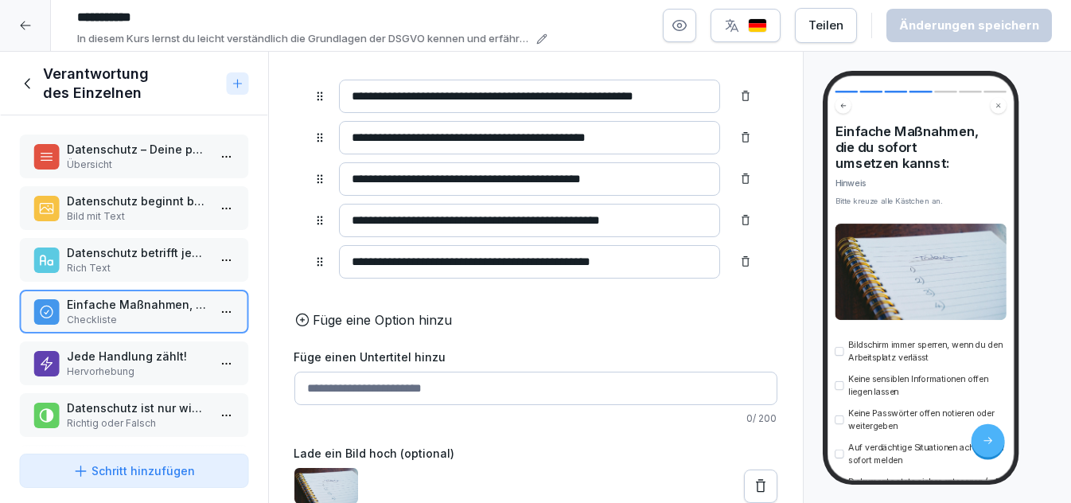
click at [131, 351] on p "Jede Handlung zählt!" at bounding box center [137, 356] width 141 height 17
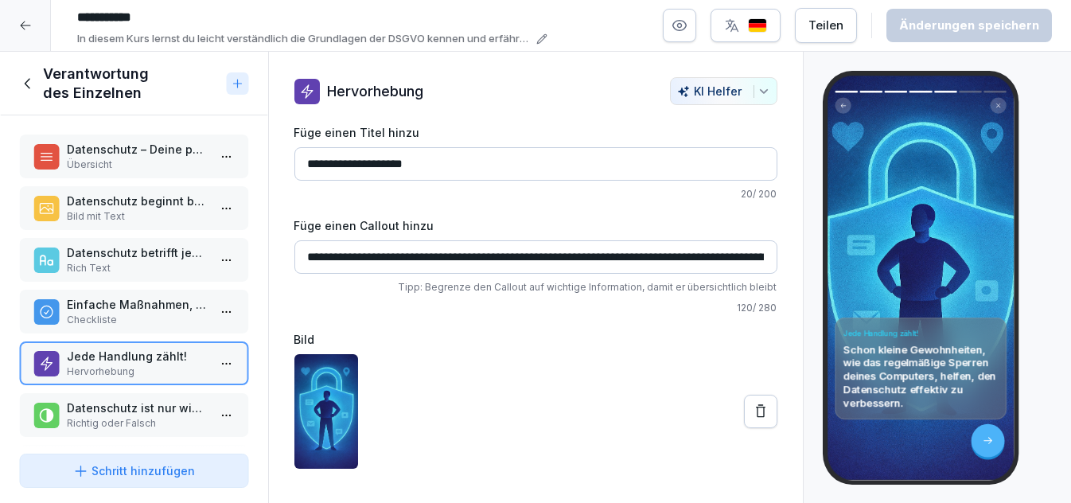
click at [131, 400] on p "Datenschutz ist nur wichtig für Mitarbeiter:innen mit IT-Aufgaben." at bounding box center [137, 407] width 141 height 17
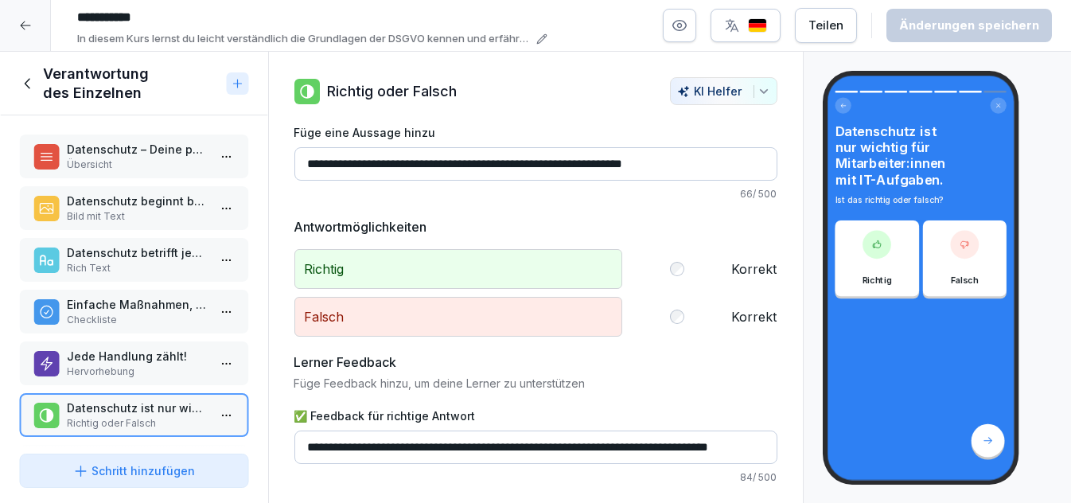
scroll to position [86, 0]
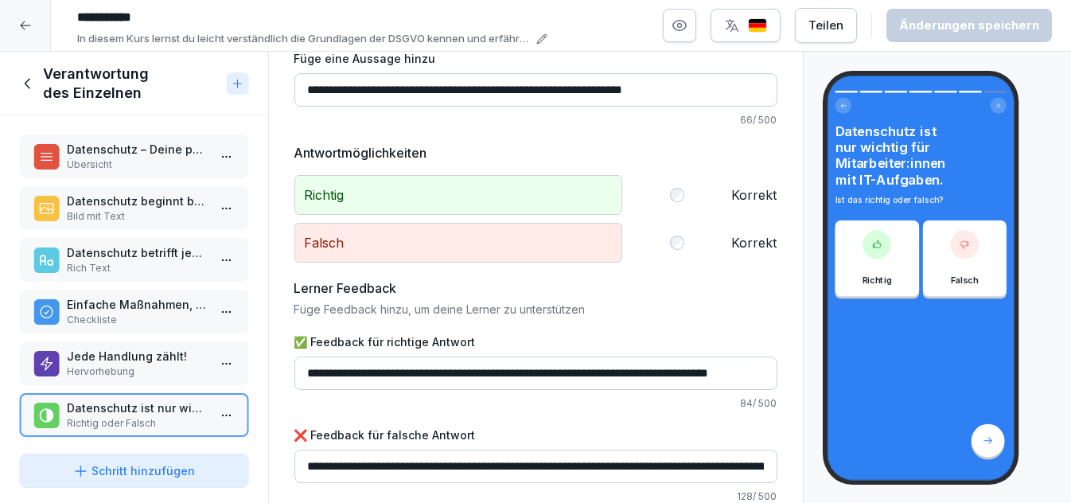
click at [32, 79] on icon at bounding box center [28, 84] width 18 height 18
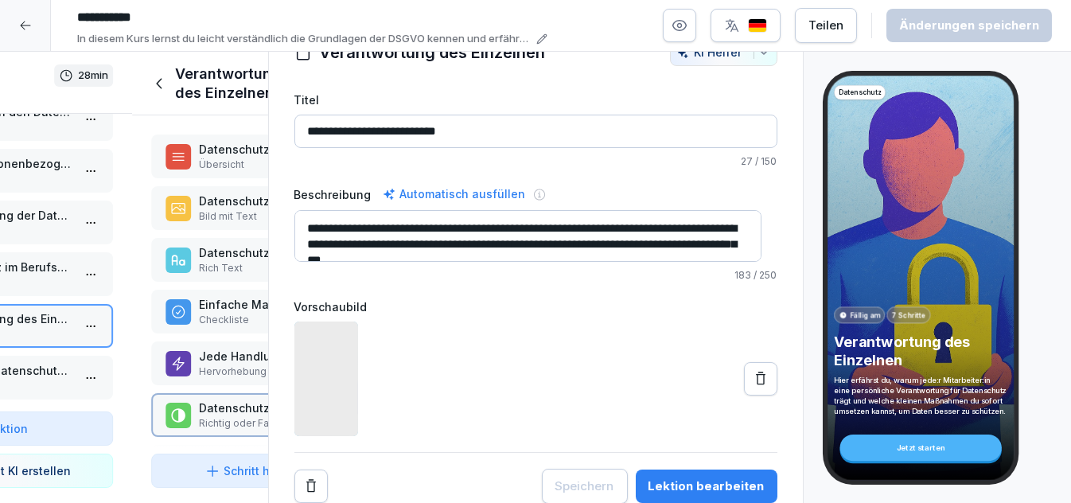
scroll to position [53, 0]
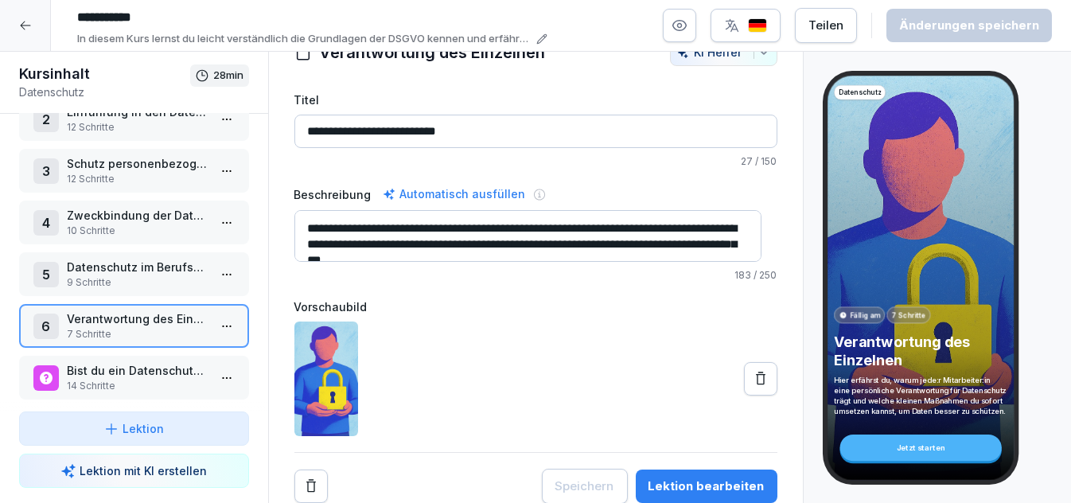
click at [119, 362] on p "Bist du ein Datenschutz-Profi?" at bounding box center [137, 370] width 141 height 17
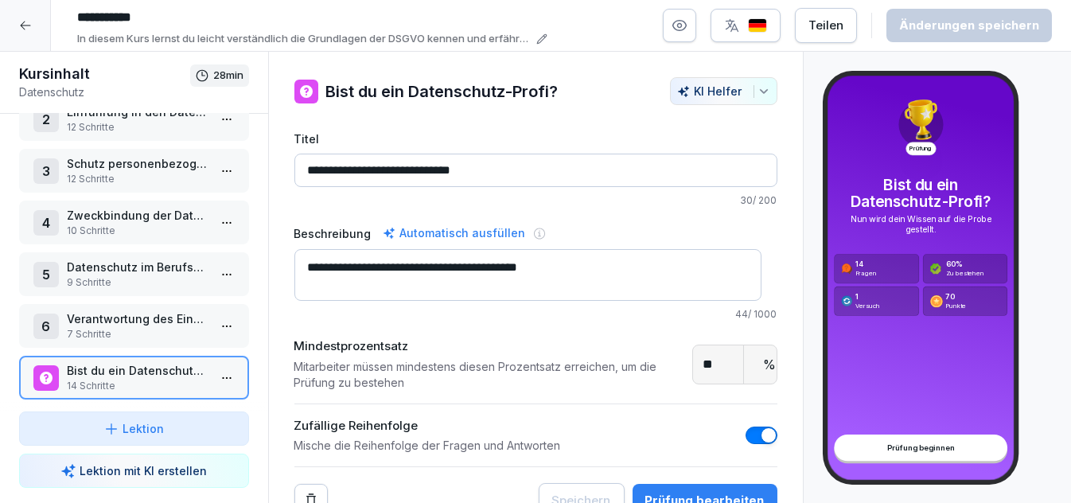
scroll to position [28, 0]
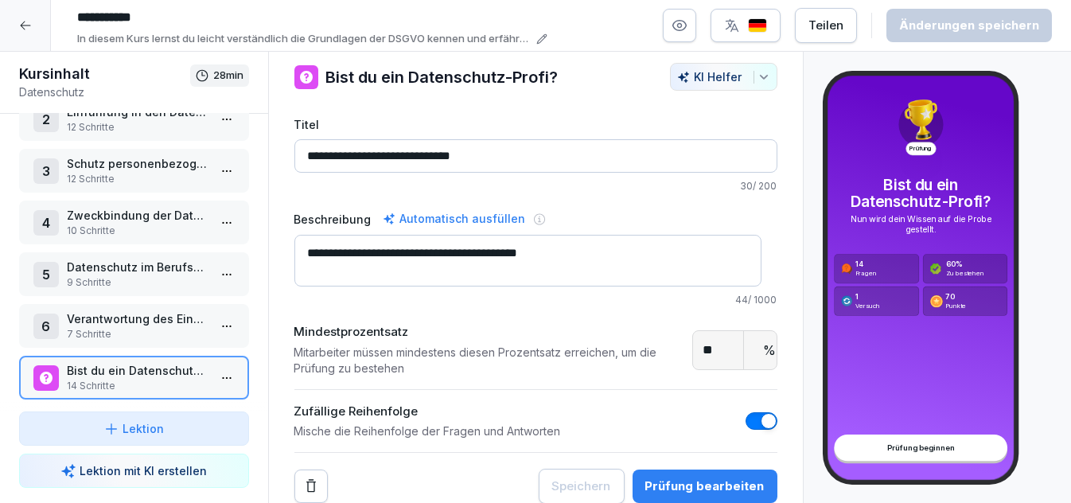
click at [727, 477] on div "Prüfung bearbeiten" at bounding box center [704, 486] width 119 height 18
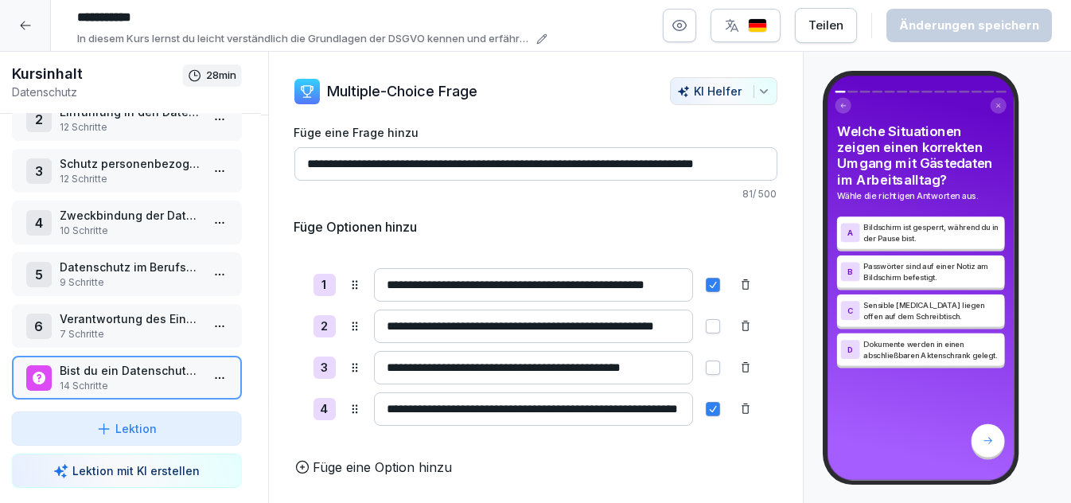
scroll to position [2, 0]
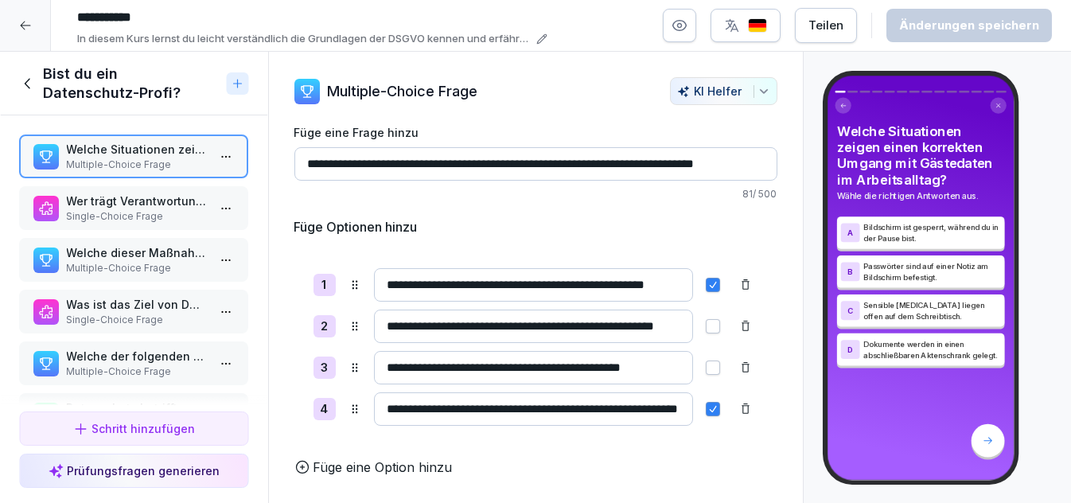
click at [123, 214] on p "Single-Choice Frage" at bounding box center [137, 216] width 141 height 14
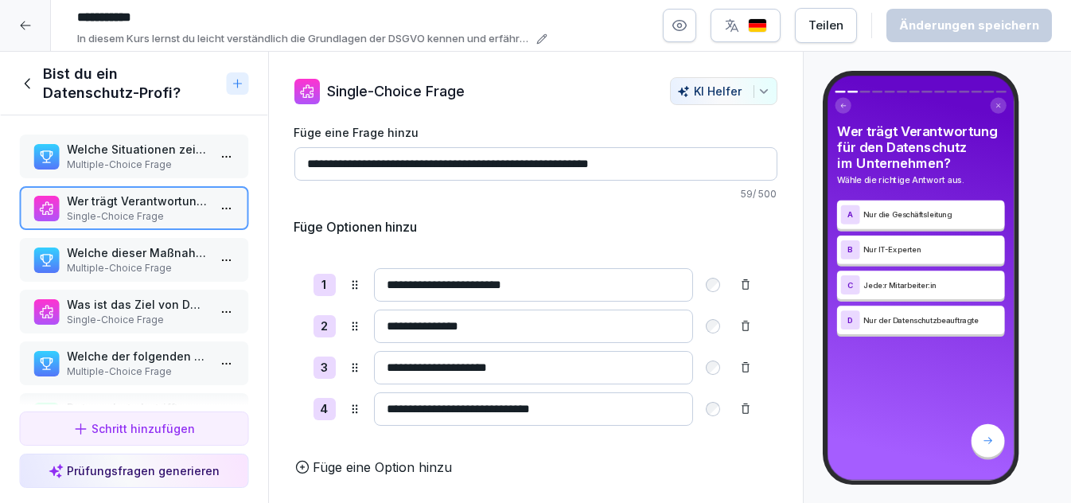
click at [573, 407] on input "**********" at bounding box center [533, 408] width 319 height 33
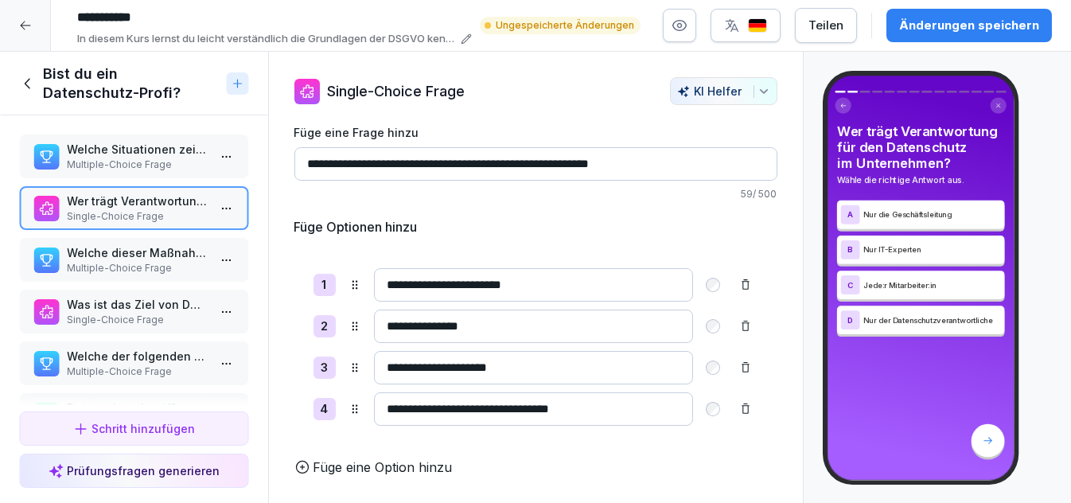
type input "**********"
click at [935, 29] on div "Änderungen speichern" at bounding box center [969, 26] width 140 height 18
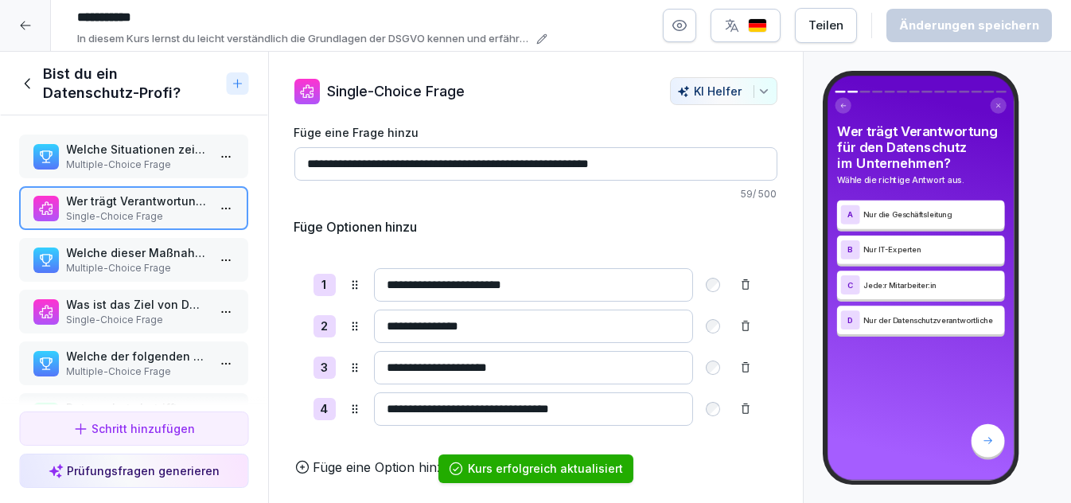
click at [146, 250] on p "Welche dieser Maßnahmen kannst du persönlich ergreifen, um den Datenschutz zu v…" at bounding box center [137, 252] width 141 height 17
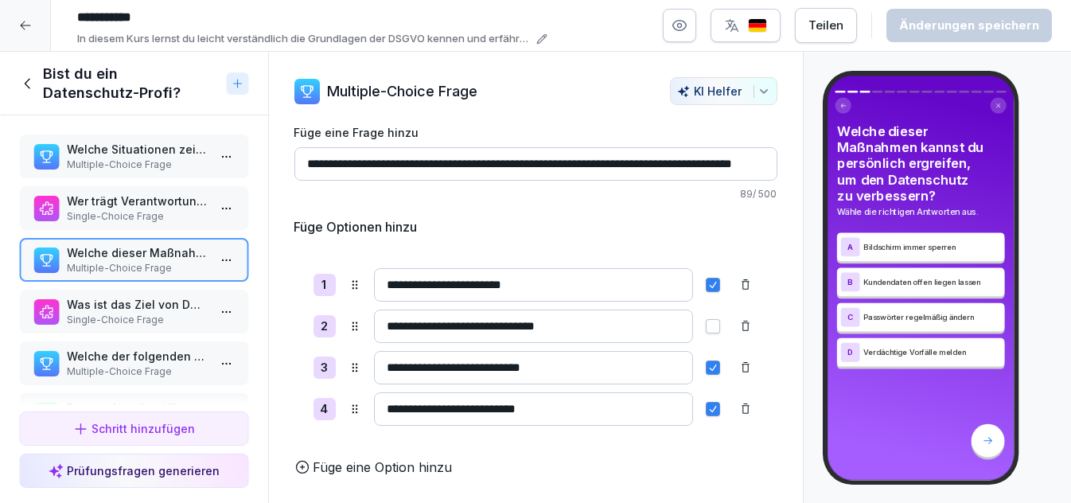
scroll to position [2, 0]
click at [142, 299] on p "Was ist das Ziel von Datenschutz?" at bounding box center [137, 304] width 141 height 17
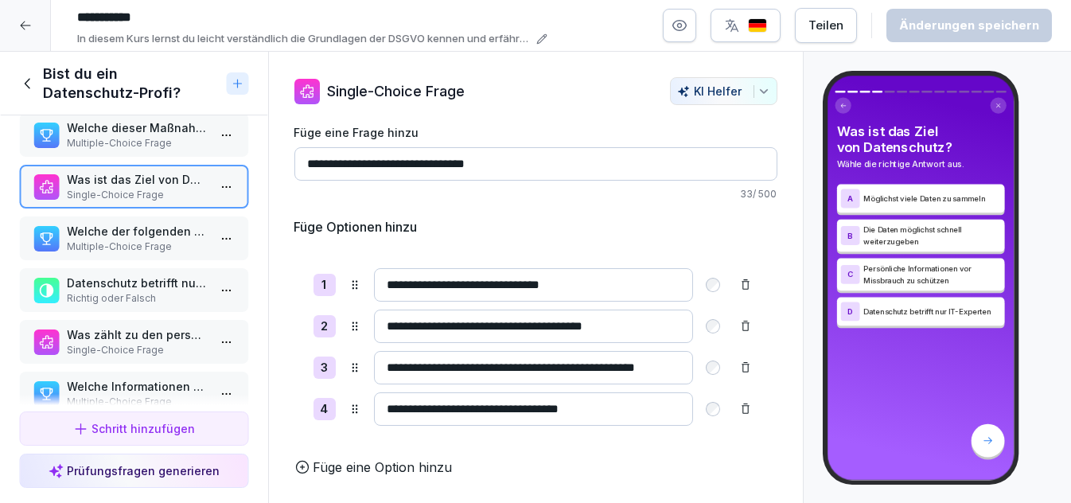
scroll to position [2, 0]
click at [134, 232] on p "Welche der folgenden Situationen betreffen das Thema Datenschutz?" at bounding box center [137, 231] width 141 height 17
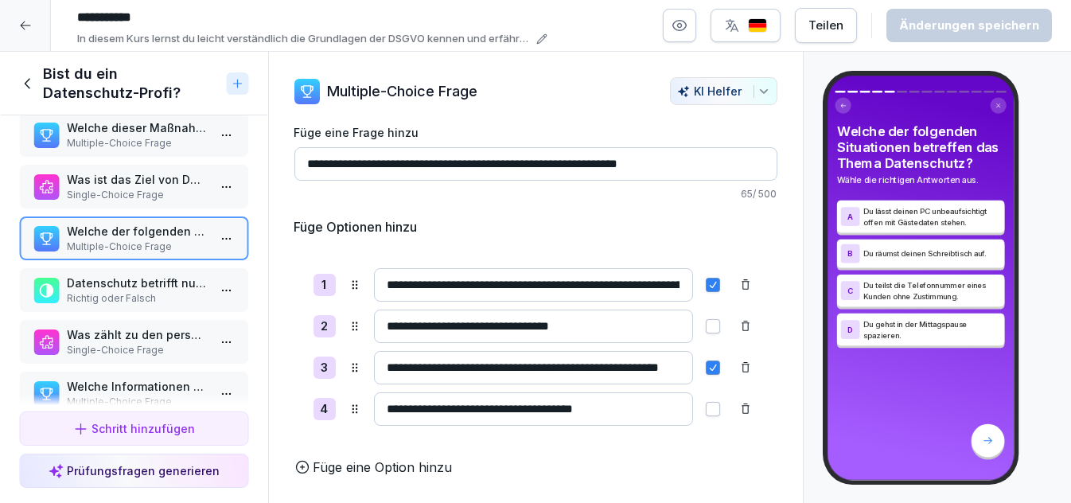
scroll to position [2, 0]
click at [150, 275] on p "Datenschutz betrifft nur Personen, die direkt mit Gästen arbeiten." at bounding box center [137, 282] width 141 height 17
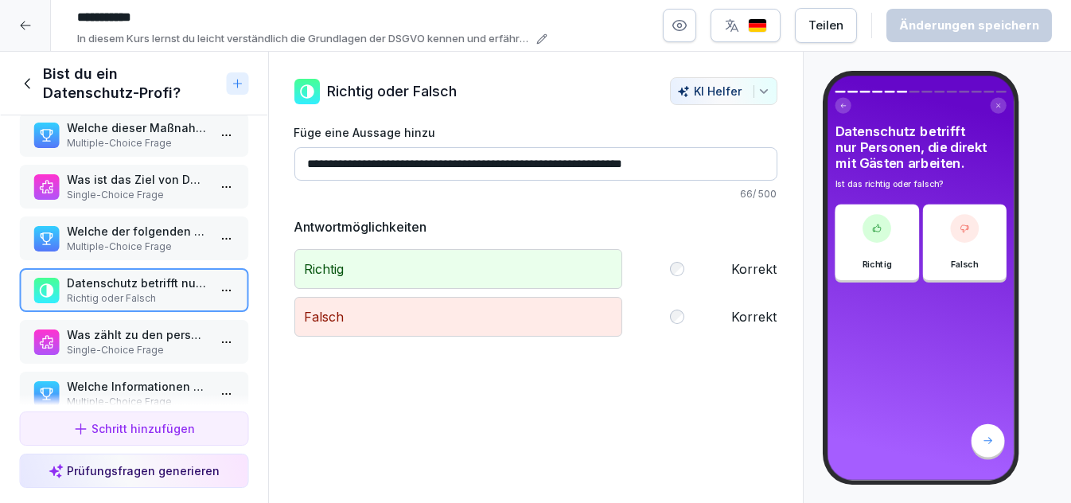
click at [445, 160] on input "**********" at bounding box center [535, 163] width 483 height 33
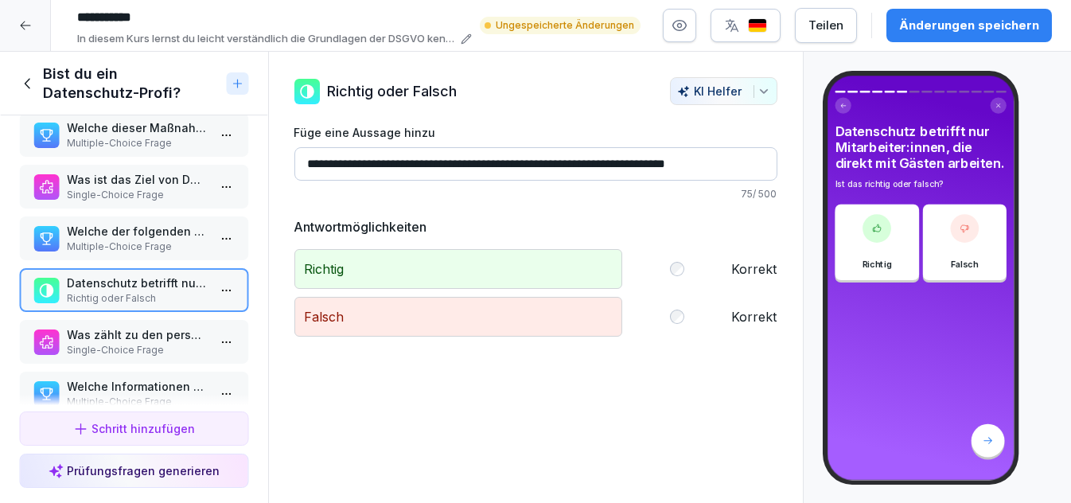
type input "**********"
click at [912, 22] on div "Änderungen speichern" at bounding box center [969, 26] width 140 height 18
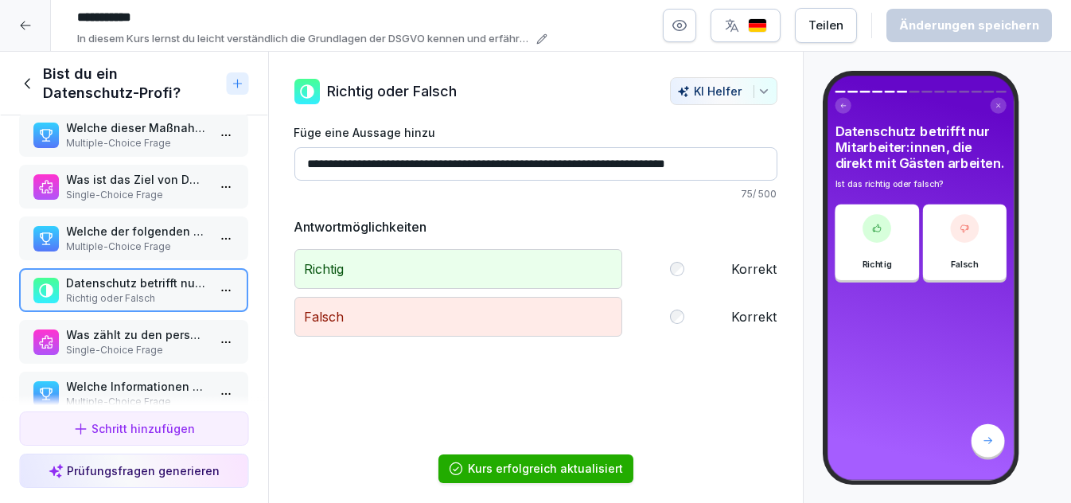
click at [97, 326] on p "Was zählt zu den personenbezogenen Daten?" at bounding box center [137, 334] width 141 height 17
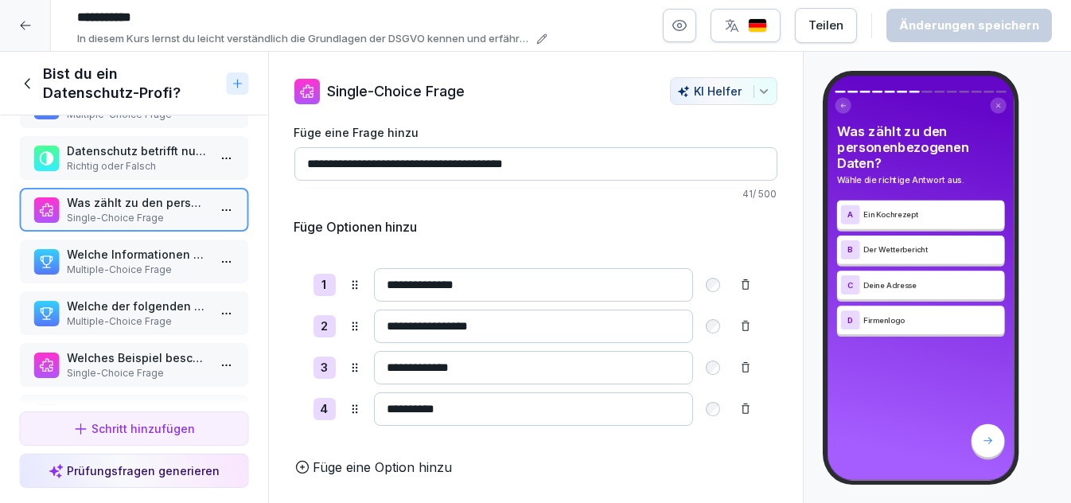
scroll to position [2, 0]
click at [116, 254] on p "Welche Informationen sind personenbezogene Daten?" at bounding box center [137, 254] width 141 height 17
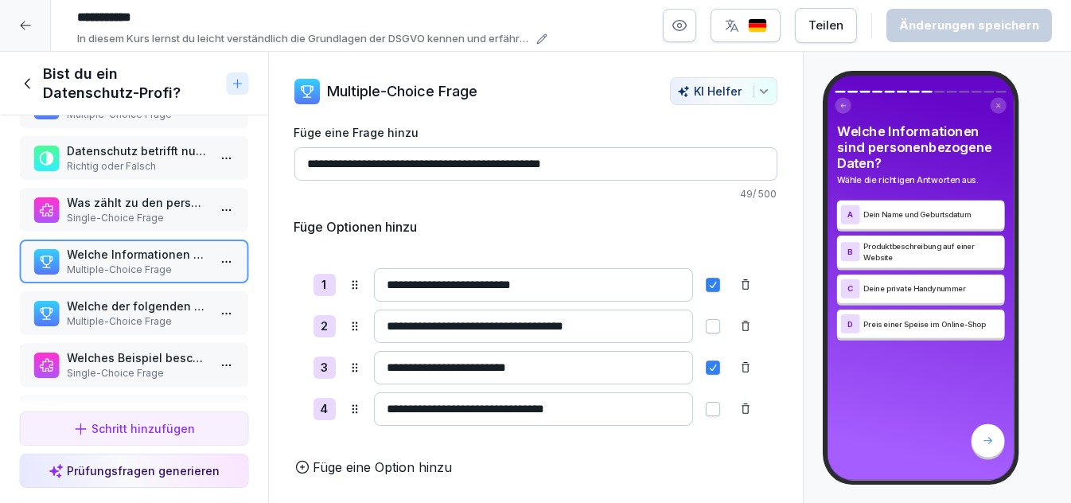
click at [387, 323] on input "**********" at bounding box center [533, 325] width 319 height 33
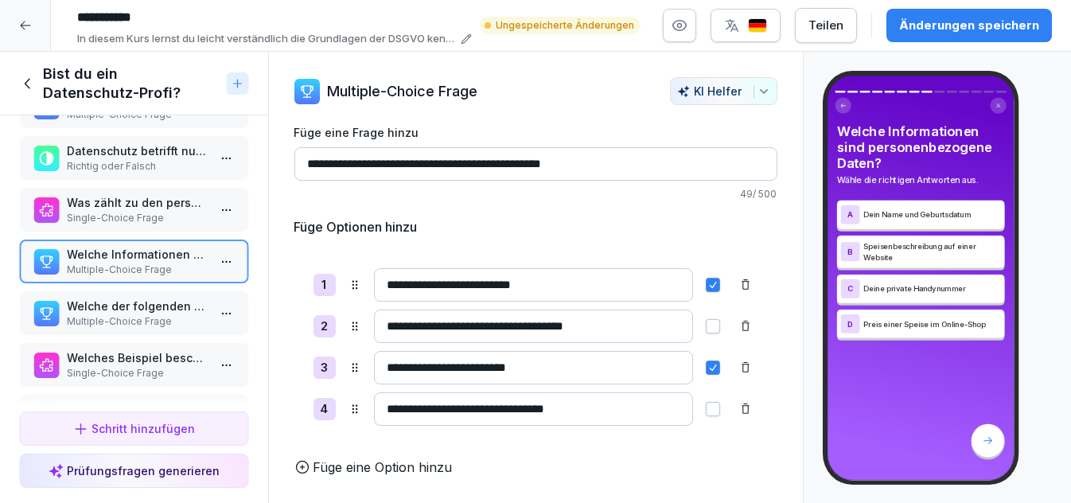
type input "**********"
click at [945, 18] on div "Änderungen speichern" at bounding box center [969, 26] width 140 height 18
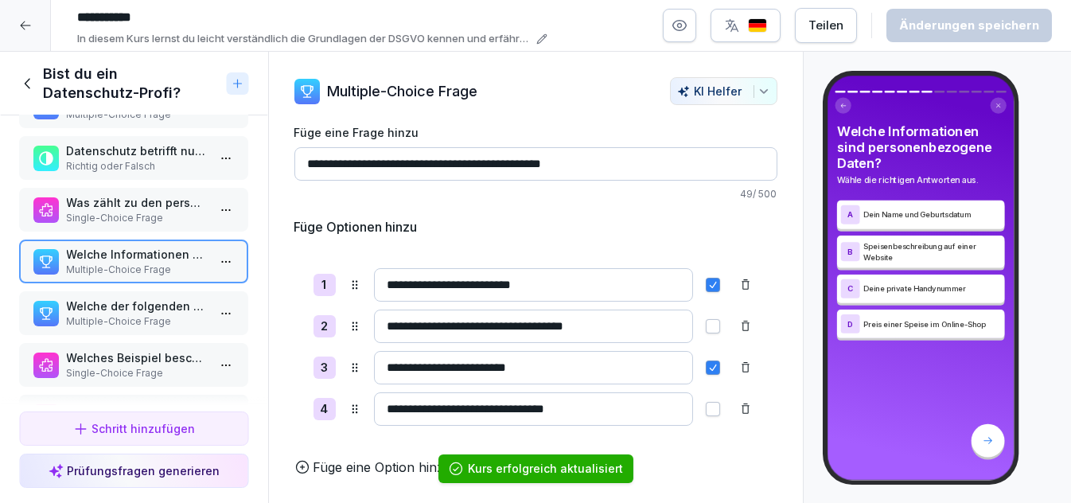
click at [115, 300] on p "Welche der folgenden Daten gelten als besonders sensibel und müssen extra gesch…" at bounding box center [137, 306] width 141 height 17
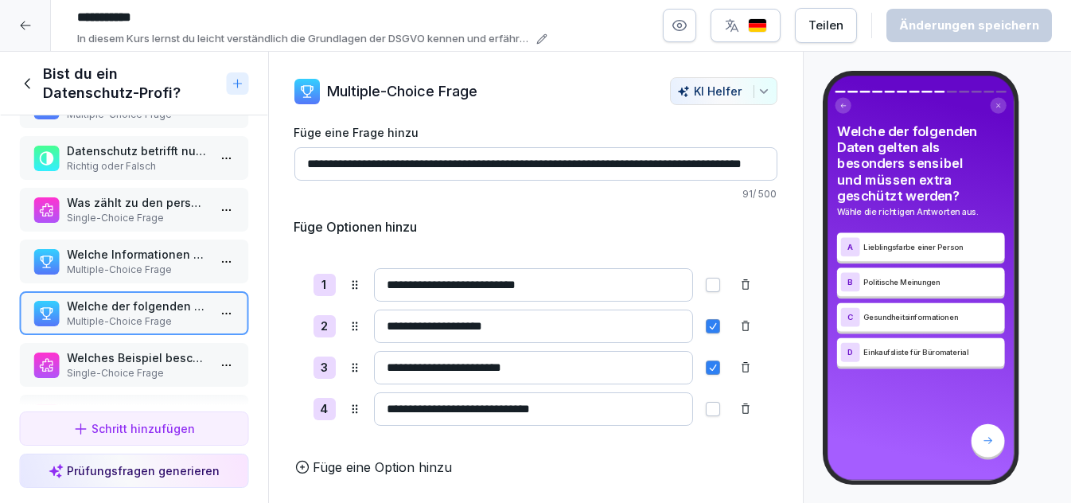
click at [465, 281] on input "**********" at bounding box center [533, 284] width 319 height 33
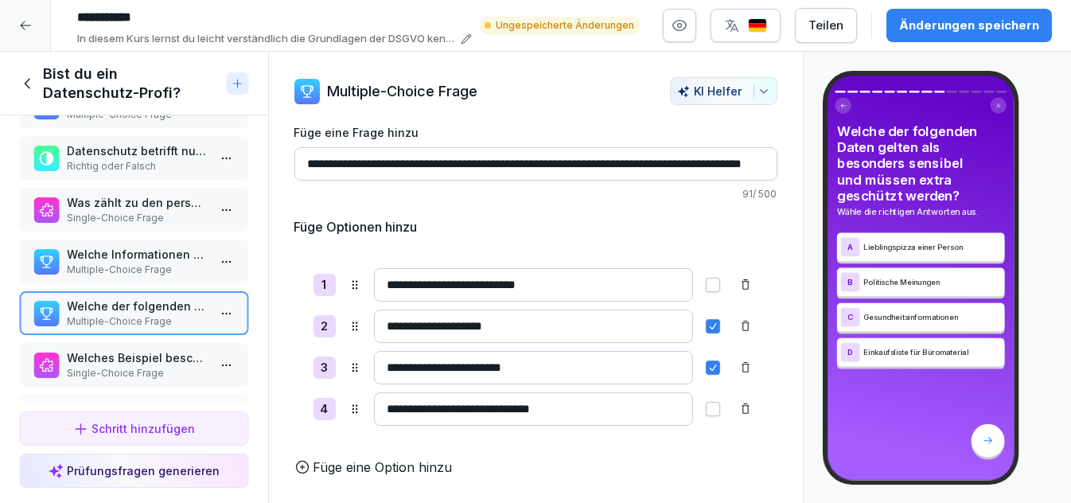
scroll to position [2, 0]
type input "**********"
click at [943, 15] on button "Änderungen speichern" at bounding box center [968, 25] width 165 height 33
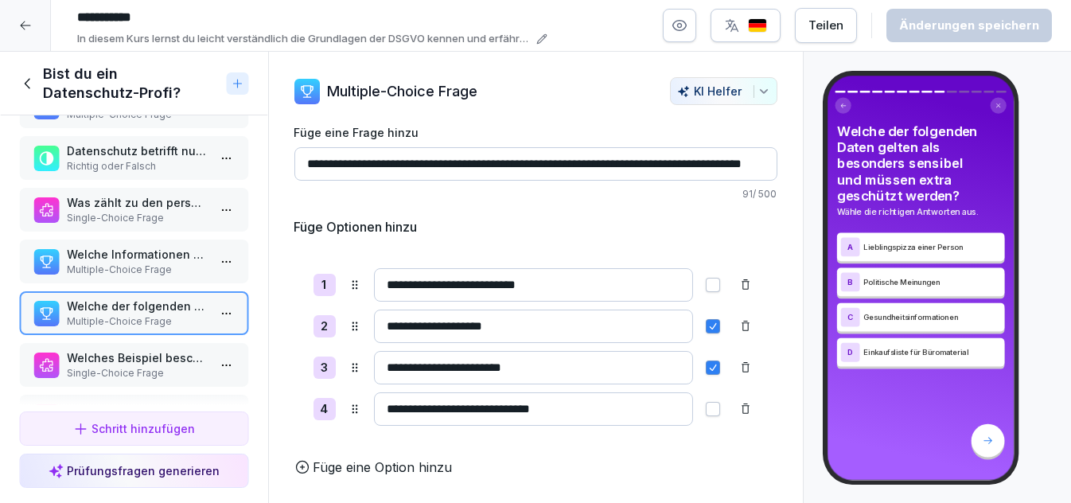
click at [554, 405] on input "**********" at bounding box center [533, 408] width 319 height 33
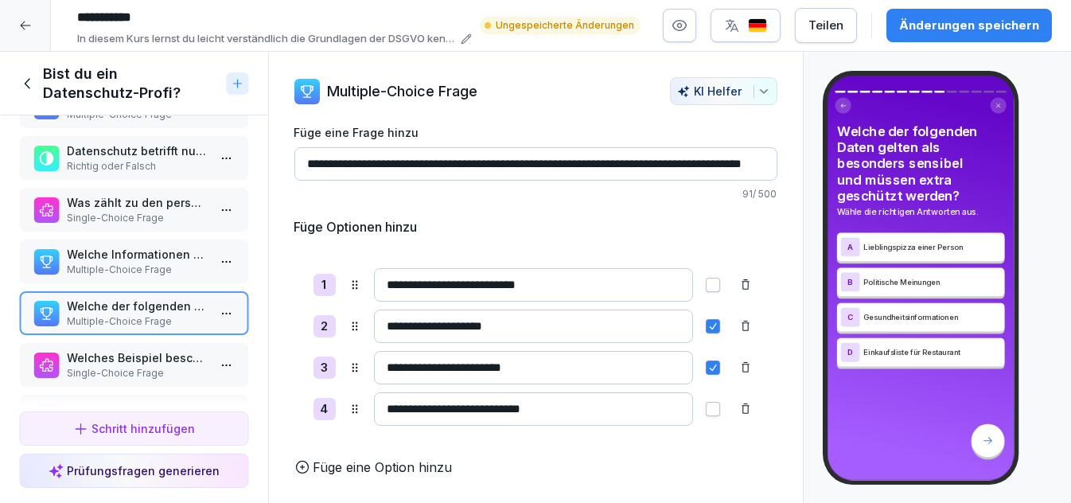
type input "**********"
click at [990, 21] on div "Änderungen speichern" at bounding box center [969, 26] width 140 height 18
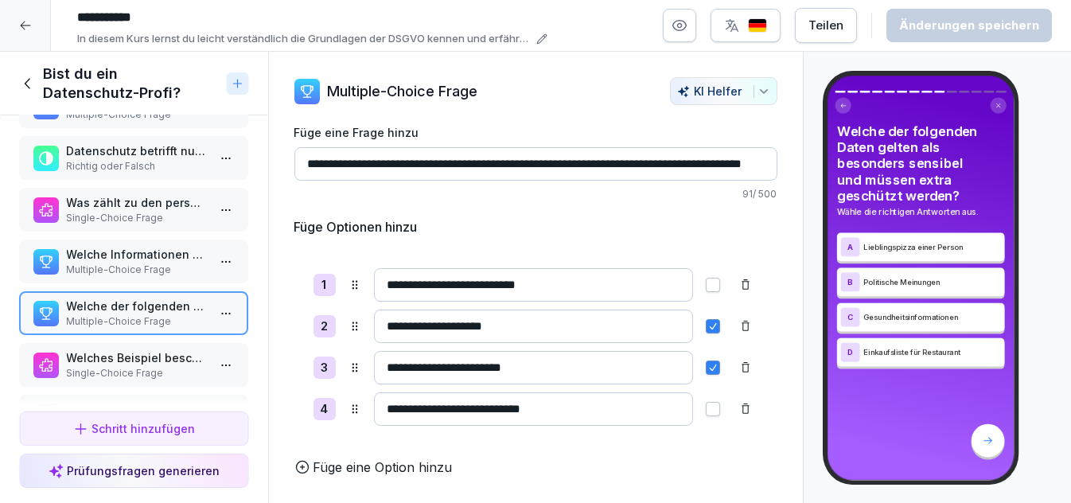
click at [127, 349] on p "Welches Beispiel beschreibt einen typischen Fall von Datenverlust?" at bounding box center [137, 357] width 141 height 17
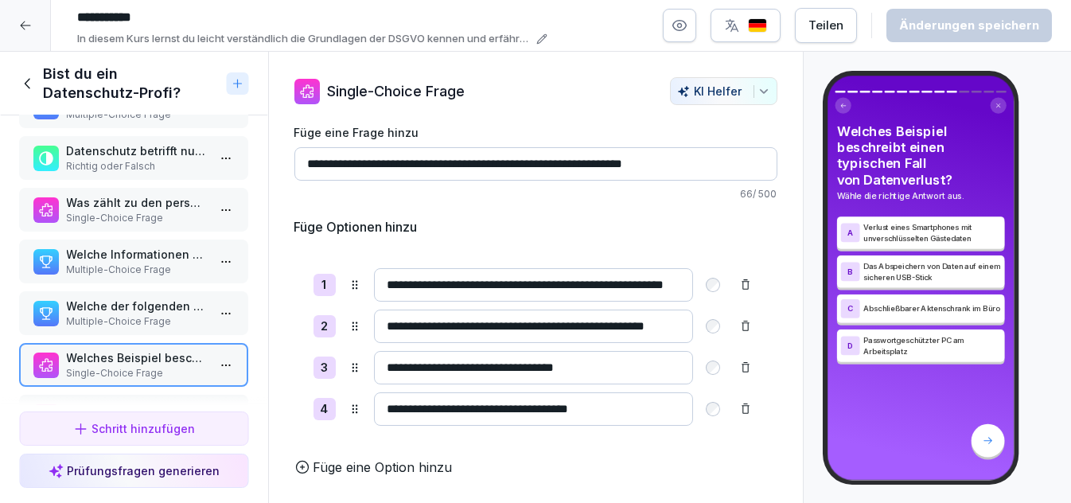
click at [127, 349] on p "Welches Beispiel beschreibt einen typischen Fall von Datenverlust?" at bounding box center [137, 357] width 141 height 17
click at [537, 282] on input "**********" at bounding box center [533, 284] width 319 height 33
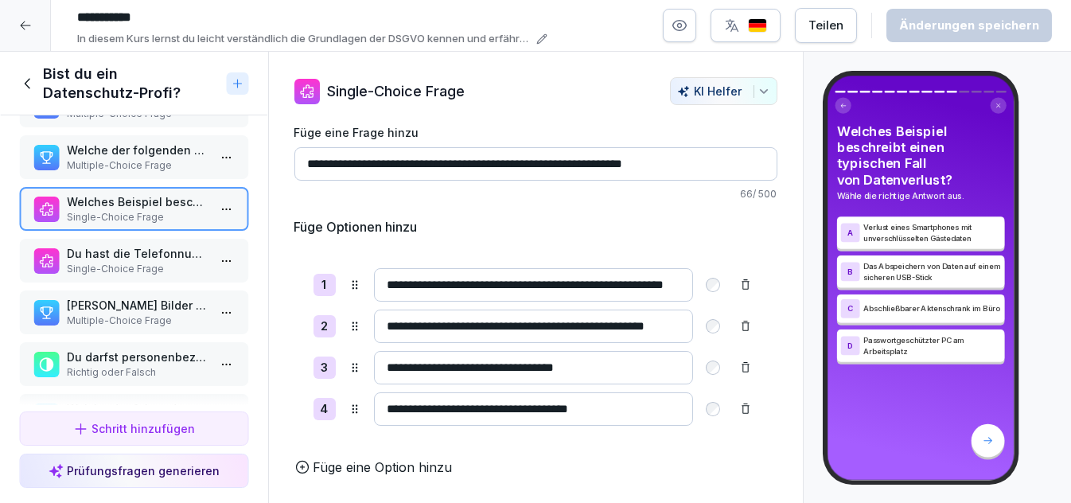
scroll to position [414, 0]
click at [133, 245] on p "Du hast die Telefonnummer eines Gastes, weil er reserviert hat. Darfst du ihn s…" at bounding box center [137, 251] width 141 height 17
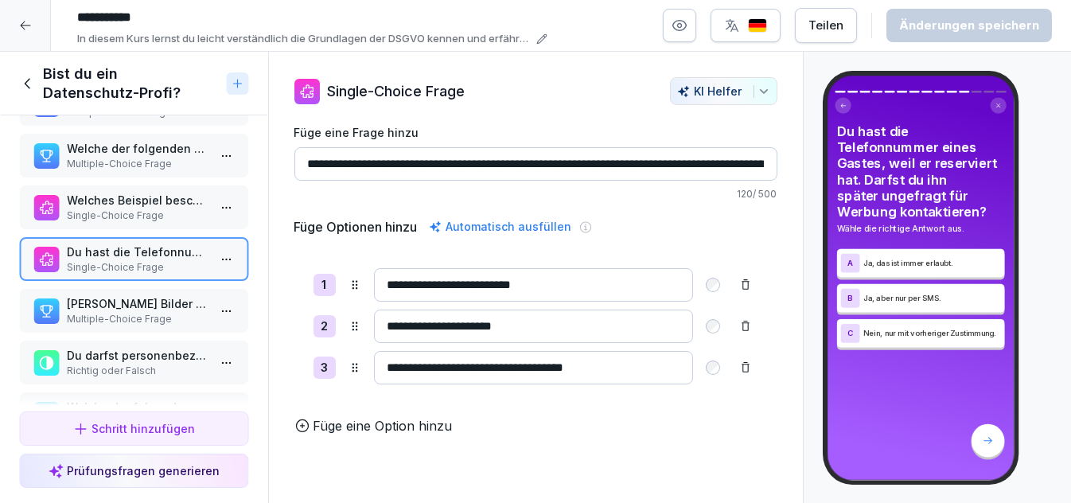
click at [94, 297] on p "Welche Bilder zeigen korrekte Beispiele für zweckgebundene Datennutzung?" at bounding box center [137, 303] width 141 height 17
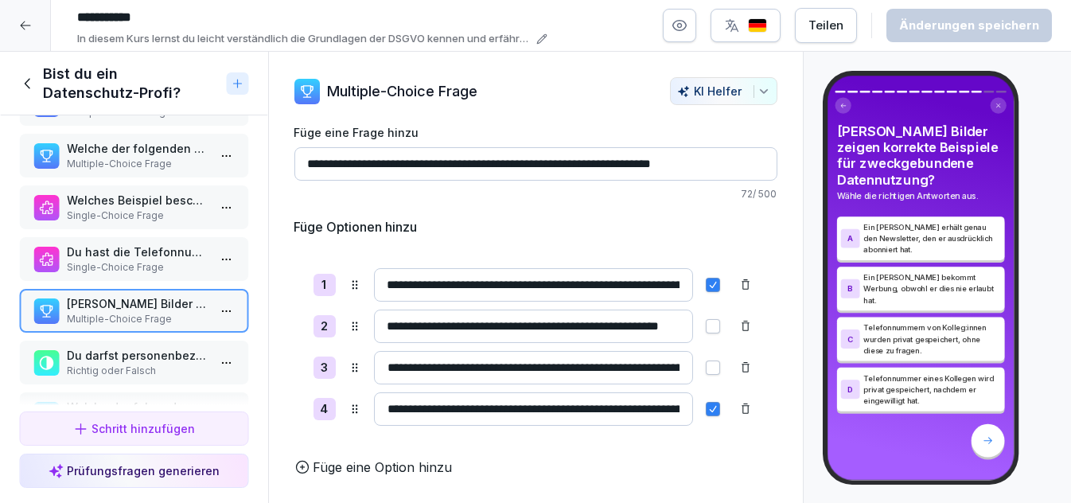
scroll to position [465, 0]
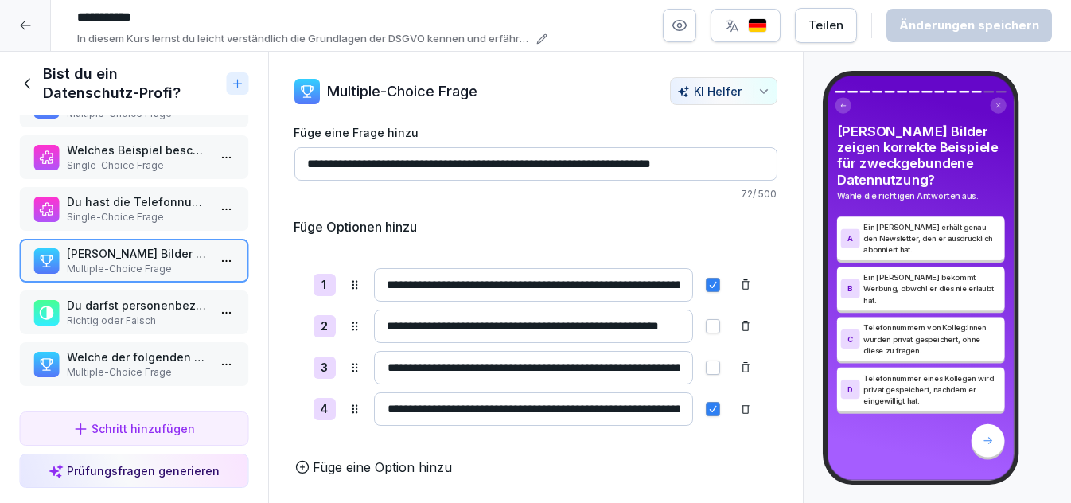
click at [95, 298] on p "Du darfst personenbezogene Daten jederzeit für jeden Zweck nutzen, solange du s…" at bounding box center [137, 305] width 141 height 17
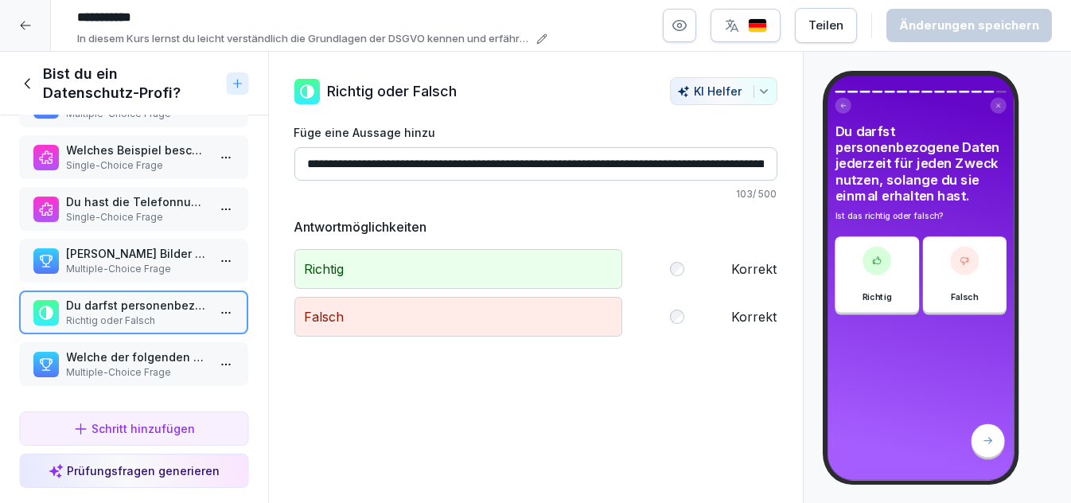
click at [101, 348] on p "Welche der folgenden Situationen sind Datenschutzpannen?" at bounding box center [137, 356] width 141 height 17
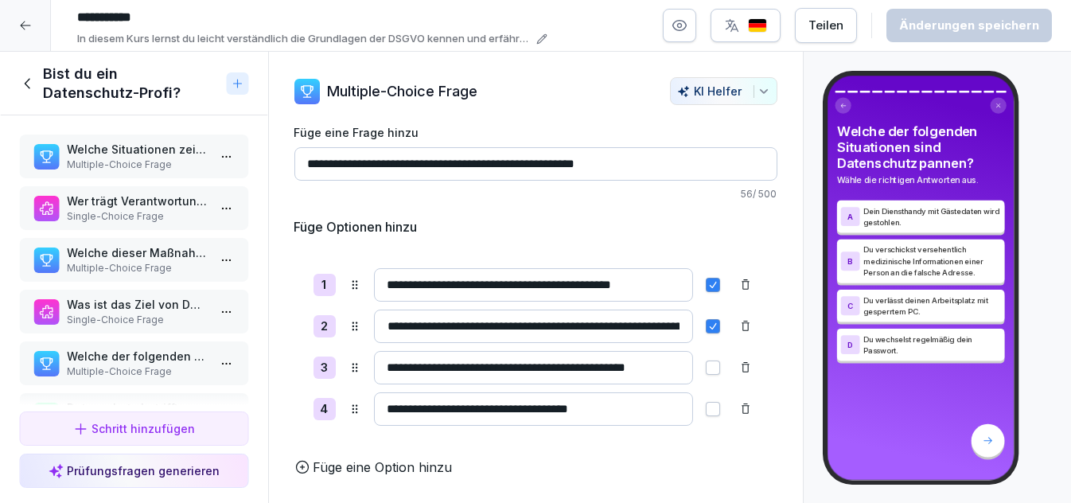
scroll to position [2, 0]
click at [28, 72] on div "Bist du ein Datenschutz-Profi?" at bounding box center [119, 83] width 201 height 38
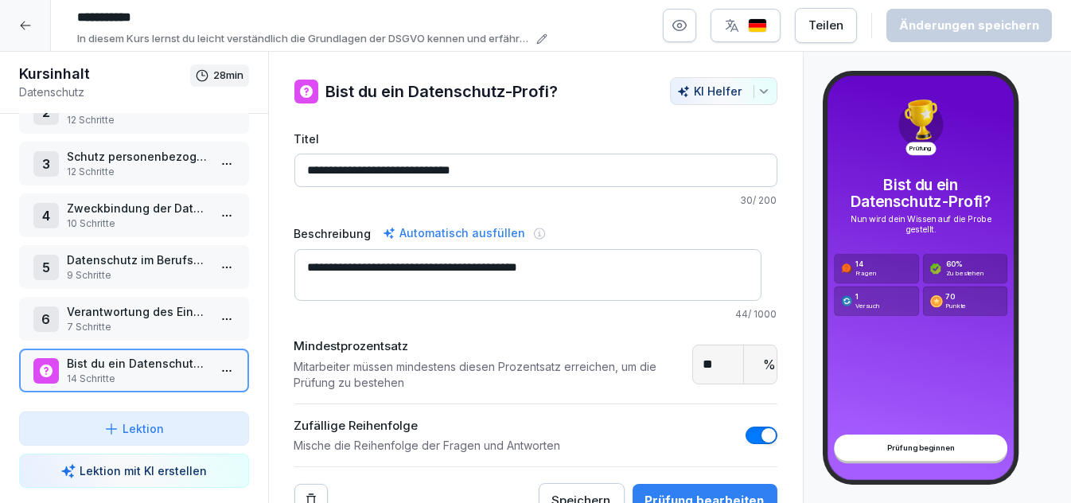
scroll to position [28, 0]
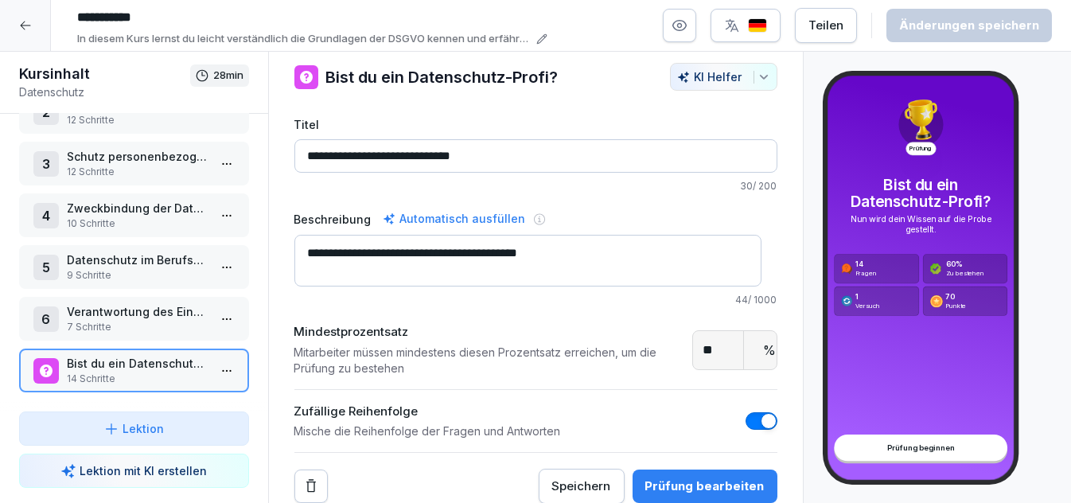
click at [562, 477] on div "Speichern" at bounding box center [581, 486] width 59 height 18
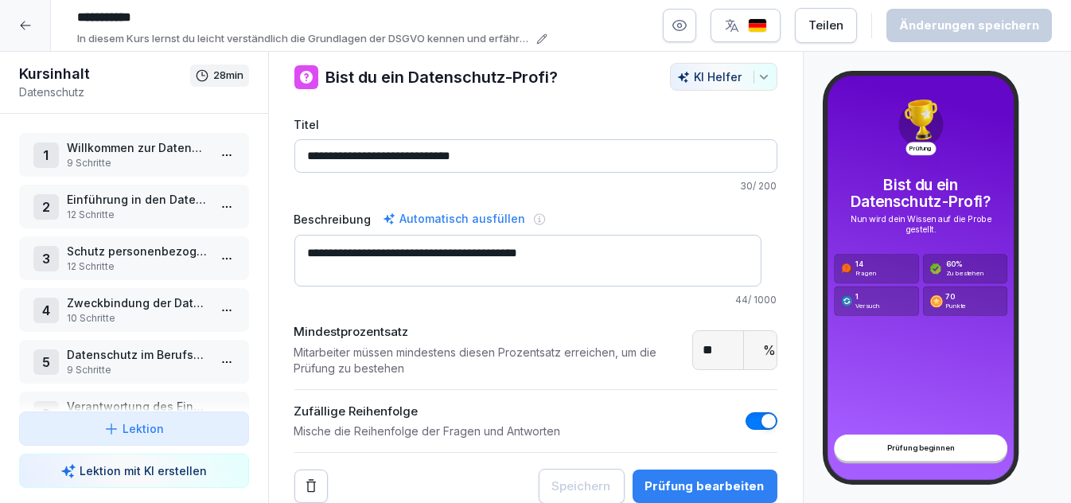
click at [138, 150] on p "Willkommen zur Datenschutzschulung!" at bounding box center [137, 147] width 141 height 17
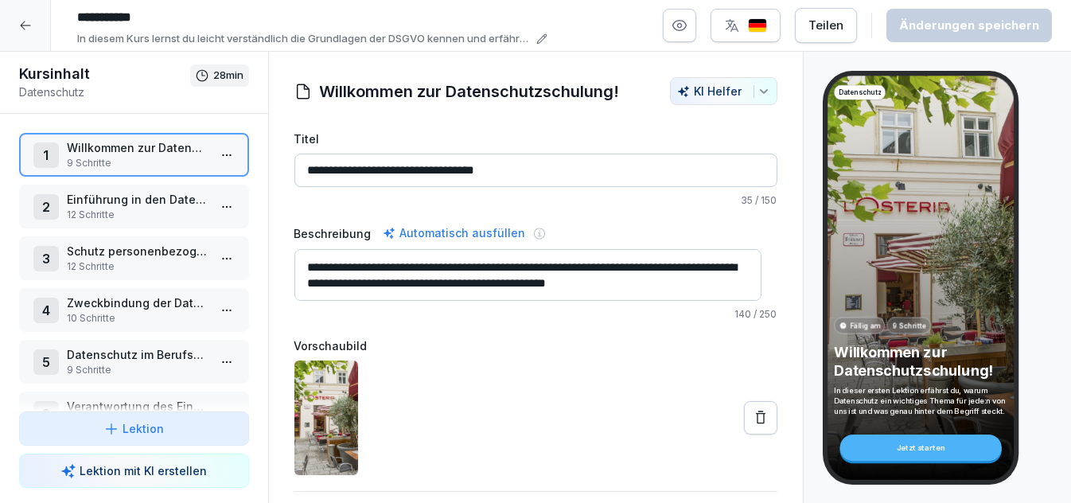
scroll to position [53, 0]
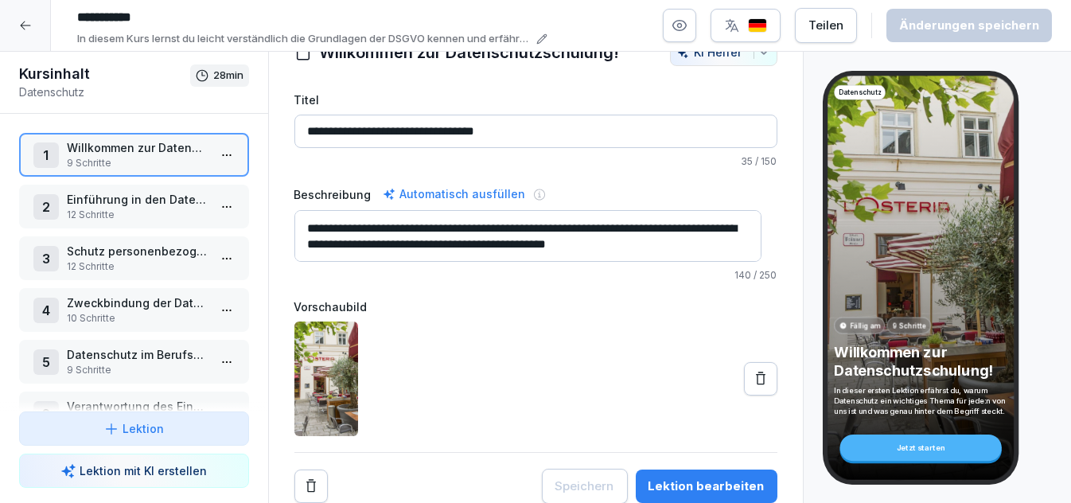
click at [685, 469] on button "Lektion bearbeiten" at bounding box center [707, 485] width 142 height 33
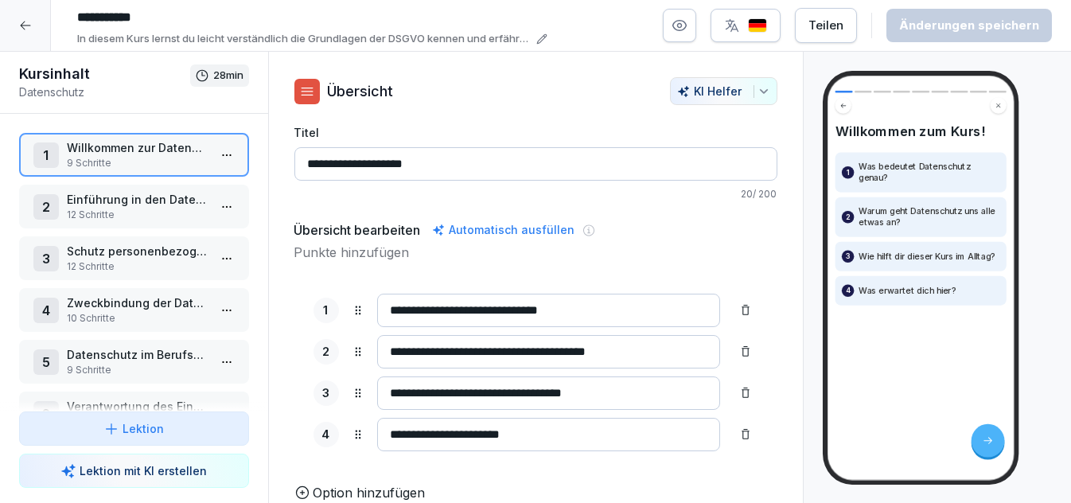
scroll to position [26, 0]
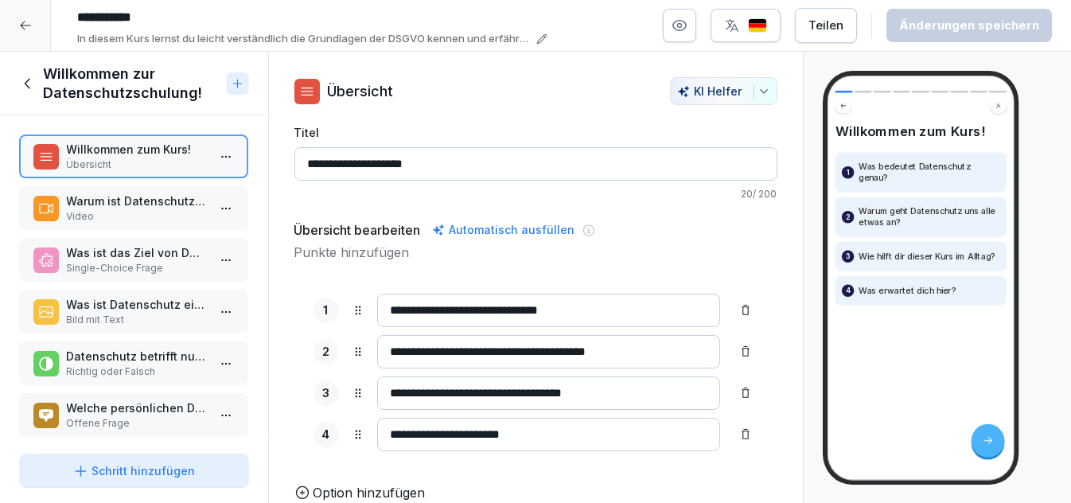
click at [133, 205] on p "Warum ist Datenschutz wichtig?" at bounding box center [137, 201] width 141 height 17
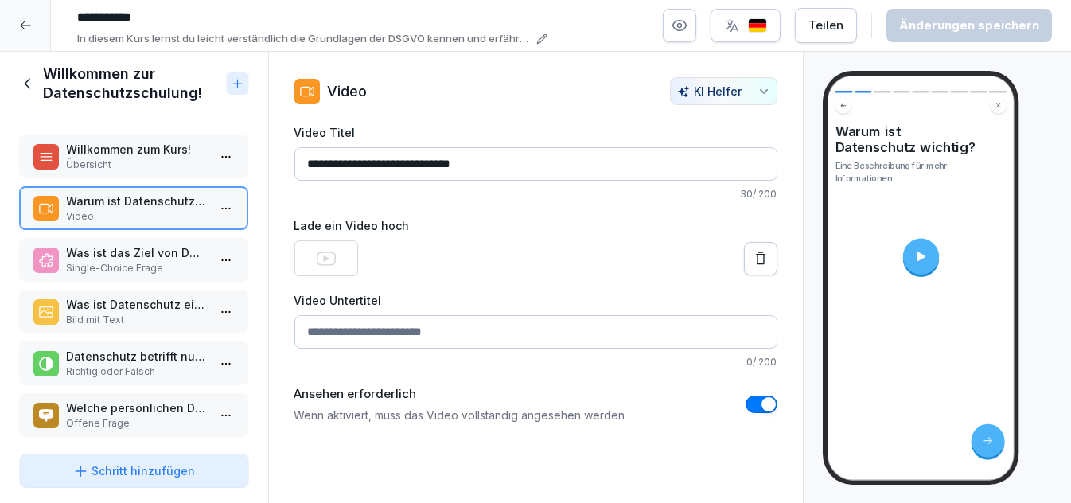
click at [124, 251] on p "Was ist das Ziel von Datenschutz?" at bounding box center [137, 252] width 141 height 17
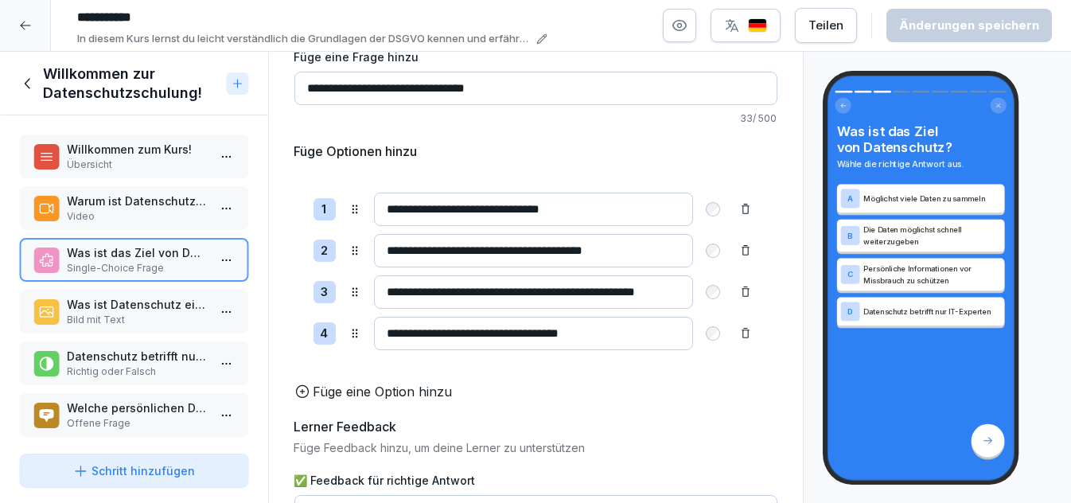
scroll to position [241, 0]
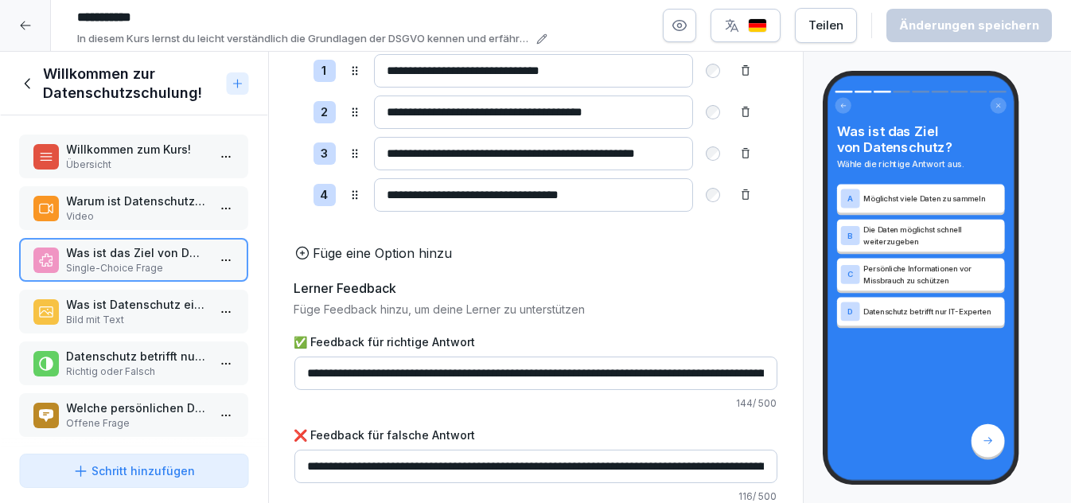
click at [138, 303] on p "Was ist Datenschutz eigentlich?" at bounding box center [137, 304] width 141 height 17
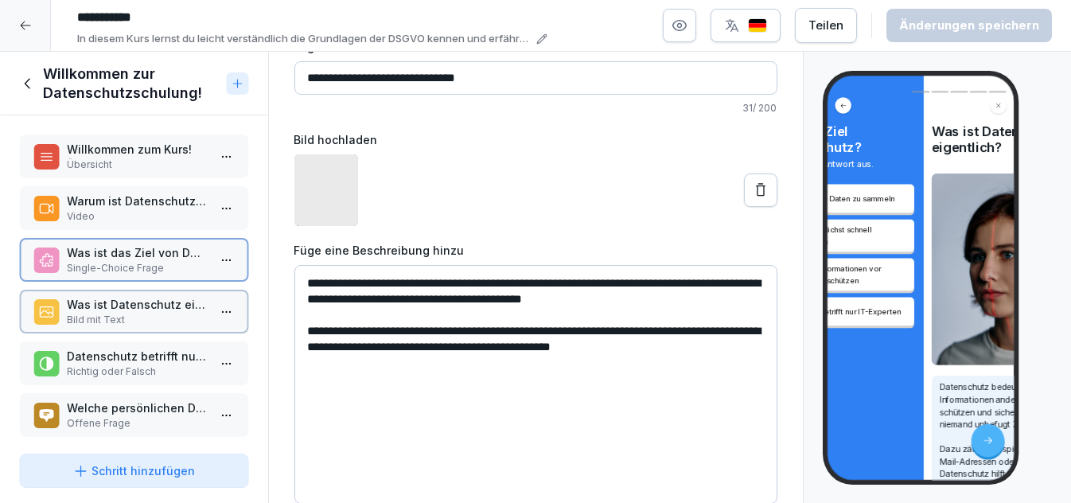
scroll to position [100, 0]
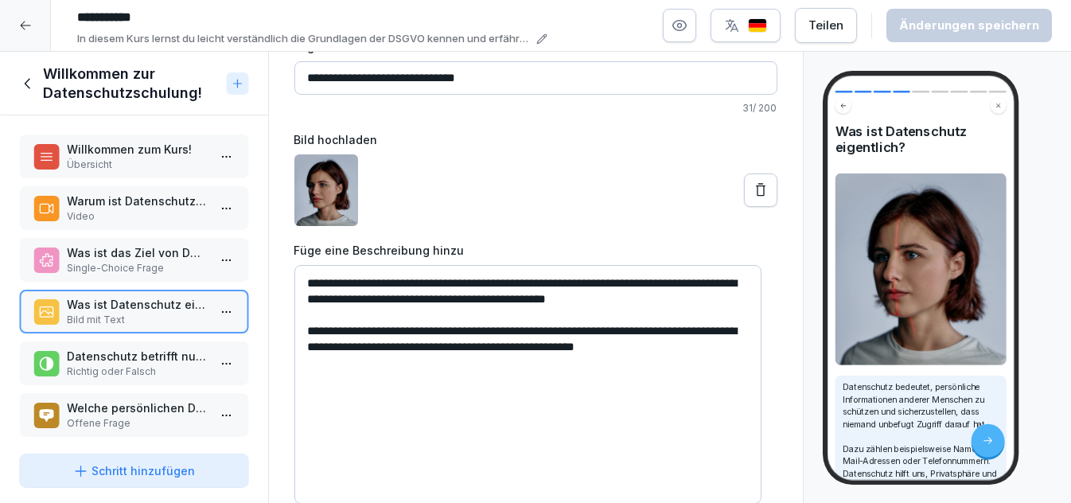
click at [488, 208] on div at bounding box center [535, 190] width 483 height 72
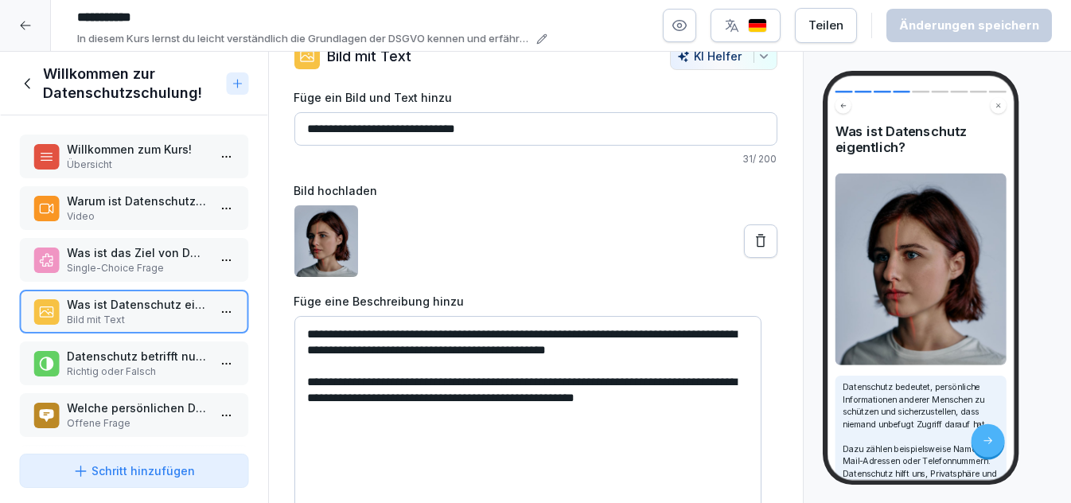
scroll to position [0, 0]
